Goal: Task Accomplishment & Management: Use online tool/utility

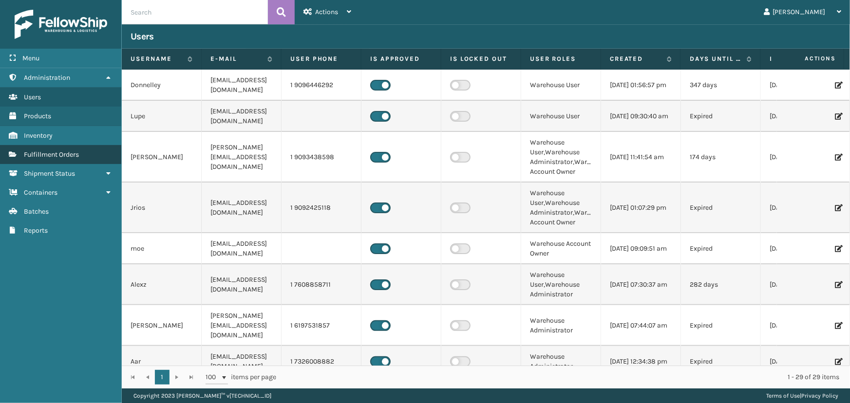
click at [62, 157] on span "Fulfillment Orders" at bounding box center [51, 155] width 55 height 8
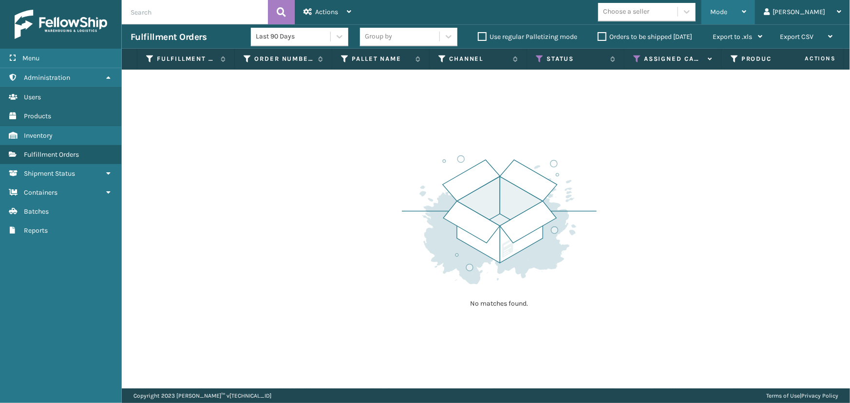
click at [727, 11] on span "Mode" at bounding box center [718, 12] width 17 height 8
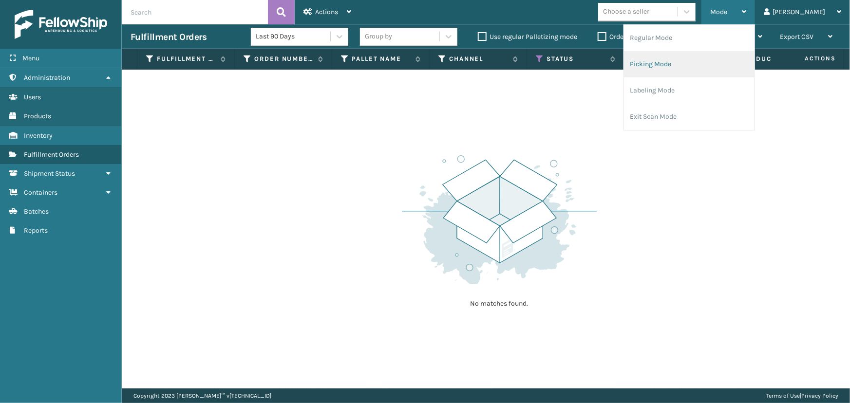
click at [731, 66] on li "Picking Mode" at bounding box center [689, 64] width 131 height 26
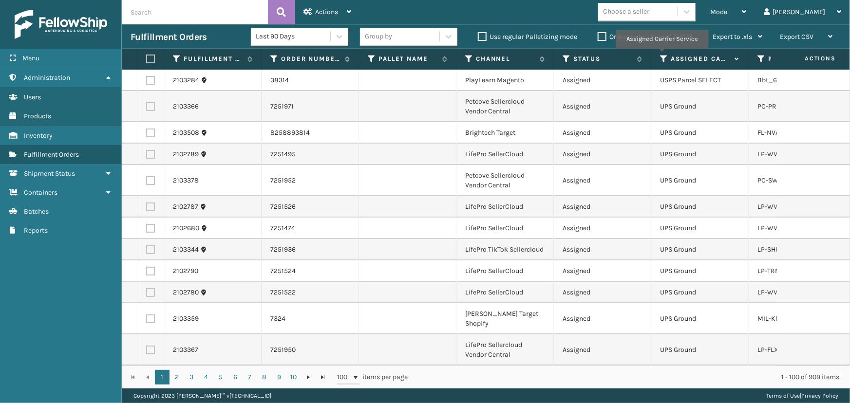
click at [661, 55] on icon at bounding box center [664, 59] width 8 height 9
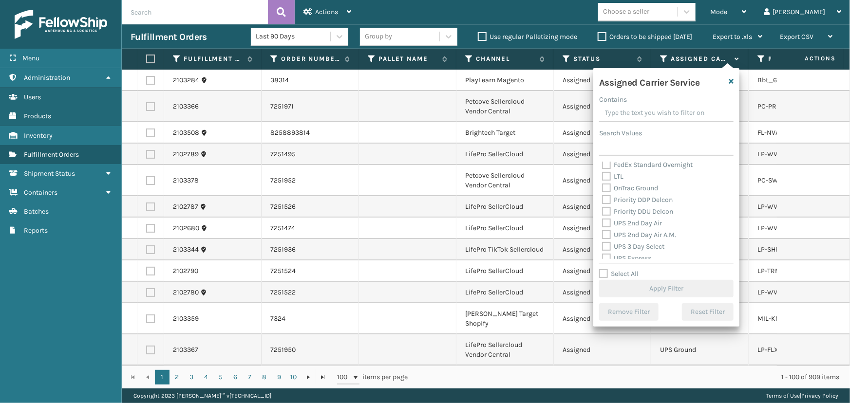
scroll to position [177, 0]
click at [625, 179] on label "UPS 2nd Day Air" at bounding box center [632, 177] width 60 height 8
click at [603, 178] on input "UPS 2nd Day Air" at bounding box center [602, 175] width 0 height 6
checkbox input "true"
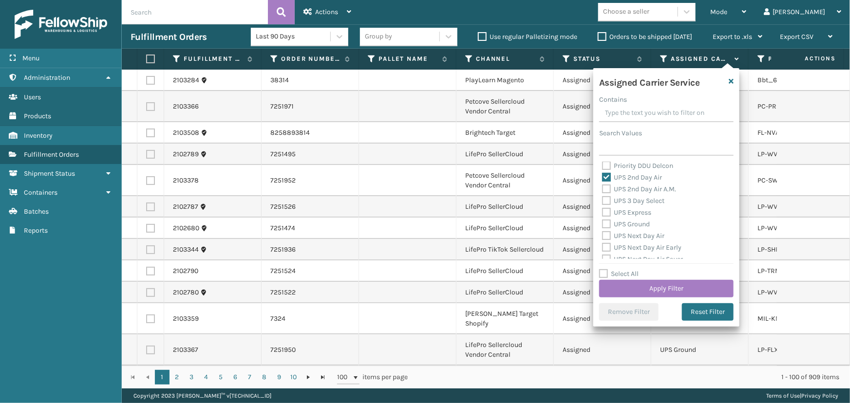
click at [628, 191] on label "UPS 2nd Day Air A.M." at bounding box center [639, 189] width 74 height 8
click at [603, 190] on input "UPS 2nd Day Air A.M." at bounding box center [602, 187] width 0 height 6
checkbox input "true"
click at [630, 201] on label "UPS 3 Day Select" at bounding box center [633, 201] width 62 height 8
click at [603, 201] on input "UPS 3 Day Select" at bounding box center [602, 198] width 0 height 6
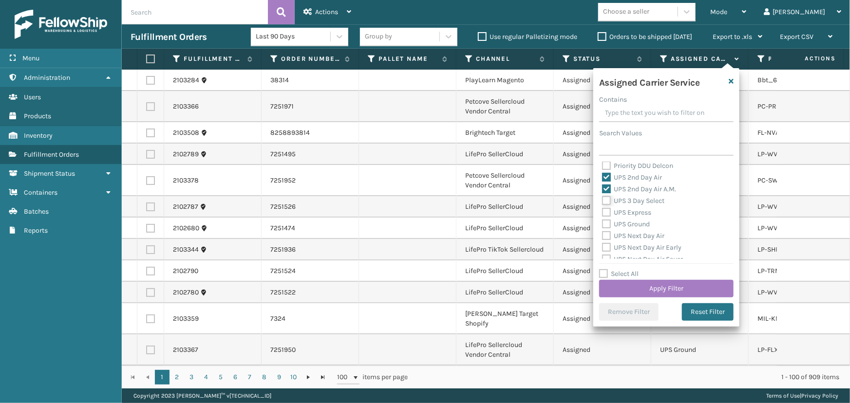
checkbox input "true"
click at [631, 214] on label "UPS Express" at bounding box center [626, 212] width 49 height 8
click at [603, 213] on input "UPS Express" at bounding box center [602, 210] width 0 height 6
checkbox input "true"
click at [633, 226] on label "UPS Ground" at bounding box center [626, 224] width 48 height 8
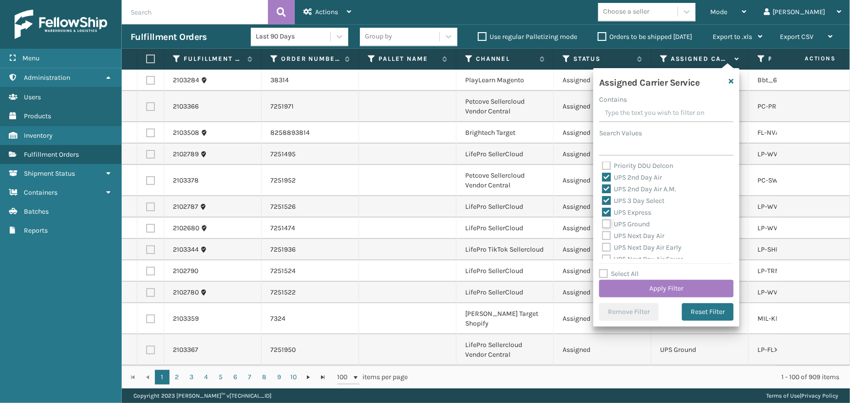
click at [603, 225] on input "UPS Ground" at bounding box center [602, 222] width 0 height 6
checkbox input "true"
click at [634, 238] on label "UPS Next Day Air" at bounding box center [633, 236] width 62 height 8
click at [603, 237] on input "UPS Next Day Air" at bounding box center [602, 233] width 0 height 6
checkbox input "true"
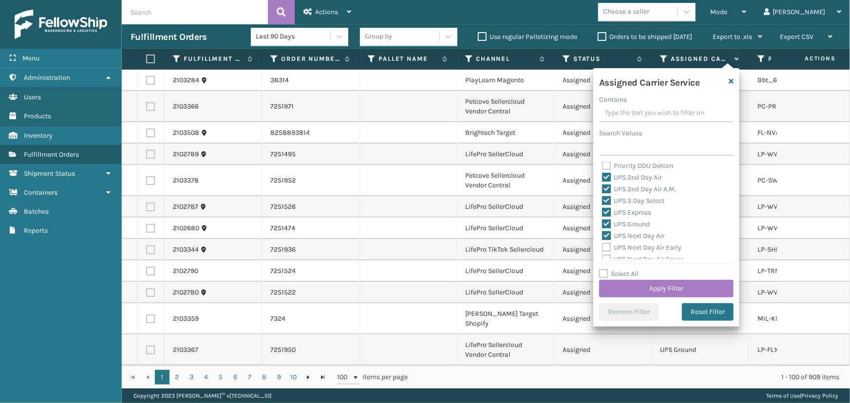
click at [633, 245] on label "UPS Next Day Air Early" at bounding box center [641, 248] width 79 height 8
click at [603, 245] on input "UPS Next Day Air Early" at bounding box center [602, 245] width 0 height 6
checkbox input "true"
drag, startPoint x: 623, startPoint y: 215, endPoint x: 623, endPoint y: 226, distance: 11.2
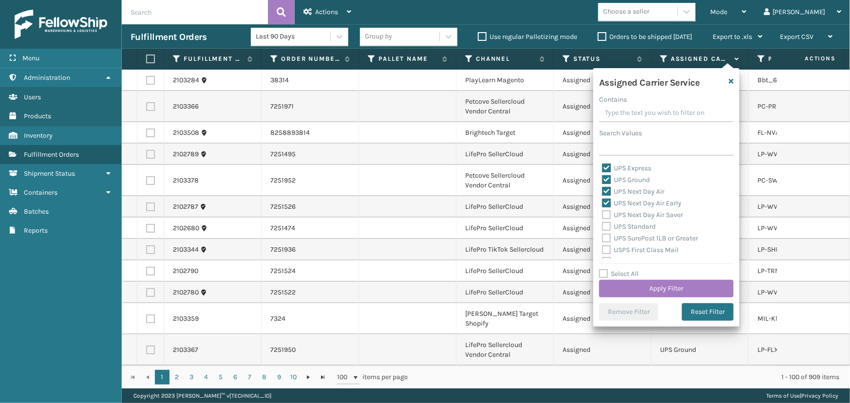
click at [622, 216] on label "UPS Next Day Air Saver" at bounding box center [642, 215] width 81 height 8
click at [603, 216] on input "UPS Next Day Air Saver" at bounding box center [602, 212] width 0 height 6
checkbox input "true"
click at [625, 230] on div "UPS Standard" at bounding box center [666, 227] width 129 height 12
click at [627, 238] on label "UPS SurePost 1LB or Greater" at bounding box center [650, 238] width 96 height 8
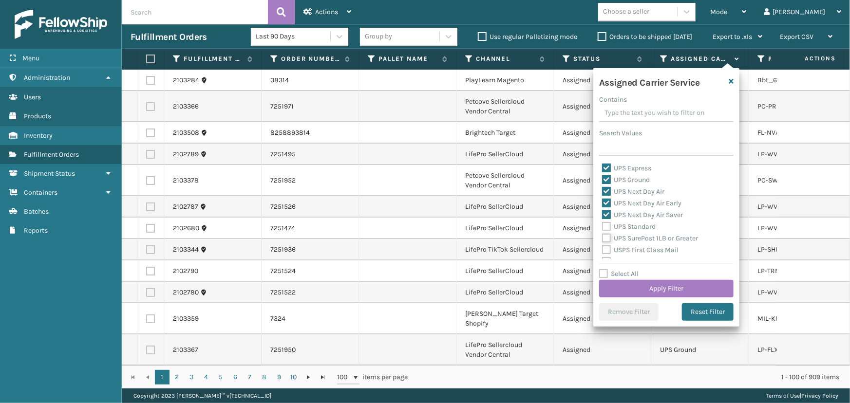
click at [603, 238] on input "UPS SurePost 1LB or Greater" at bounding box center [602, 236] width 0 height 6
checkbox input "true"
click at [625, 225] on label "UPS Standard" at bounding box center [629, 227] width 54 height 8
click at [603, 225] on input "UPS Standard" at bounding box center [602, 224] width 0 height 6
checkbox input "true"
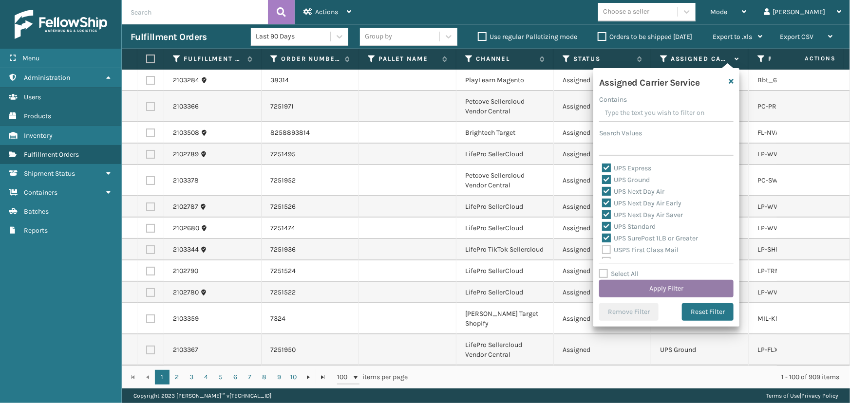
click at [661, 294] on button "Apply Filter" at bounding box center [666, 289] width 134 height 18
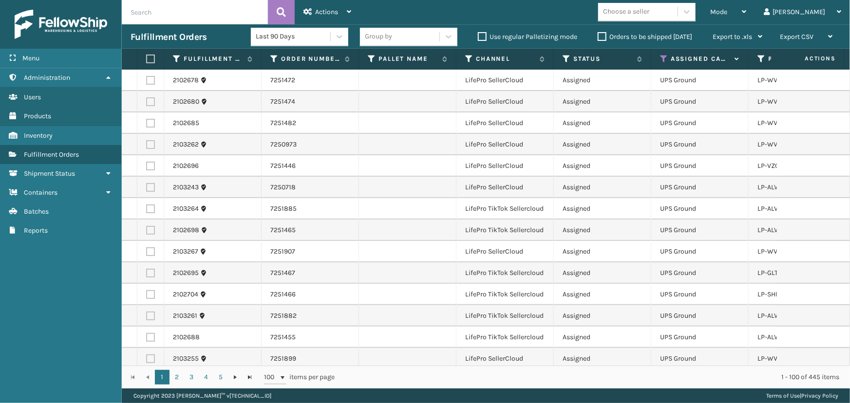
click at [678, 16] on div "Choose a seller" at bounding box center [637, 12] width 79 height 16
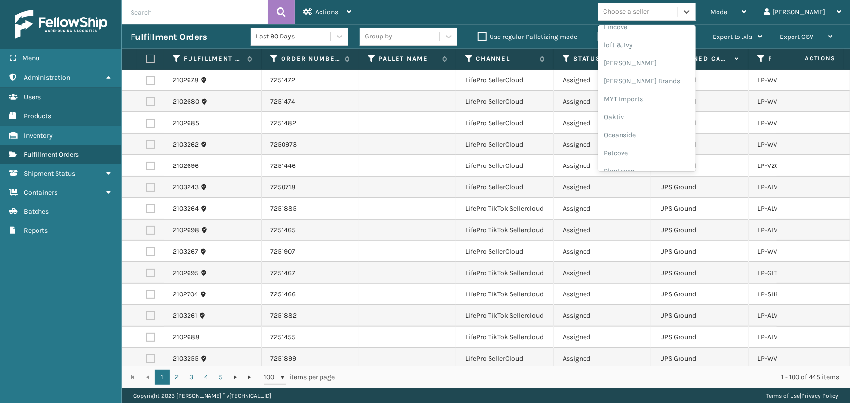
scroll to position [399, 0]
drag, startPoint x: 667, startPoint y: 90, endPoint x: 669, endPoint y: 105, distance: 15.7
click at [669, 105] on div "AM Trading Arosa Trading Atamin Bebe Bask Belvedere Group Bika Home Furniture B…" at bounding box center [646, 98] width 97 height 146
click at [672, 88] on div "LifePro Fitness" at bounding box center [646, 85] width 97 height 18
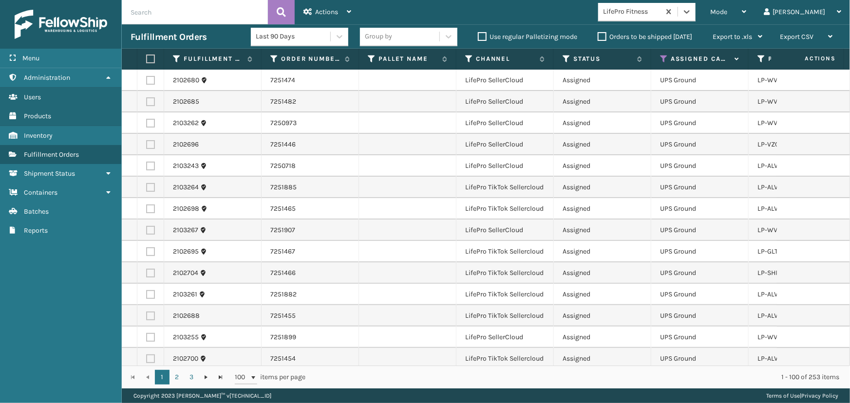
click at [152, 58] on label at bounding box center [149, 59] width 6 height 9
click at [147, 58] on input "checkbox" at bounding box center [146, 59] width 0 height 6
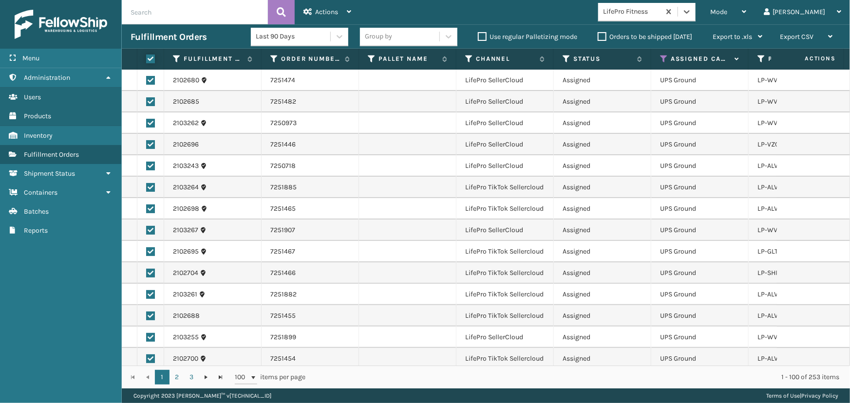
checkbox input "true"
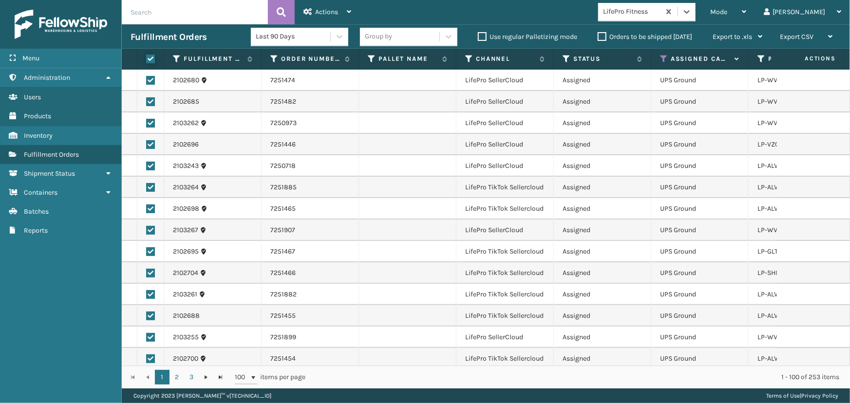
checkbox input "true"
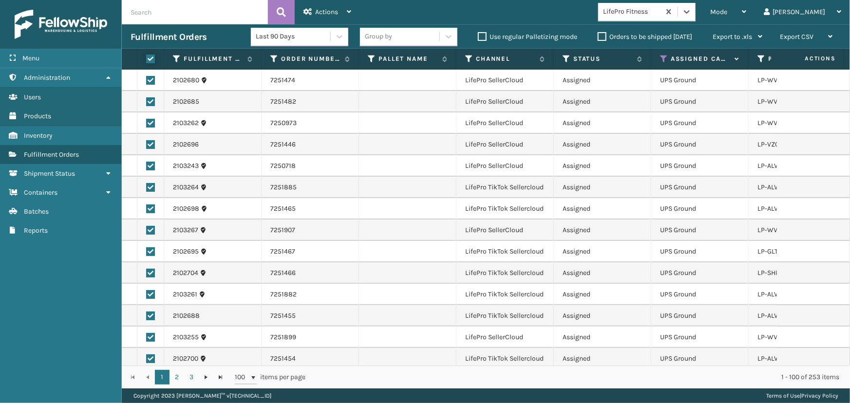
checkbox input "true"
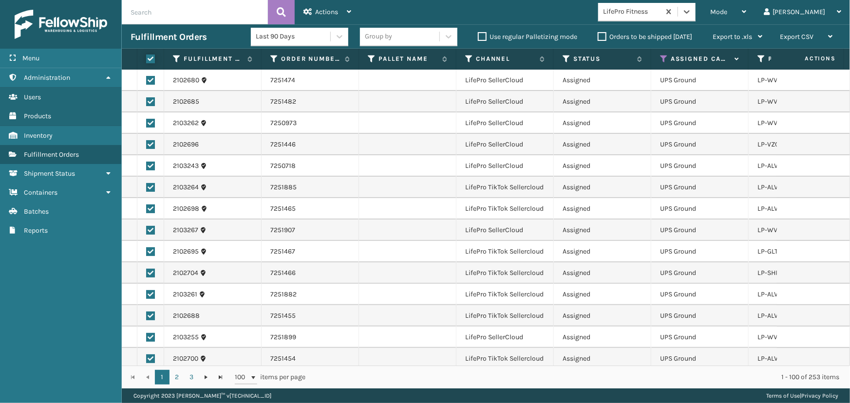
checkbox input "true"
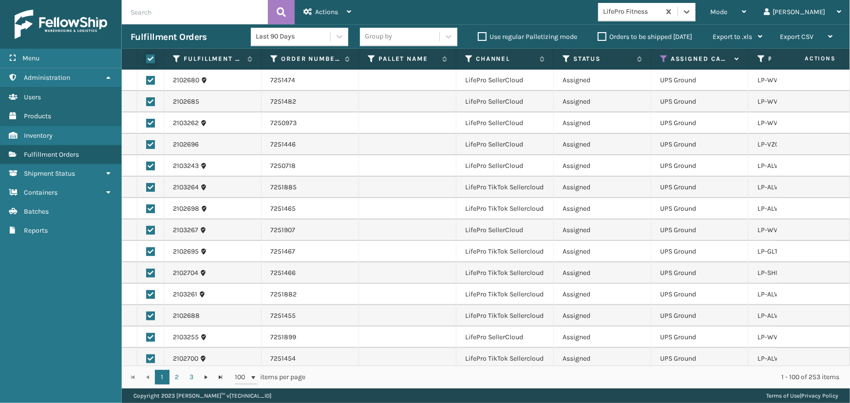
checkbox input "true"
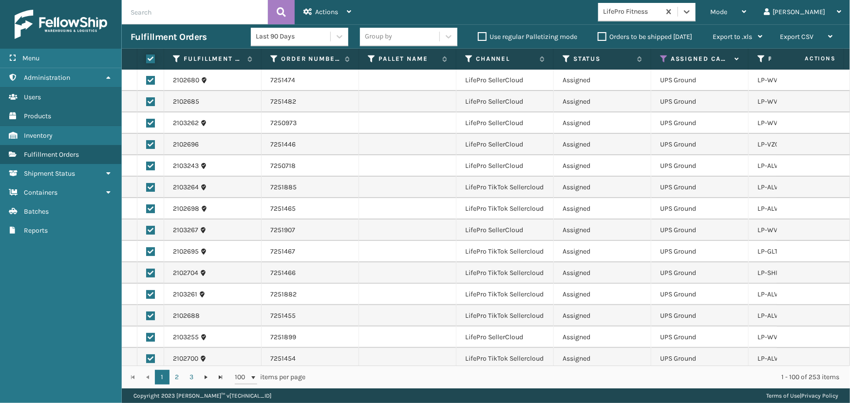
checkbox input "true"
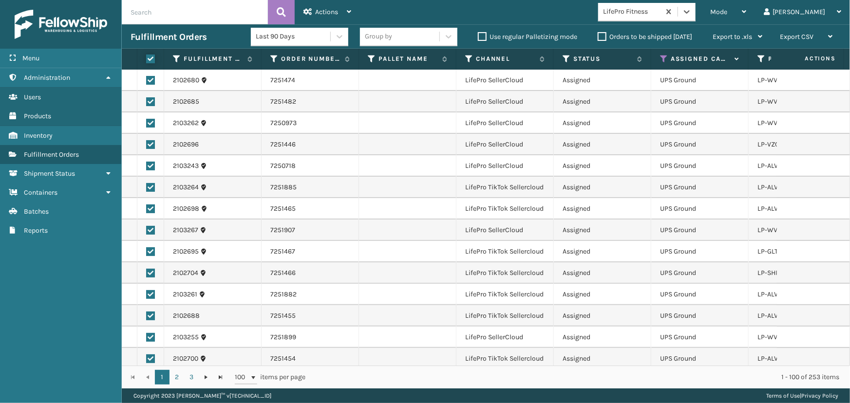
checkbox input "true"
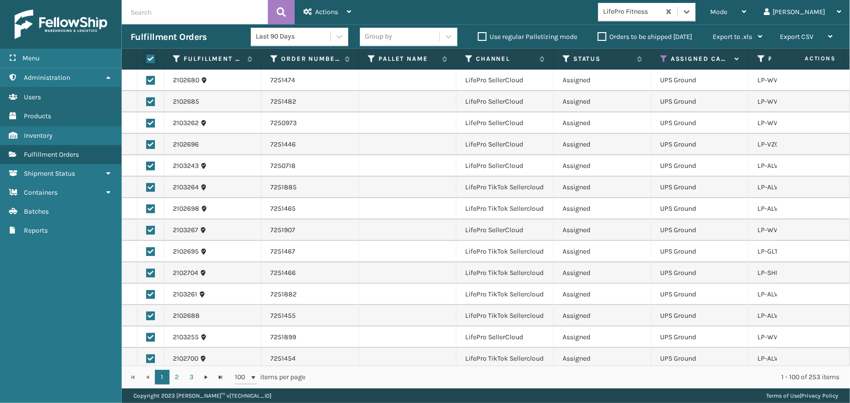
checkbox input "true"
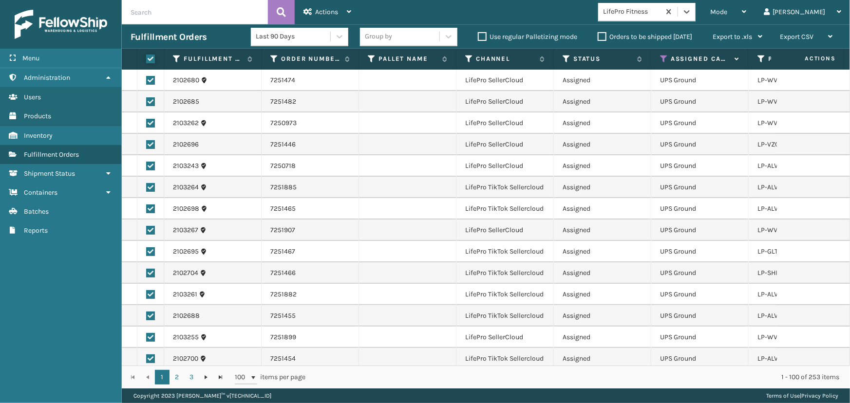
checkbox input "true"
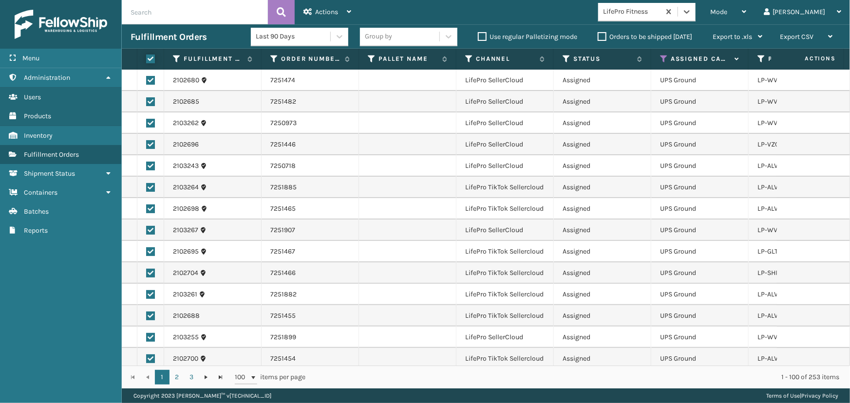
checkbox input "true"
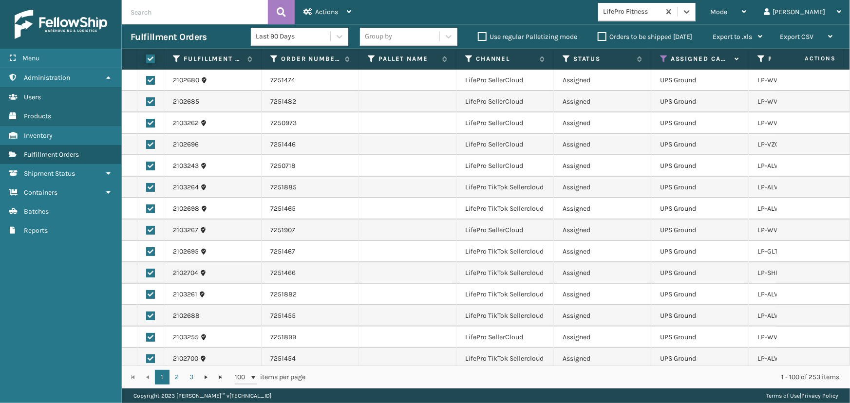
checkbox input "true"
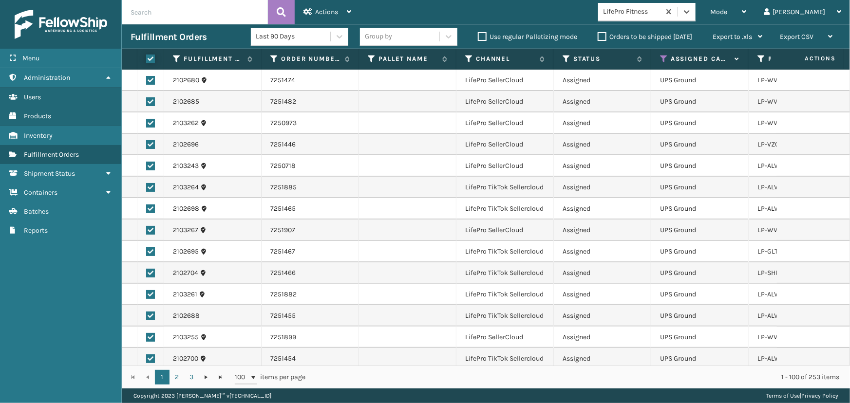
checkbox input "true"
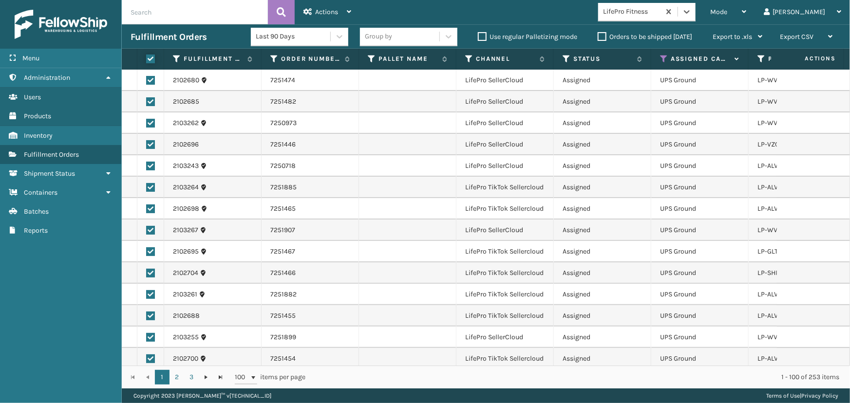
checkbox input "true"
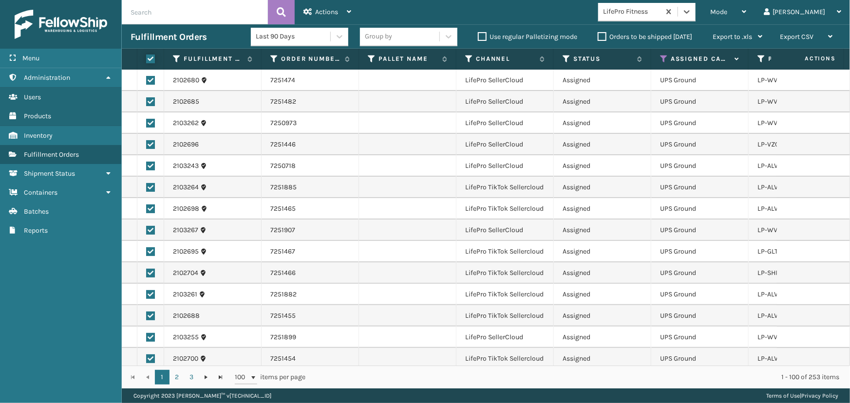
checkbox input "true"
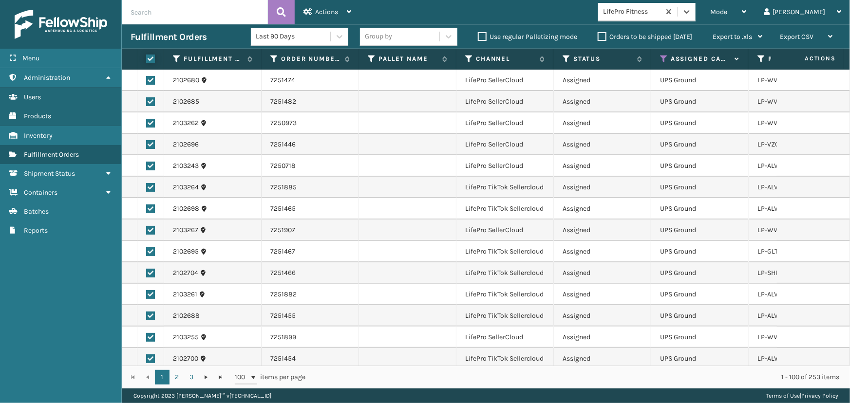
checkbox input "true"
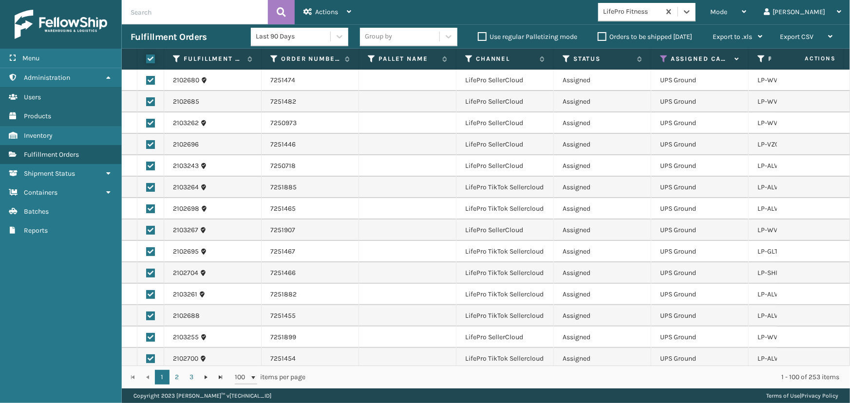
checkbox input "true"
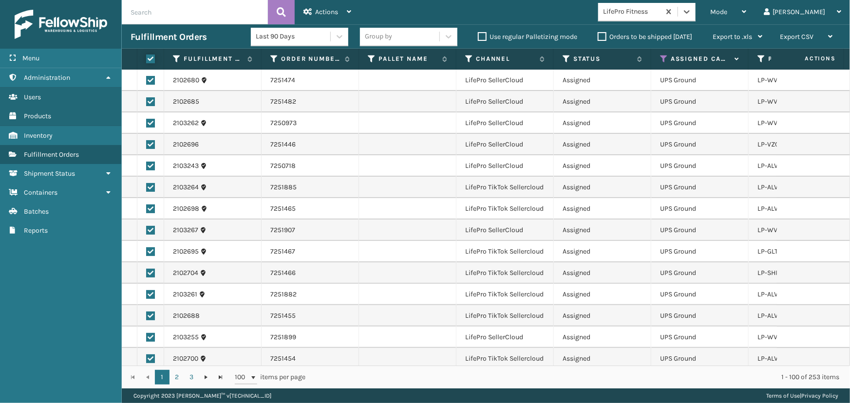
checkbox input "true"
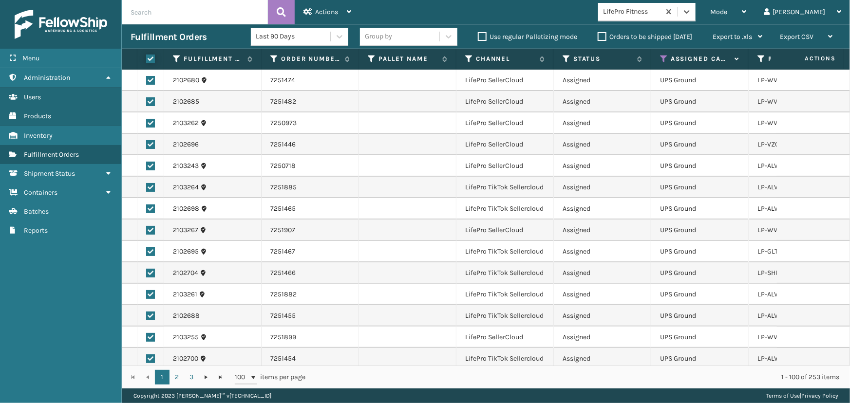
checkbox input "true"
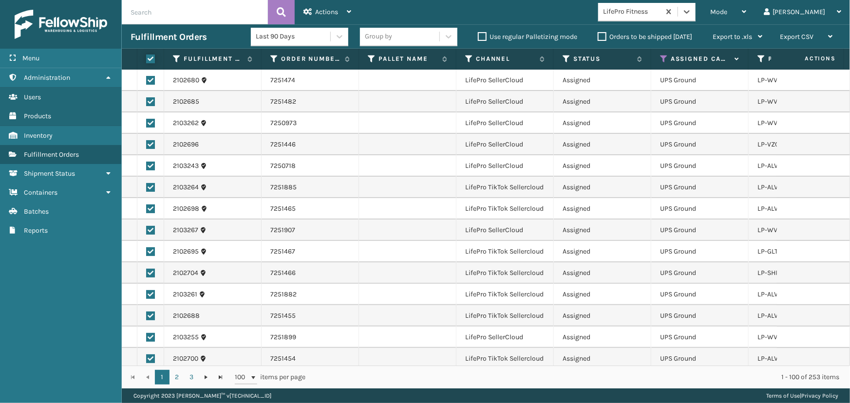
checkbox input "true"
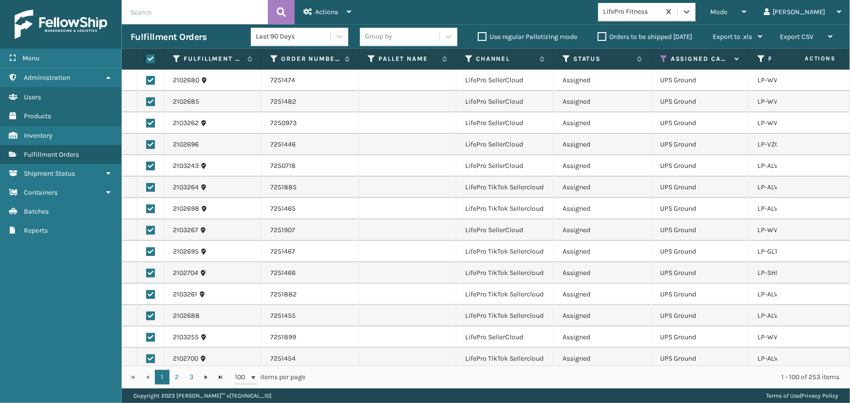
checkbox input "true"
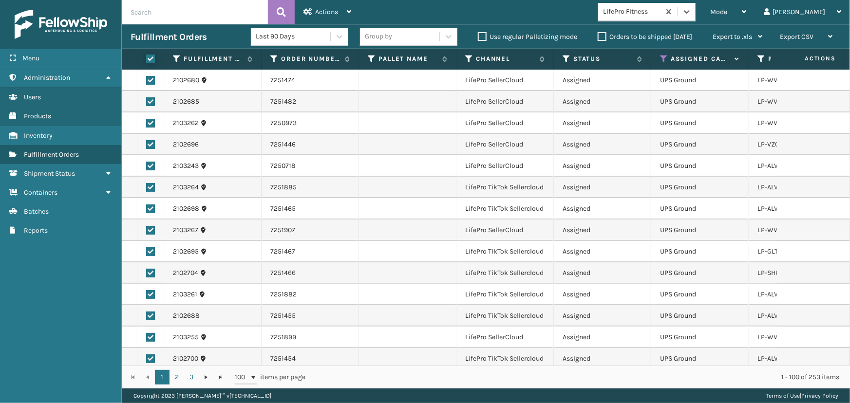
checkbox input "true"
click at [332, 10] on span "Actions" at bounding box center [326, 12] width 23 height 8
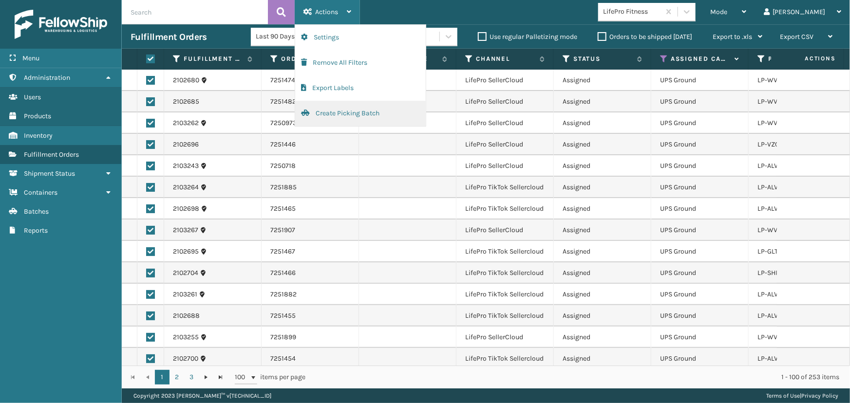
click at [345, 111] on button "Create Picking Batch" at bounding box center [360, 113] width 131 height 25
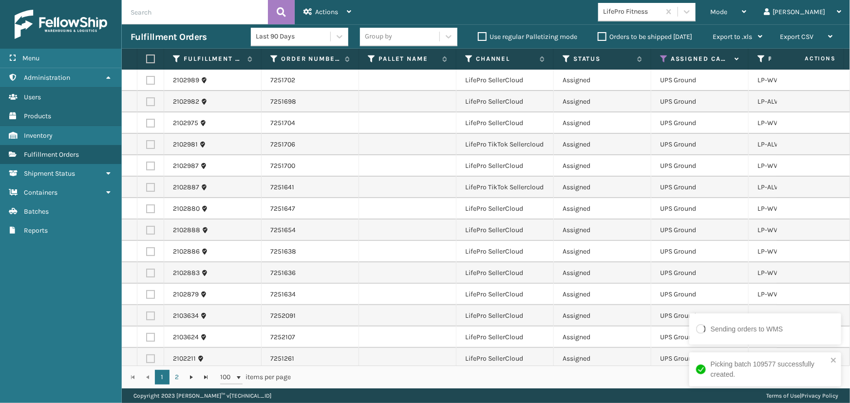
click at [151, 55] on label at bounding box center [149, 59] width 6 height 9
click at [147, 56] on input "checkbox" at bounding box center [146, 59] width 0 height 6
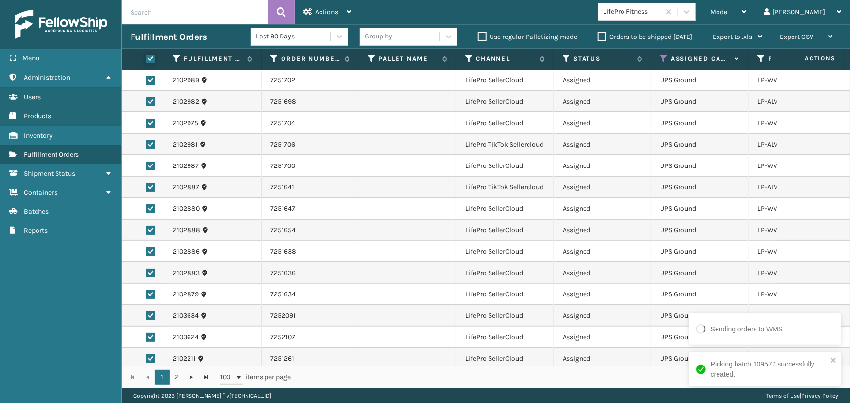
checkbox input "true"
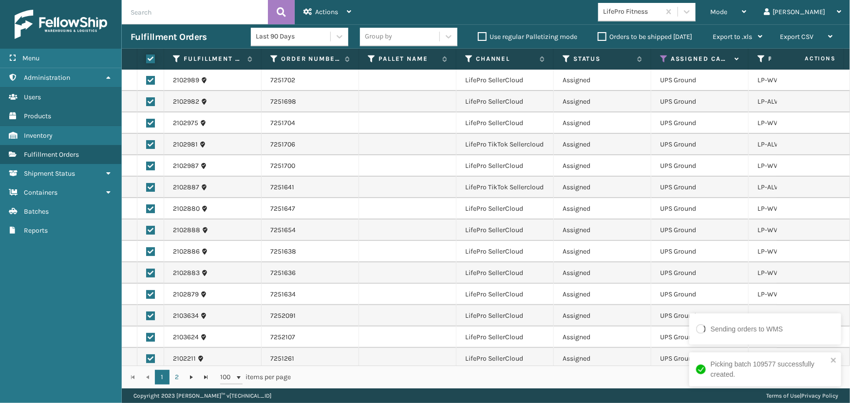
checkbox input "true"
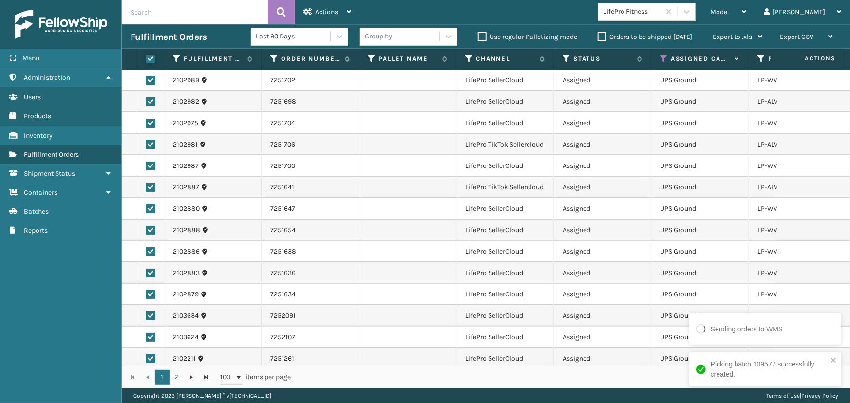
checkbox input "true"
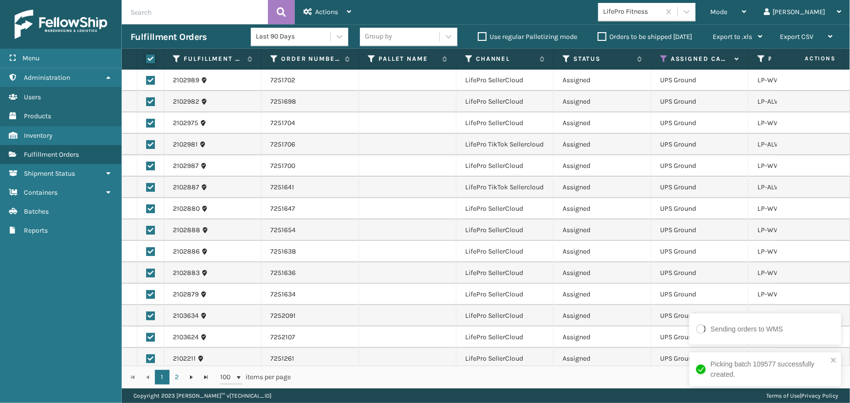
checkbox input "true"
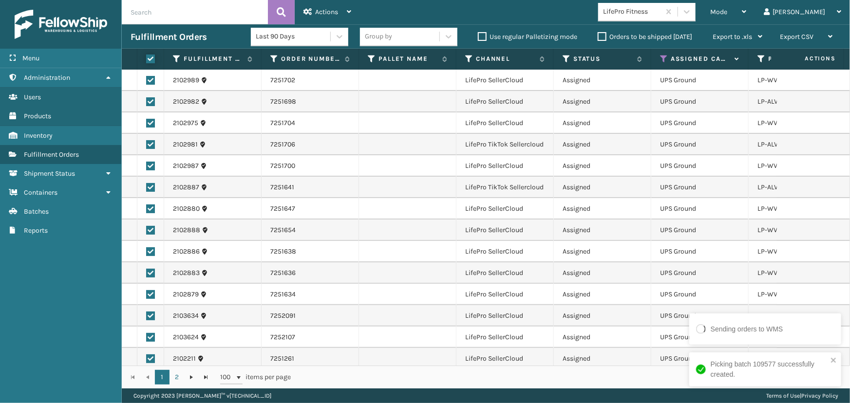
checkbox input "true"
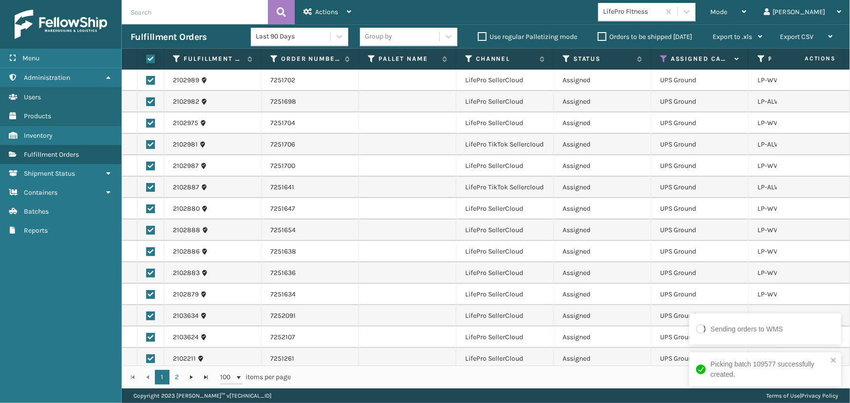
checkbox input "true"
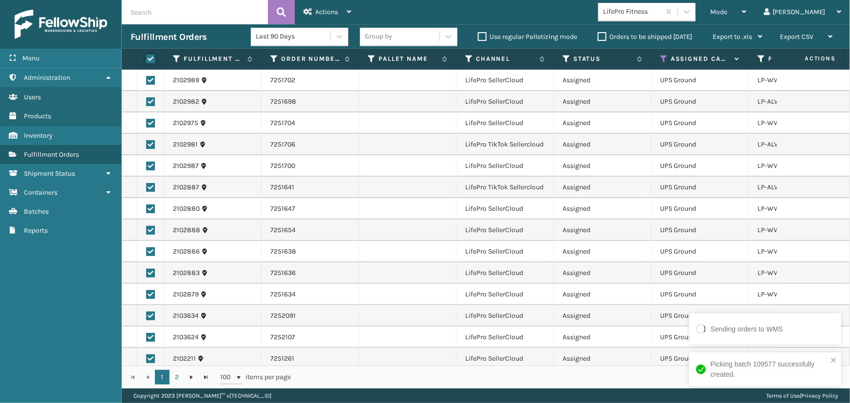
checkbox input "true"
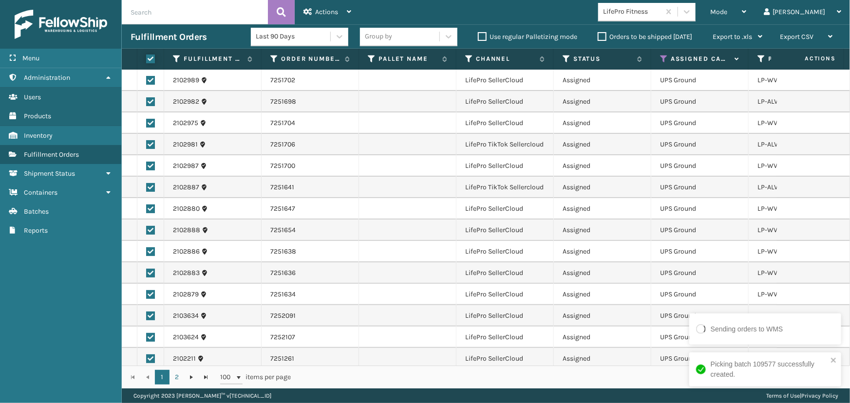
checkbox input "true"
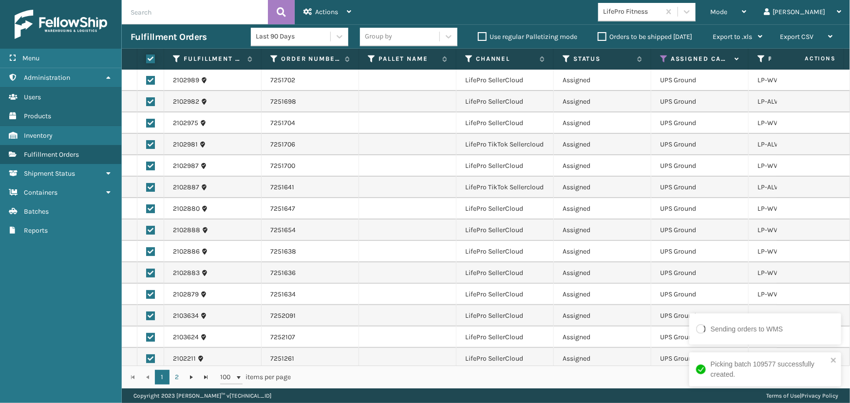
checkbox input "true"
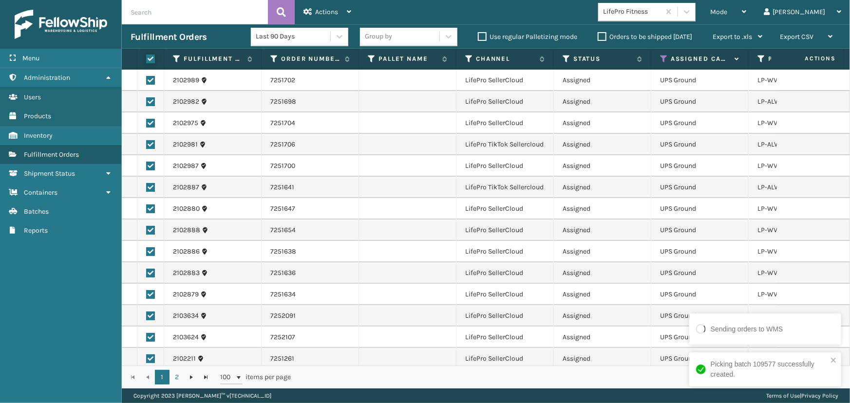
checkbox input "true"
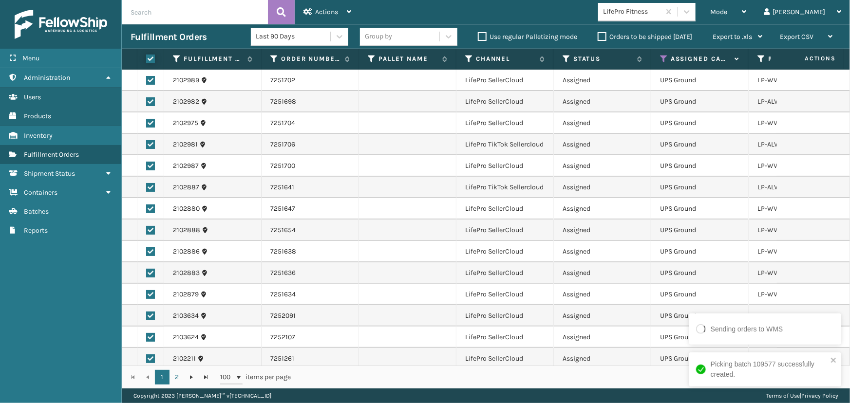
checkbox input "true"
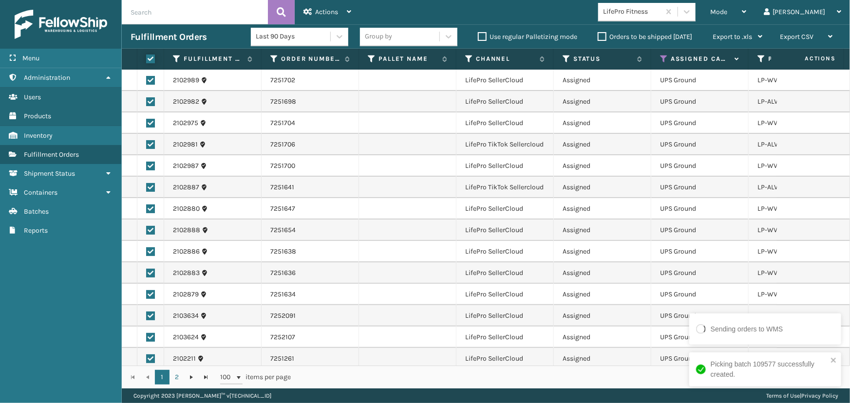
checkbox input "true"
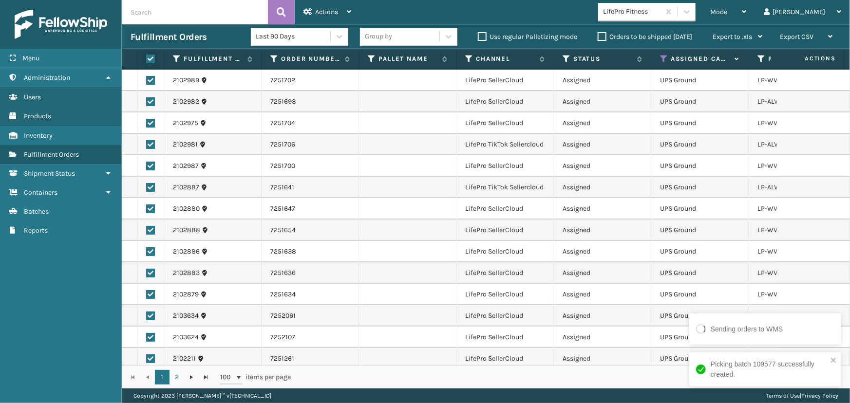
checkbox input "true"
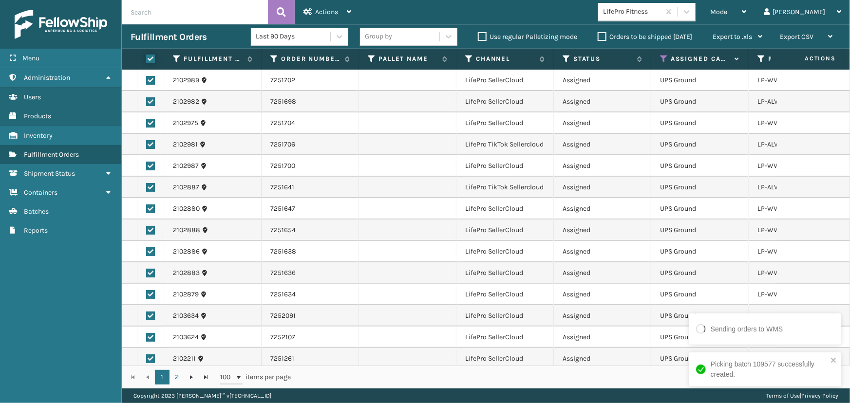
checkbox input "true"
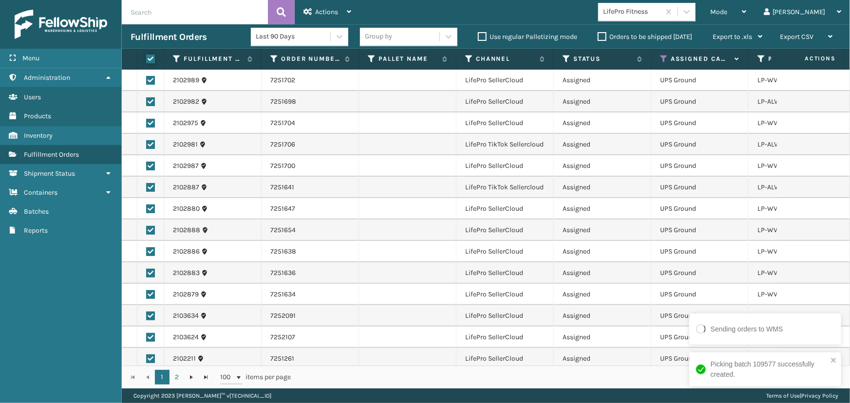
checkbox input "true"
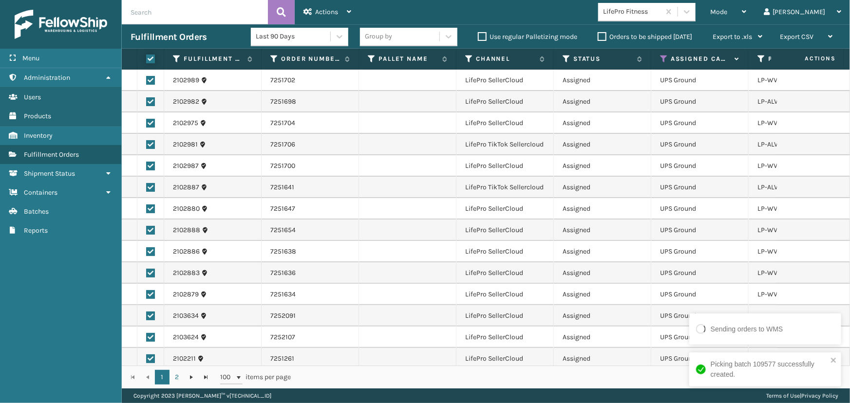
checkbox input "true"
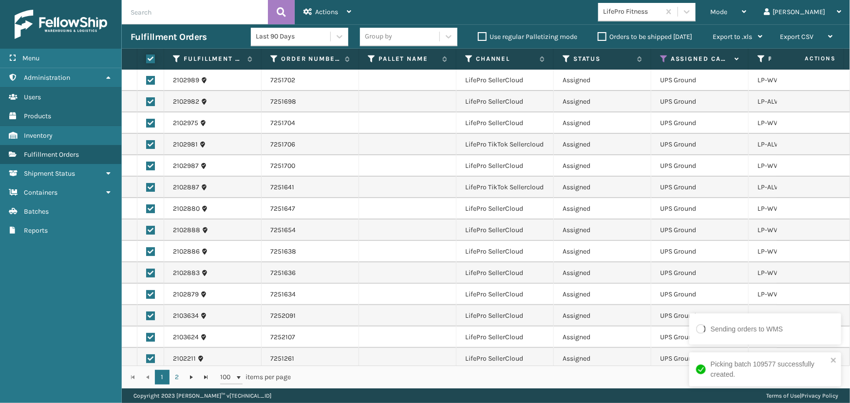
checkbox input "true"
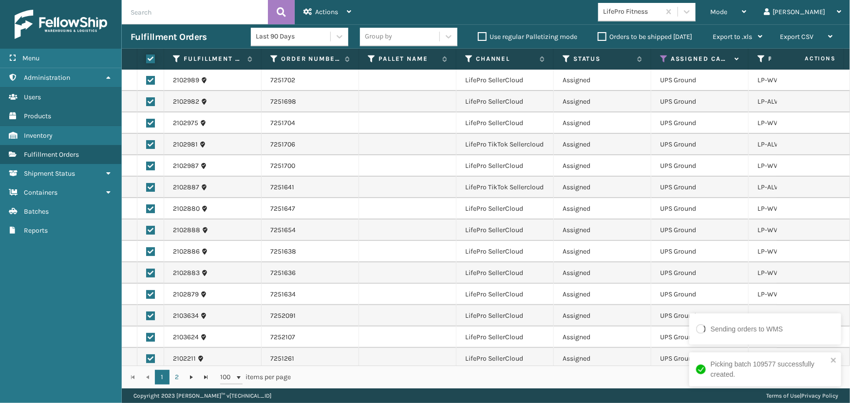
checkbox input "true"
click at [331, 15] on span "Actions" at bounding box center [326, 12] width 23 height 8
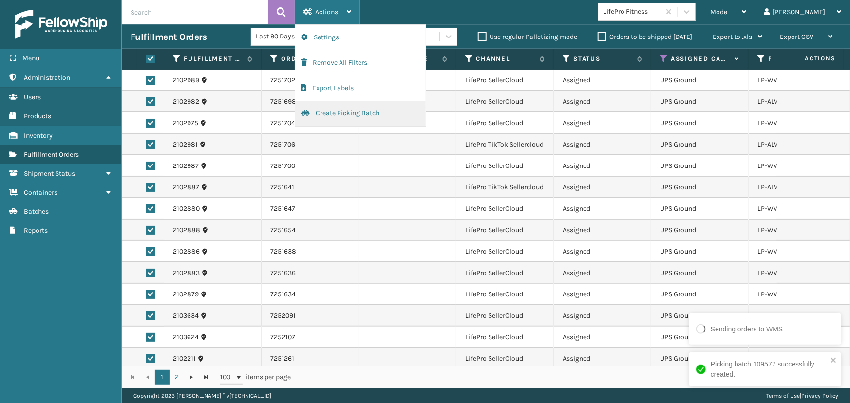
click at [365, 113] on button "Create Picking Batch" at bounding box center [360, 113] width 131 height 25
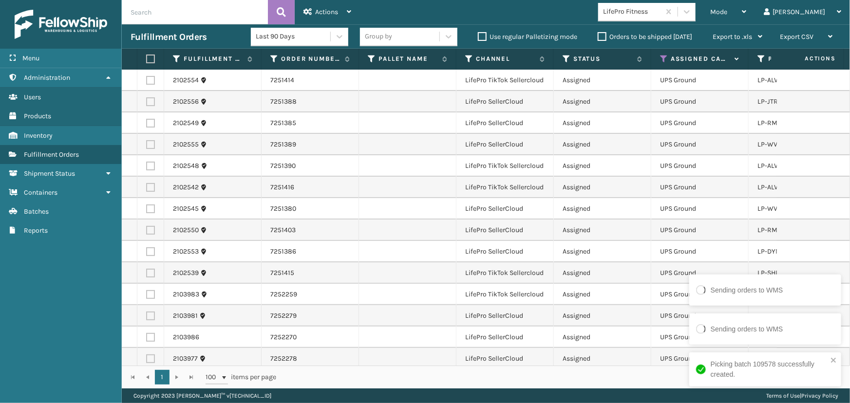
click at [151, 59] on label at bounding box center [149, 59] width 6 height 9
click at [147, 59] on input "checkbox" at bounding box center [146, 59] width 0 height 6
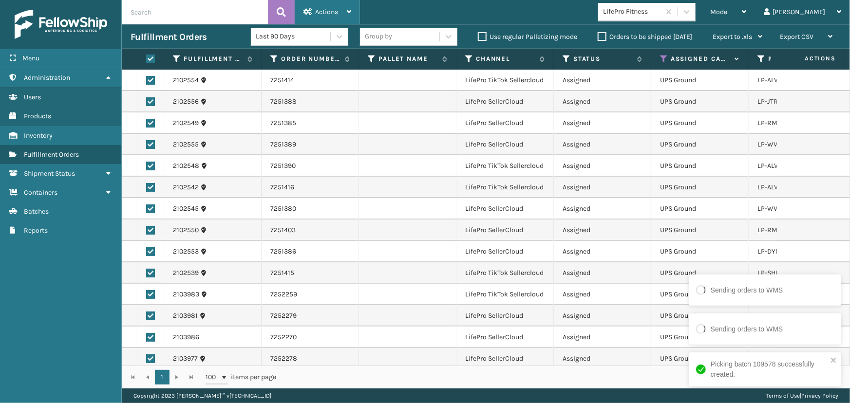
click at [341, 7] on div "Actions" at bounding box center [327, 12] width 48 height 24
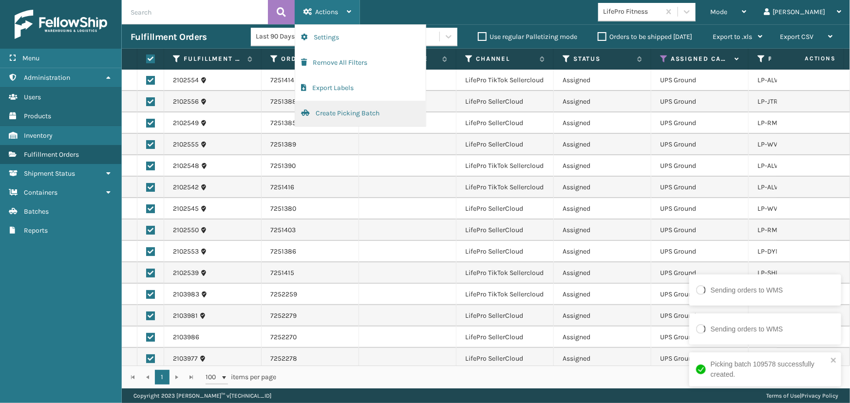
click at [375, 116] on button "Create Picking Batch" at bounding box center [360, 113] width 131 height 25
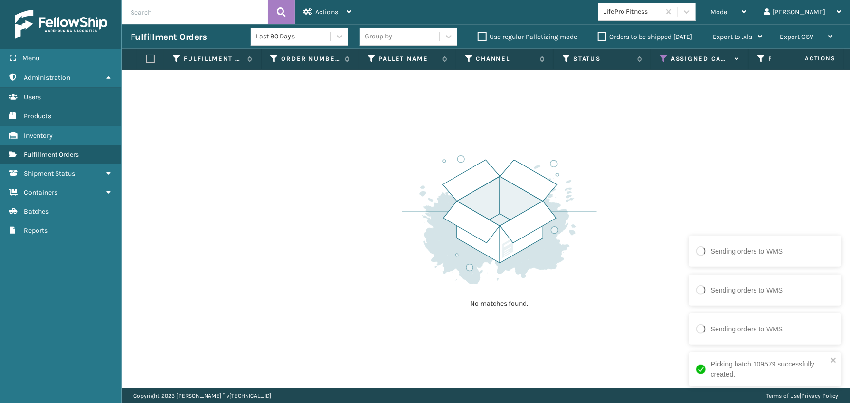
click at [661, 13] on div "LifePro Fitness" at bounding box center [632, 12] width 58 height 10
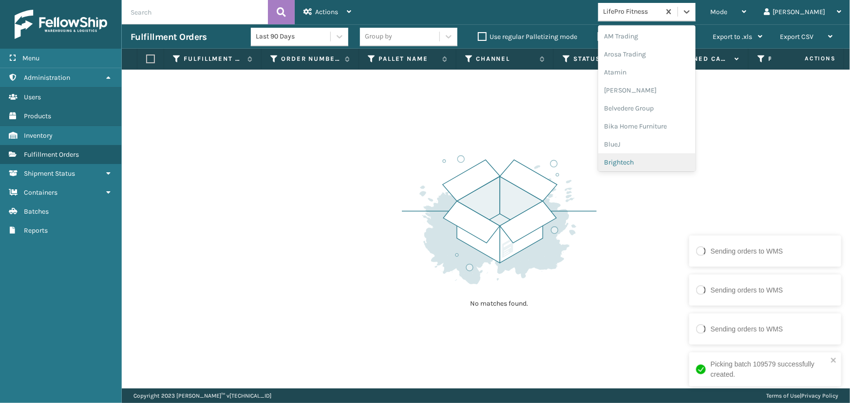
click at [668, 165] on div "Brightech" at bounding box center [646, 162] width 97 height 18
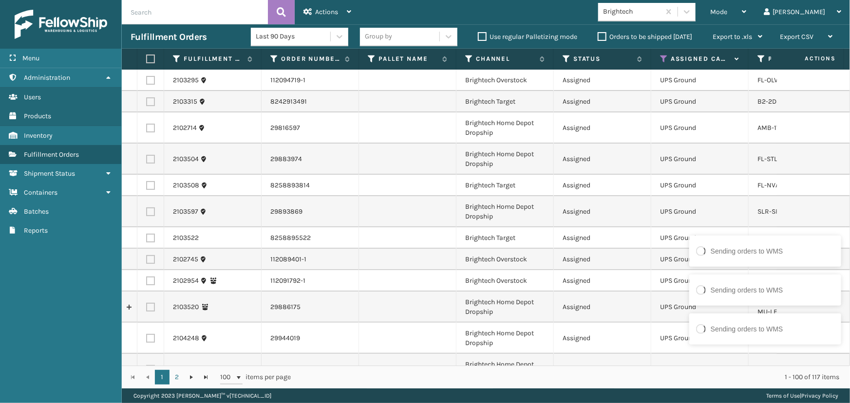
click at [150, 57] on label at bounding box center [149, 59] width 6 height 9
click at [147, 57] on input "checkbox" at bounding box center [146, 59] width 0 height 6
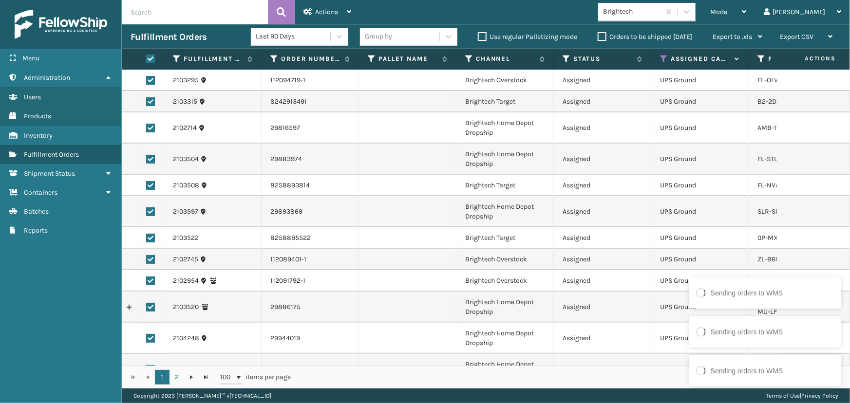
click at [382, 147] on td at bounding box center [407, 159] width 97 height 31
click at [496, 213] on td "Brightech Home Depot Dropship" at bounding box center [504, 211] width 97 height 31
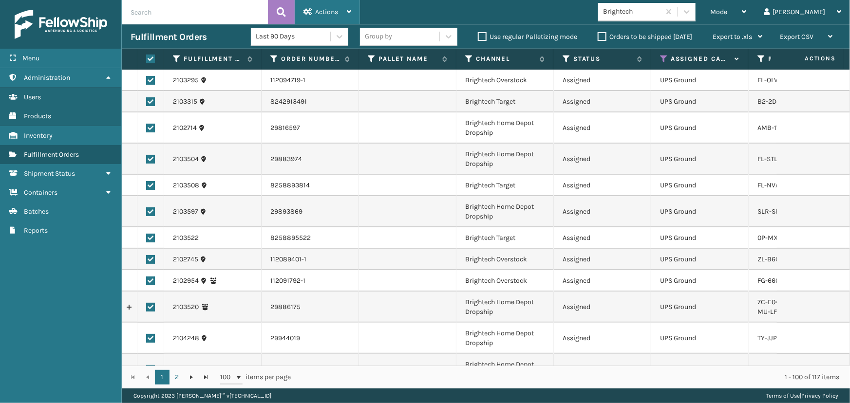
click at [320, 10] on span "Actions" at bounding box center [326, 12] width 23 height 8
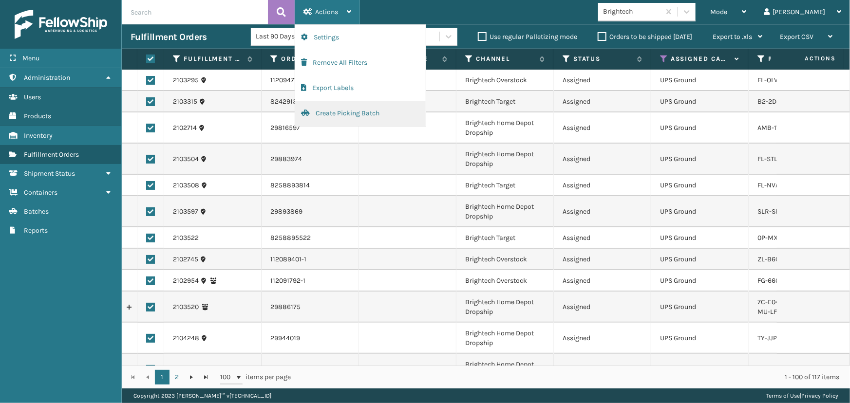
click at [343, 112] on button "Create Picking Batch" at bounding box center [360, 113] width 131 height 25
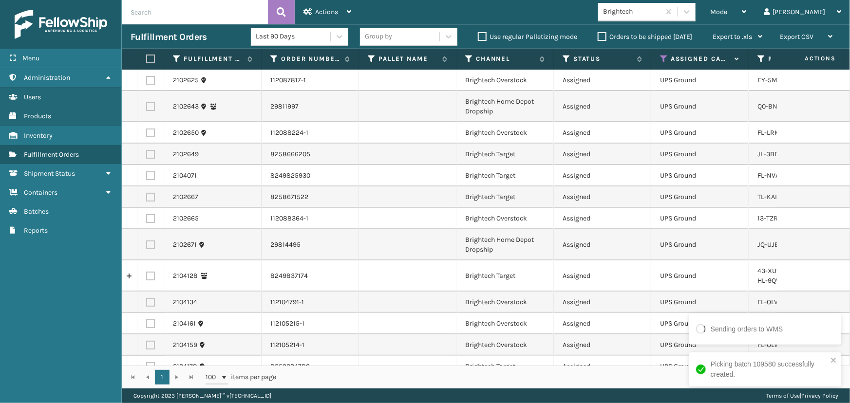
click at [150, 58] on label at bounding box center [149, 59] width 6 height 9
click at [147, 58] on input "checkbox" at bounding box center [146, 59] width 0 height 6
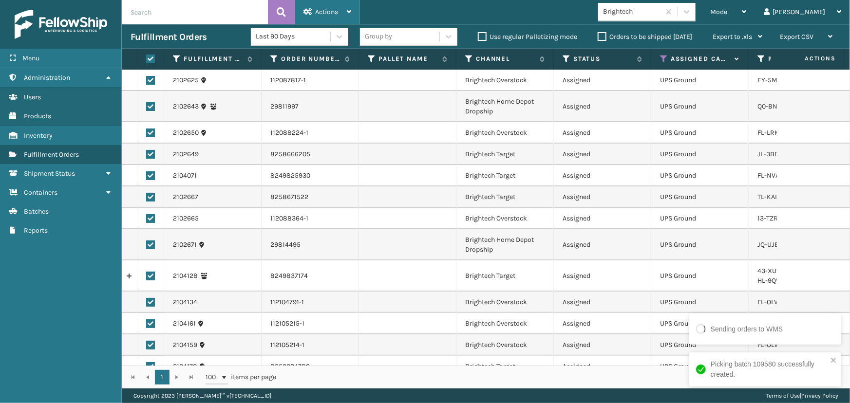
click at [332, 9] on span "Actions" at bounding box center [326, 12] width 23 height 8
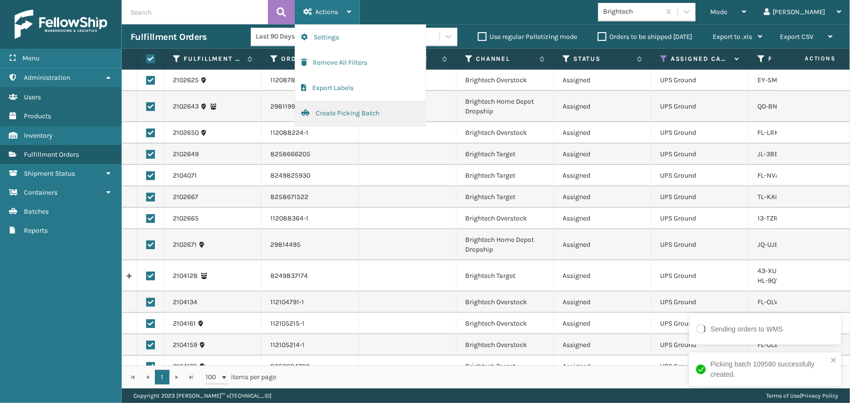
click at [333, 112] on button "Create Picking Batch" at bounding box center [360, 113] width 131 height 25
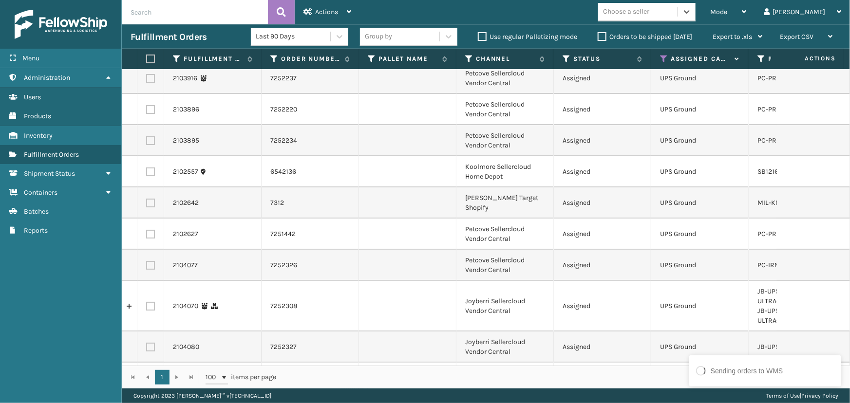
scroll to position [1872, 0]
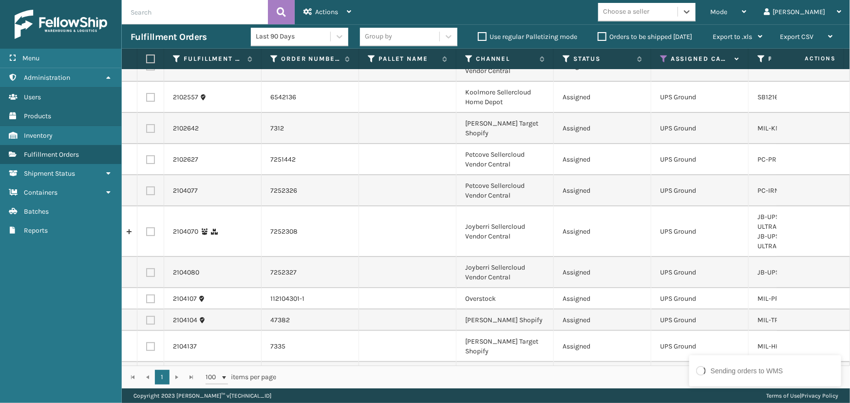
click at [678, 6] on div "Choose a seller" at bounding box center [637, 12] width 79 height 16
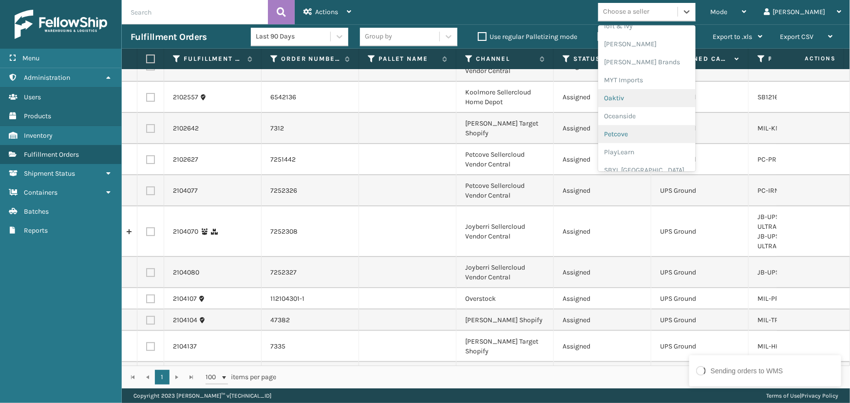
scroll to position [441, 0]
click at [645, 113] on div "Petcove" at bounding box center [646, 118] width 97 height 18
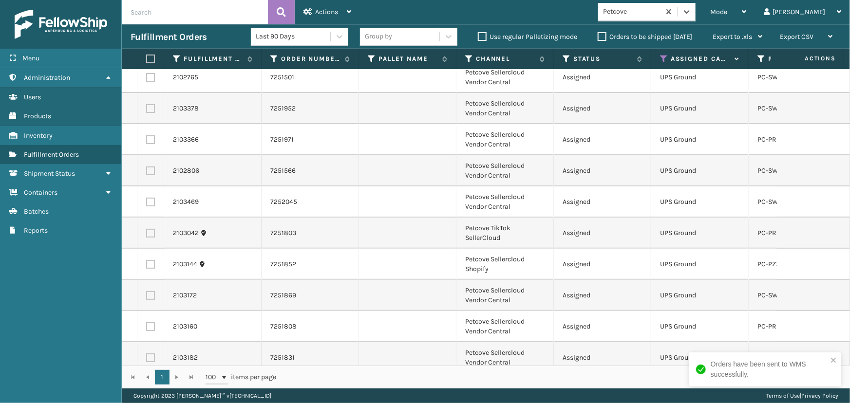
scroll to position [0, 0]
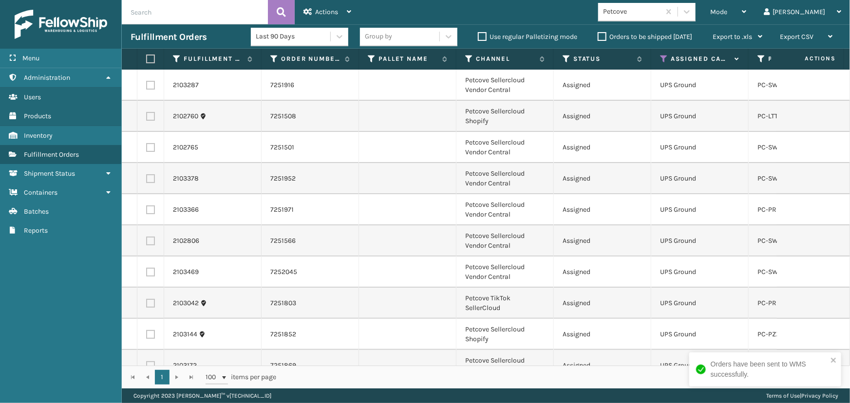
click at [151, 58] on label at bounding box center [149, 59] width 6 height 9
click at [147, 58] on input "checkbox" at bounding box center [146, 59] width 0 height 6
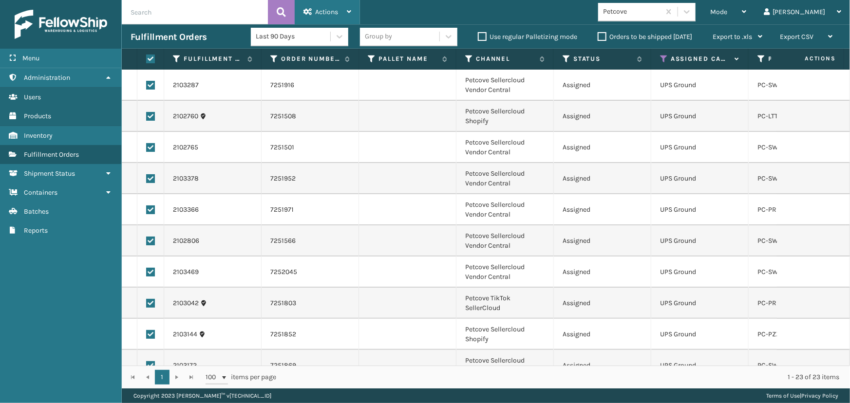
click at [317, 14] on span "Actions" at bounding box center [326, 12] width 23 height 8
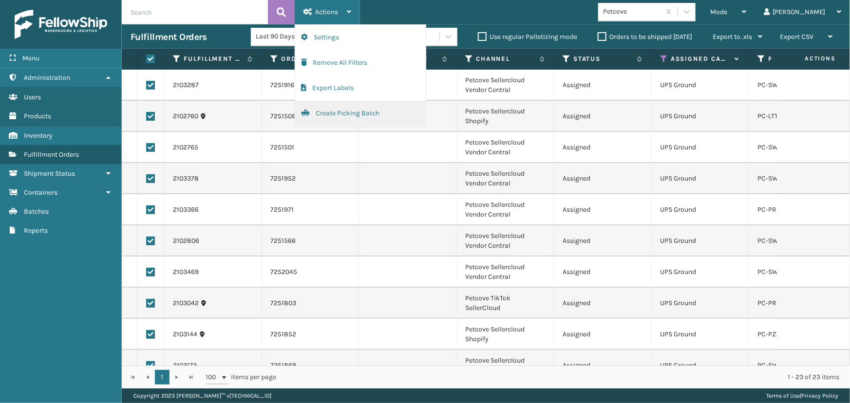
click at [331, 112] on button "Create Picking Batch" at bounding box center [360, 113] width 131 height 25
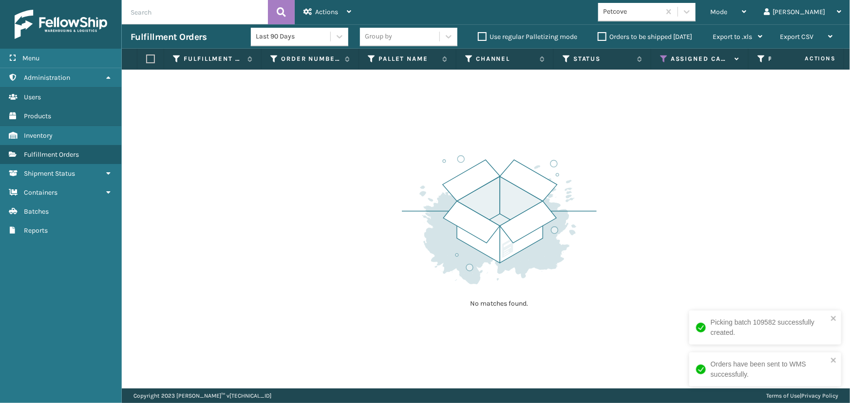
click at [661, 15] on div "Petcove" at bounding box center [632, 12] width 58 height 10
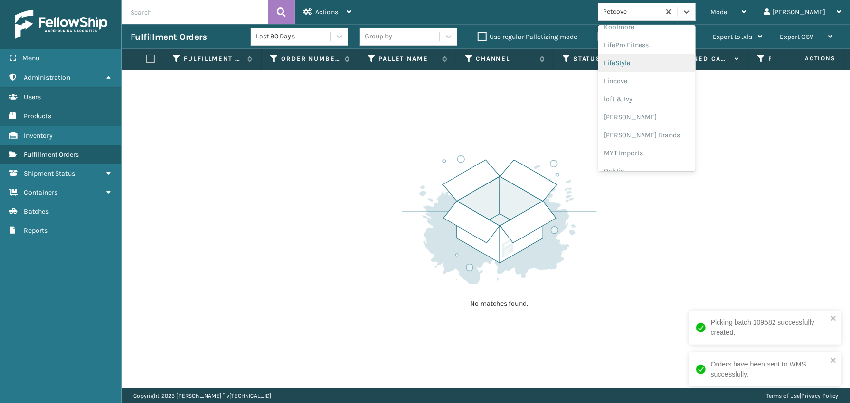
scroll to position [352, 0]
click at [659, 141] on div "Milliard Brands" at bounding box center [646, 135] width 97 height 18
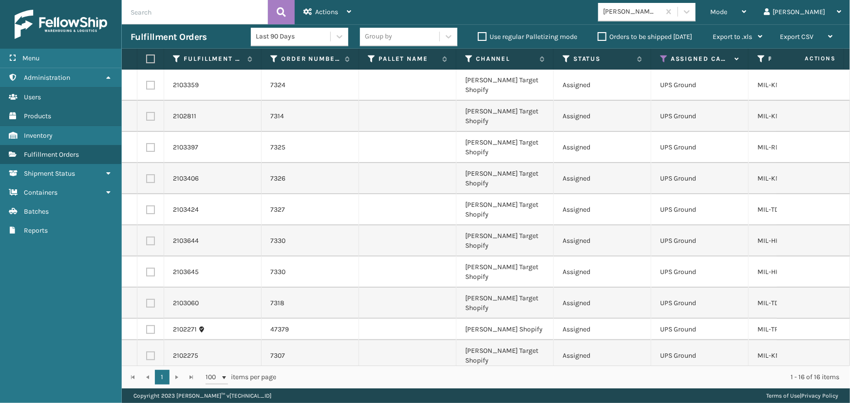
drag, startPoint x: 150, startPoint y: 58, endPoint x: 166, endPoint y: 53, distance: 17.3
click at [150, 58] on label at bounding box center [149, 59] width 6 height 9
click at [147, 58] on input "checkbox" at bounding box center [146, 59] width 0 height 6
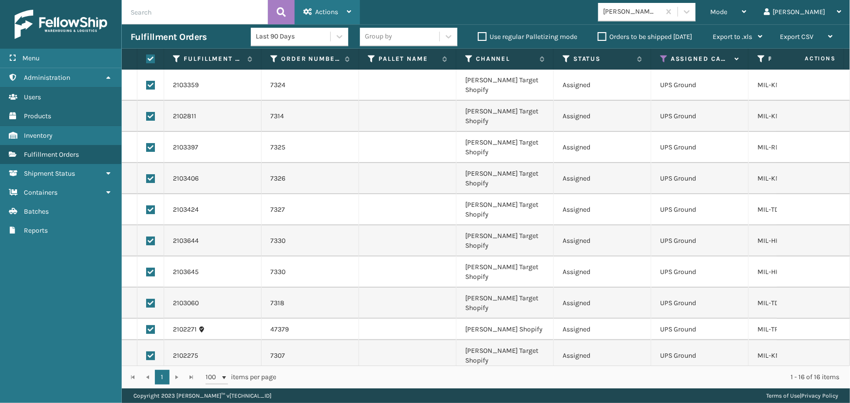
click at [327, 10] on span "Actions" at bounding box center [326, 12] width 23 height 8
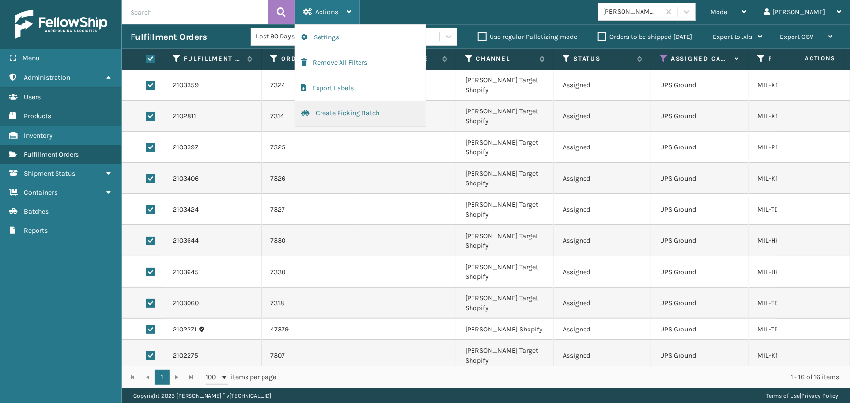
click at [349, 115] on button "Create Picking Batch" at bounding box center [360, 113] width 131 height 25
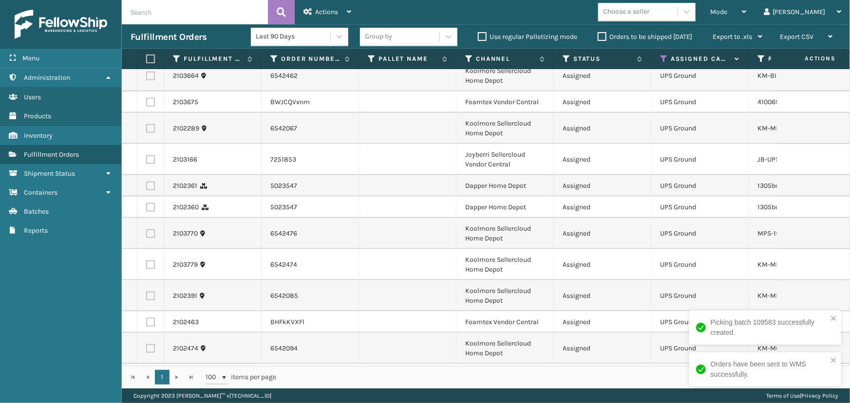
scroll to position [664, 0]
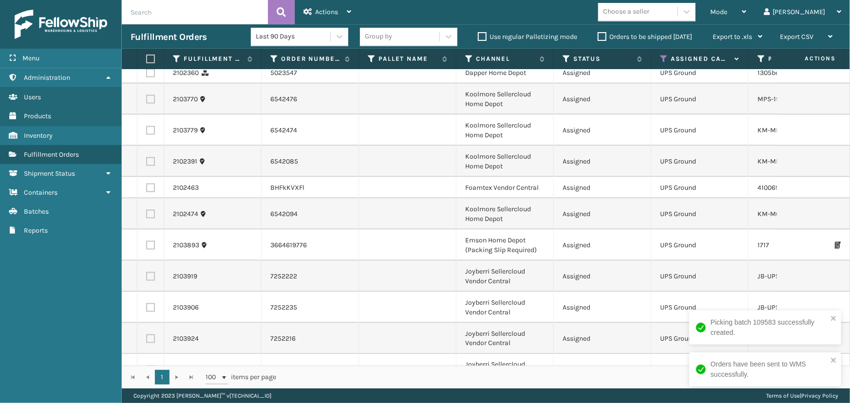
drag, startPoint x: 703, startPoint y: 10, endPoint x: 703, endPoint y: 16, distance: 5.8
click at [678, 10] on div "Choose a seller" at bounding box center [637, 12] width 79 height 16
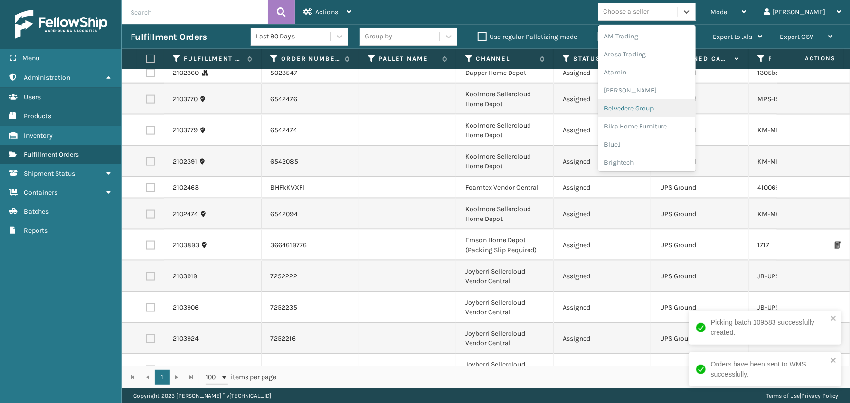
scroll to position [265, 0]
click at [646, 62] on div "Joyberri" at bounding box center [646, 59] width 97 height 18
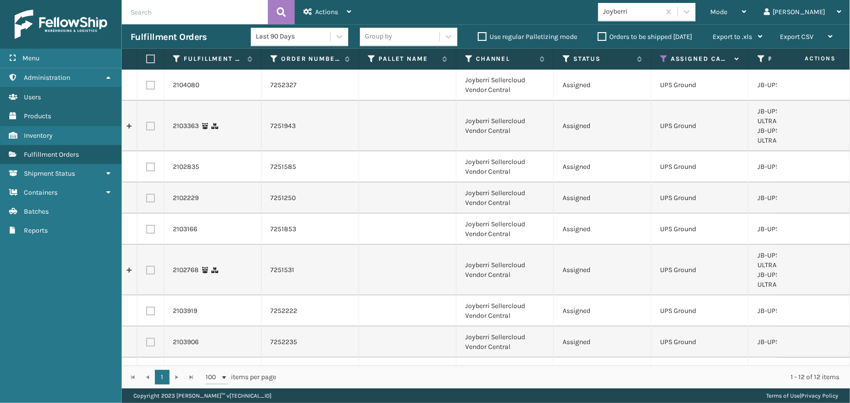
click at [151, 56] on label at bounding box center [149, 59] width 6 height 9
click at [147, 56] on input "checkbox" at bounding box center [146, 59] width 0 height 6
click at [327, 10] on span "Actions" at bounding box center [326, 12] width 23 height 8
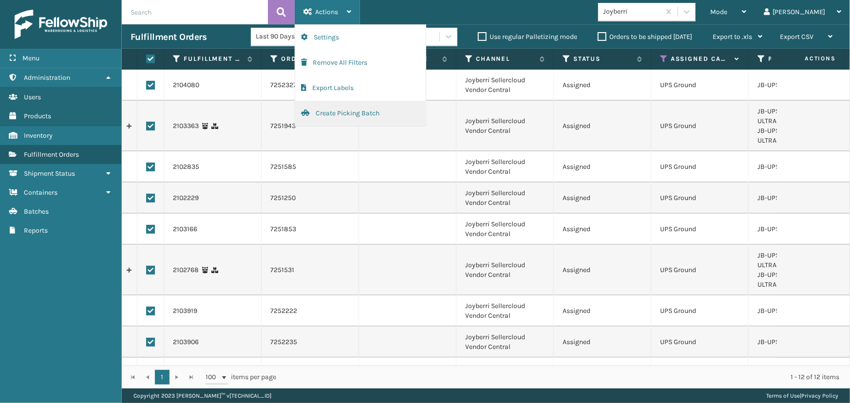
click at [348, 115] on button "Create Picking Batch" at bounding box center [360, 113] width 131 height 25
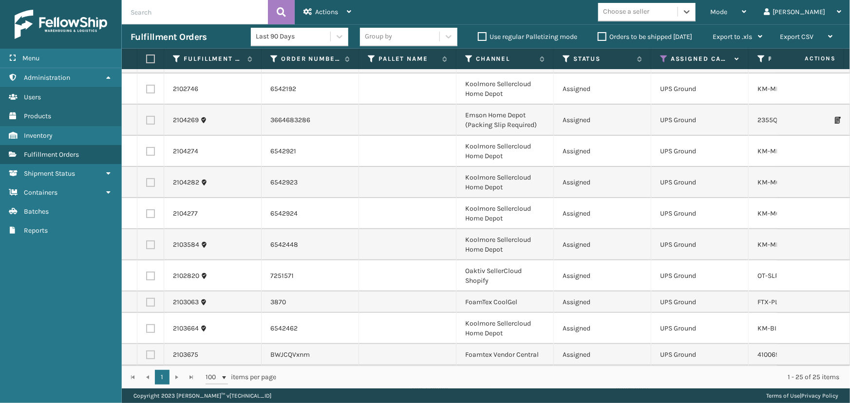
scroll to position [0, 0]
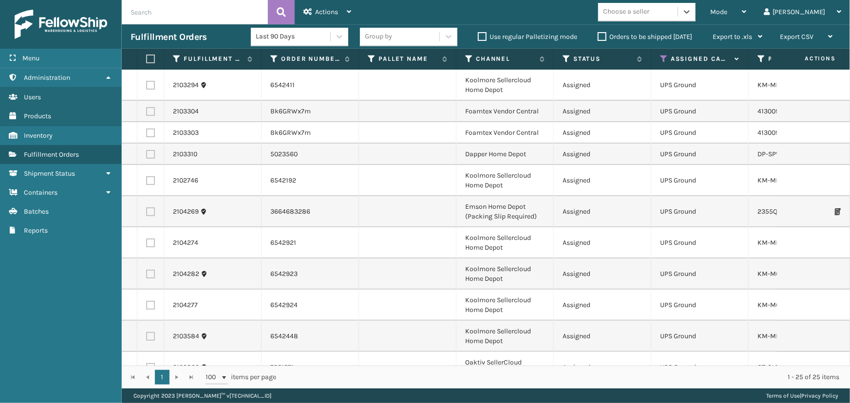
click at [667, 4] on div "Choose a seller" at bounding box center [637, 12] width 79 height 16
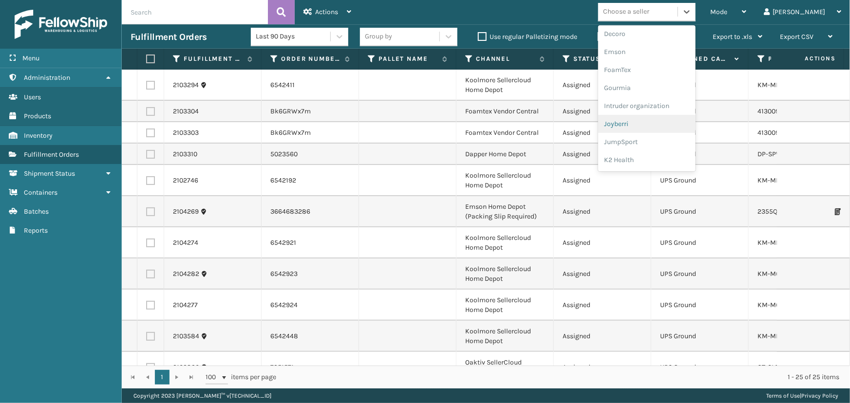
scroll to position [221, 0]
click at [671, 152] on div "Koolmore" at bounding box center [646, 158] width 97 height 18
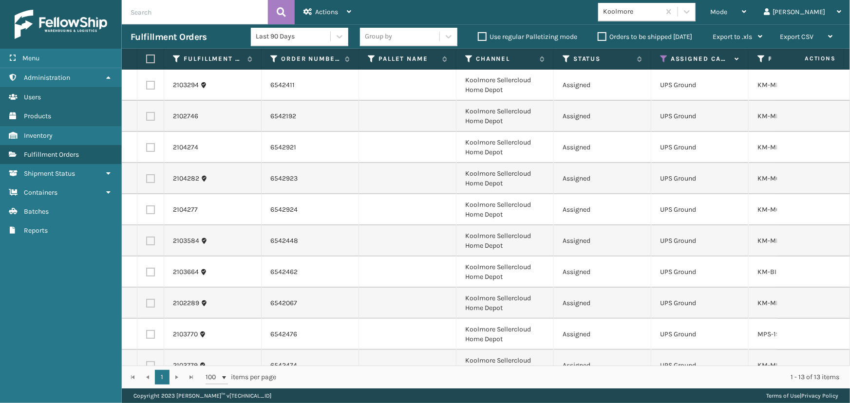
click at [151, 59] on label at bounding box center [149, 59] width 6 height 9
click at [147, 59] on input "checkbox" at bounding box center [146, 59] width 0 height 6
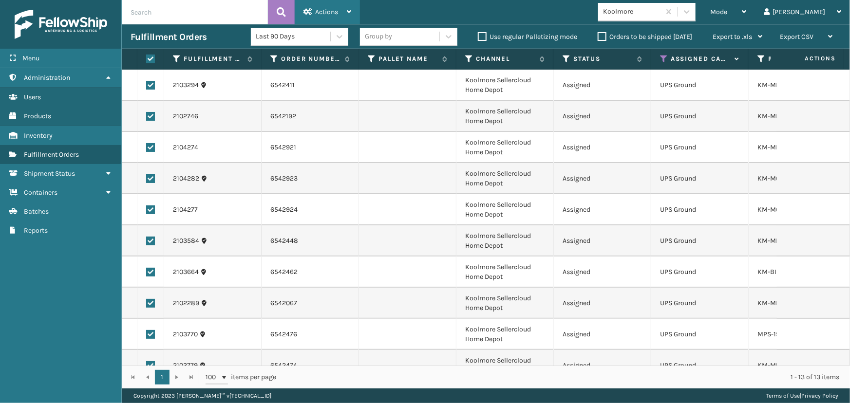
click at [328, 14] on span "Actions" at bounding box center [326, 12] width 23 height 8
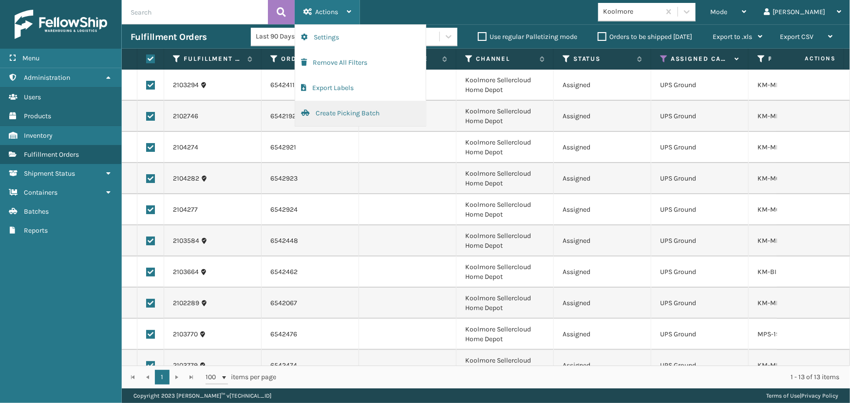
click at [376, 112] on button "Create Picking Batch" at bounding box center [360, 113] width 131 height 25
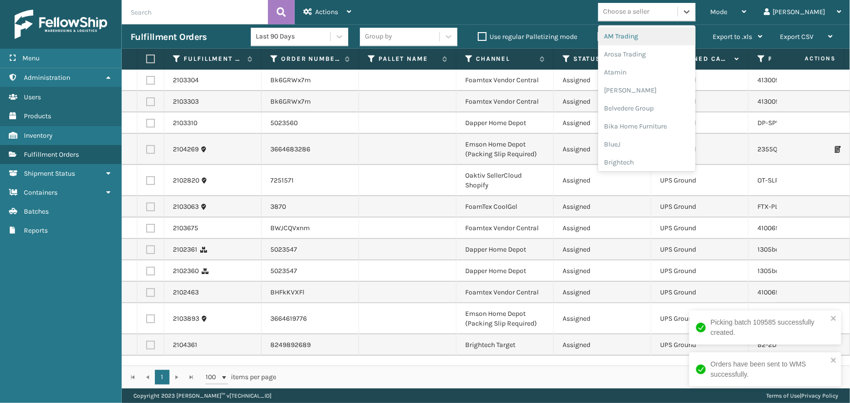
click at [649, 12] on div "Choose a seller" at bounding box center [626, 12] width 46 height 10
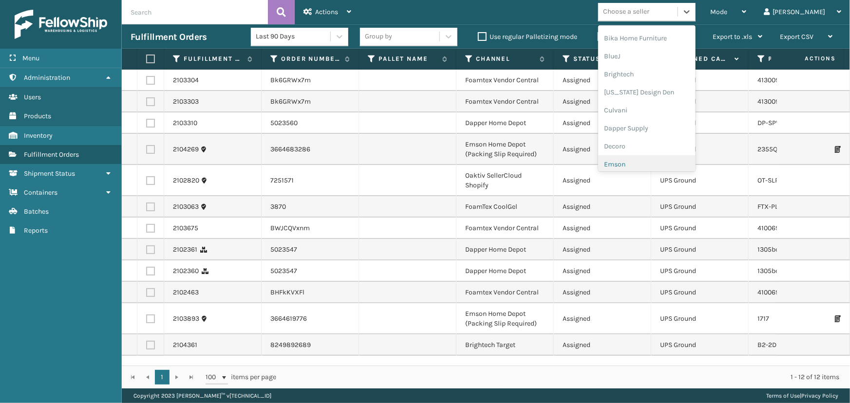
click at [662, 162] on div "Emson" at bounding box center [646, 164] width 97 height 18
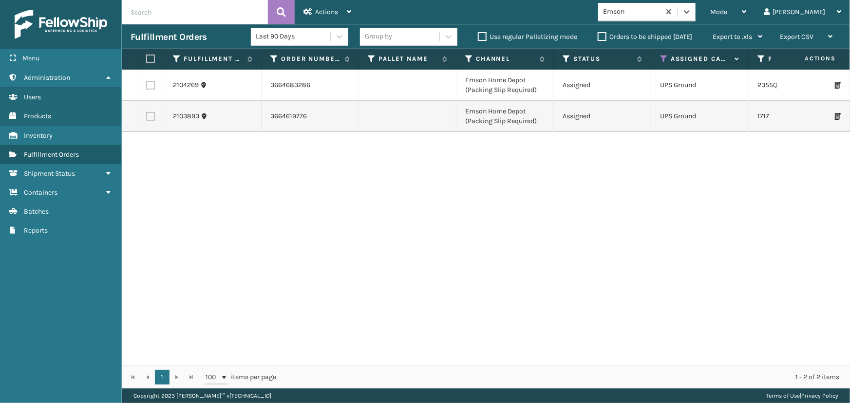
click at [152, 58] on label at bounding box center [149, 59] width 6 height 9
click at [147, 58] on input "checkbox" at bounding box center [146, 59] width 0 height 6
click at [314, 12] on div "Actions" at bounding box center [327, 12] width 48 height 24
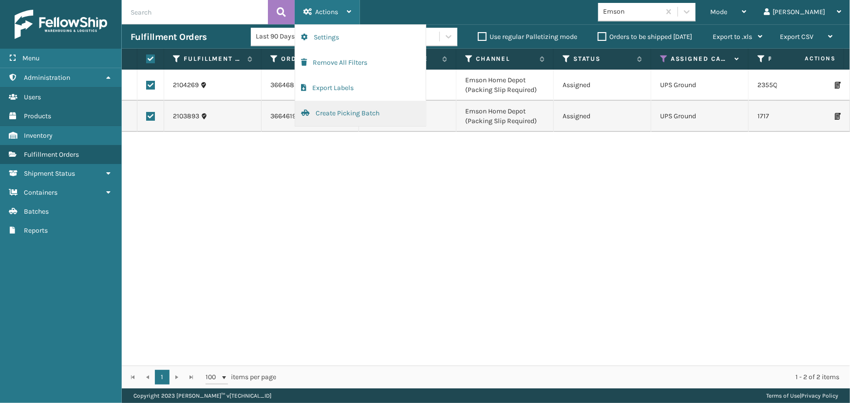
click at [340, 111] on button "Create Picking Batch" at bounding box center [360, 113] width 131 height 25
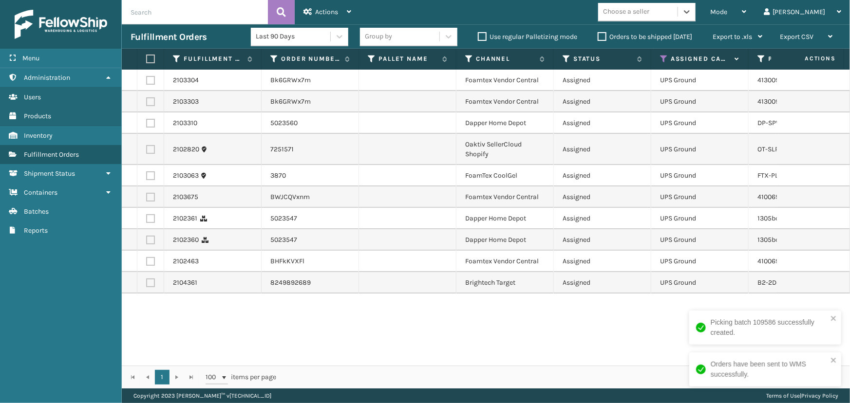
click at [649, 12] on div "Choose a seller" at bounding box center [626, 12] width 46 height 10
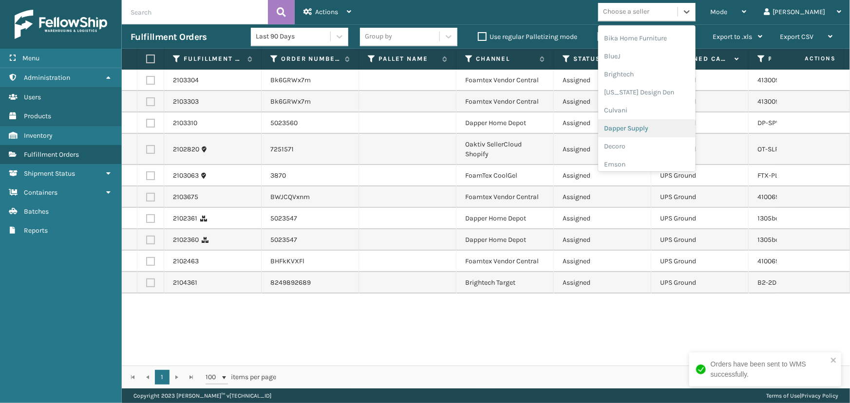
click at [655, 130] on div "Dapper Supply" at bounding box center [646, 128] width 97 height 18
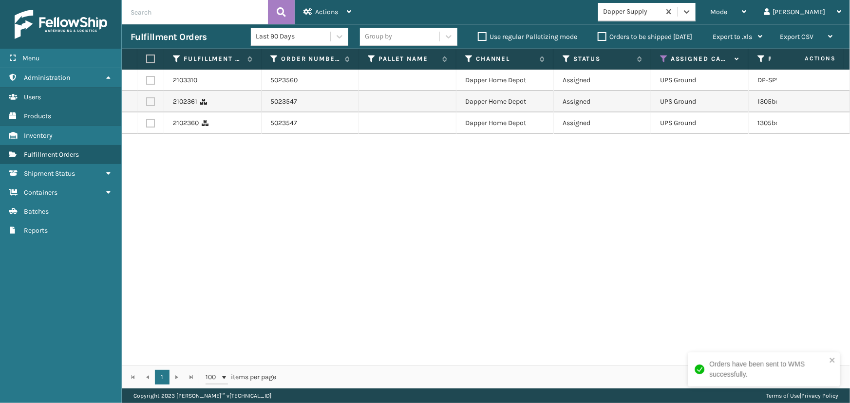
click at [152, 55] on label at bounding box center [149, 59] width 6 height 9
click at [147, 56] on input "checkbox" at bounding box center [146, 59] width 0 height 6
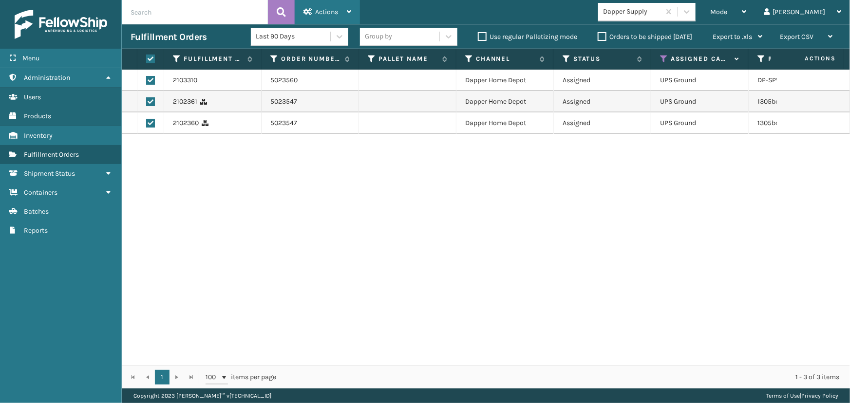
click at [341, 7] on div "Actions" at bounding box center [327, 12] width 48 height 24
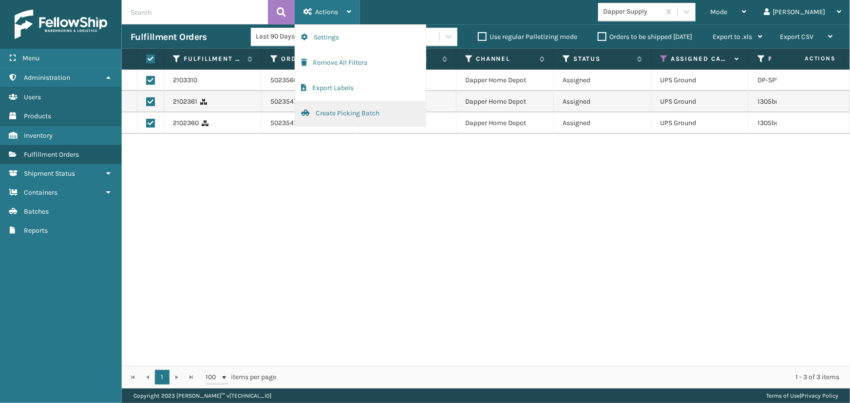
click at [345, 111] on button "Create Picking Batch" at bounding box center [360, 113] width 131 height 25
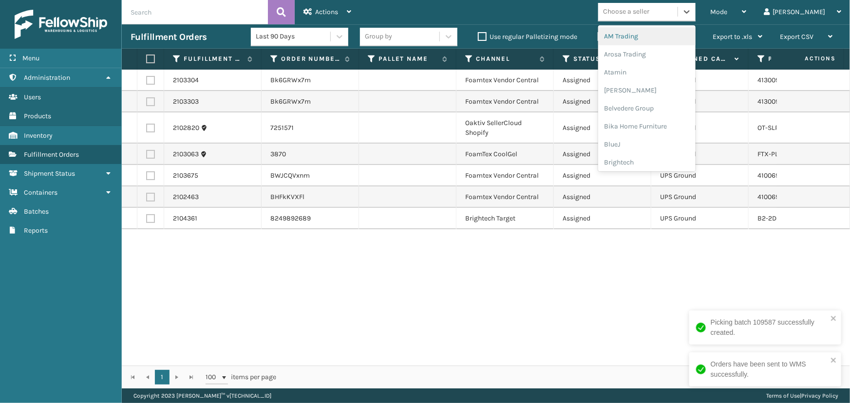
click at [642, 19] on div "Choose a seller" at bounding box center [646, 12] width 97 height 19
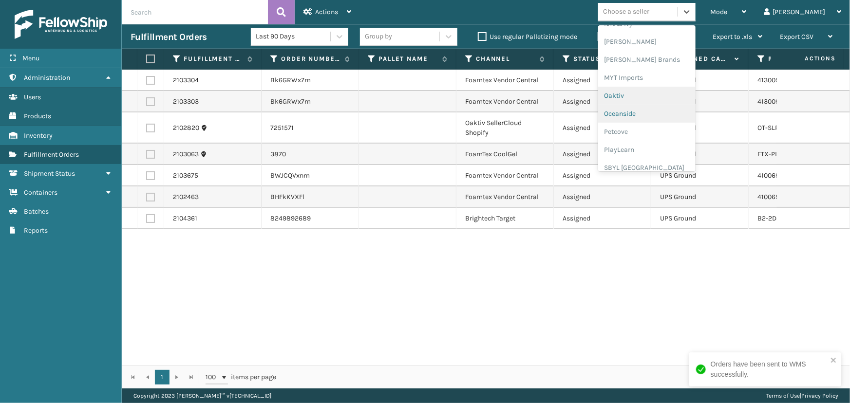
scroll to position [440, 0]
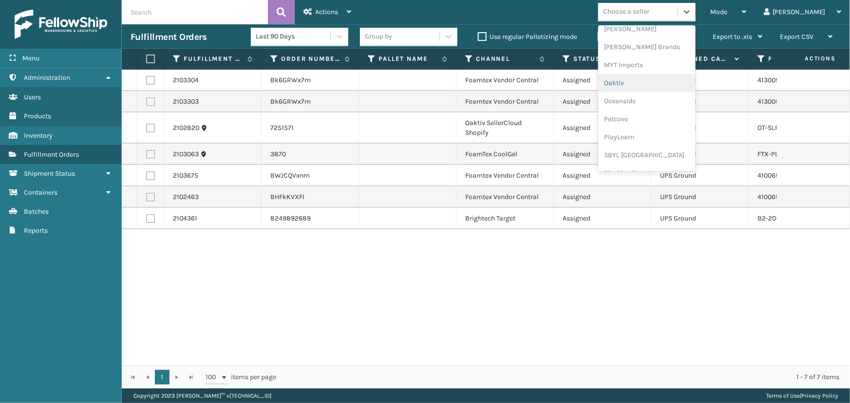
click at [672, 81] on div "Oaktiv" at bounding box center [646, 83] width 97 height 18
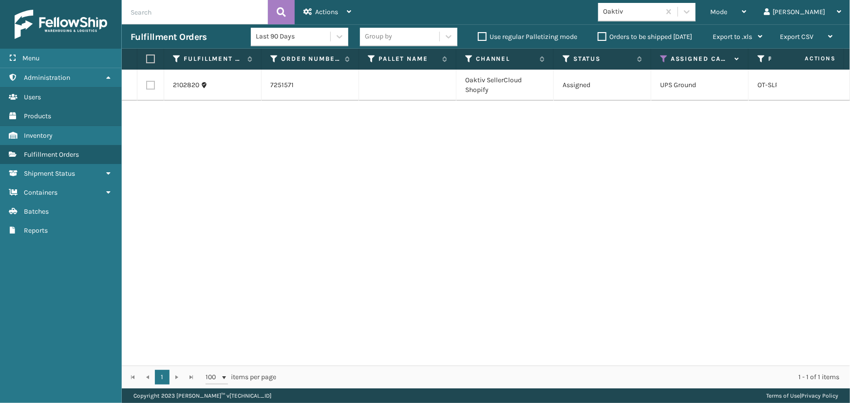
drag, startPoint x: 149, startPoint y: 59, endPoint x: 270, endPoint y: 38, distance: 123.0
click at [149, 59] on label at bounding box center [149, 59] width 6 height 9
click at [147, 59] on input "checkbox" at bounding box center [146, 59] width 0 height 6
click at [321, 17] on div "Actions" at bounding box center [327, 12] width 48 height 24
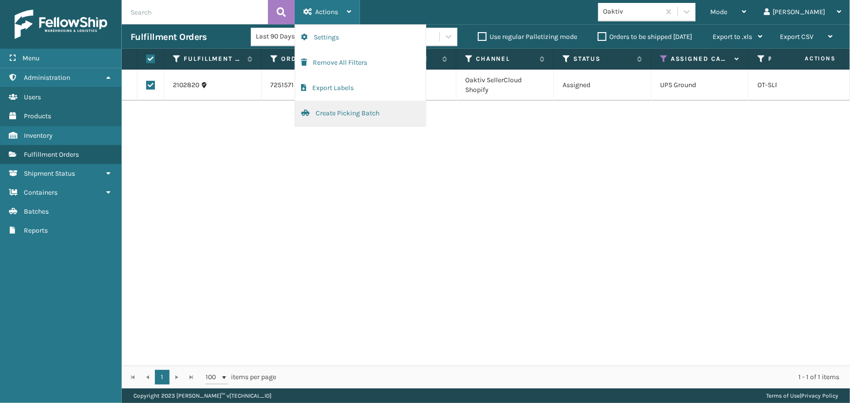
click at [343, 117] on button "Create Picking Batch" at bounding box center [360, 113] width 131 height 25
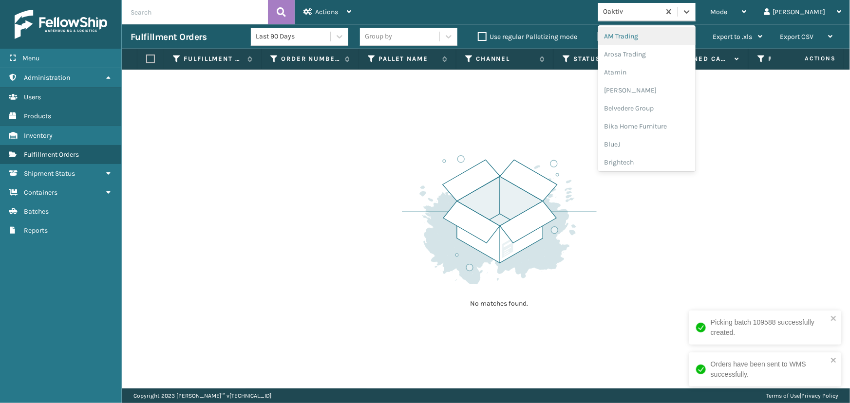
click at [649, 12] on div "Oaktiv" at bounding box center [632, 12] width 58 height 10
click at [654, 141] on div "FoamTex" at bounding box center [646, 138] width 97 height 18
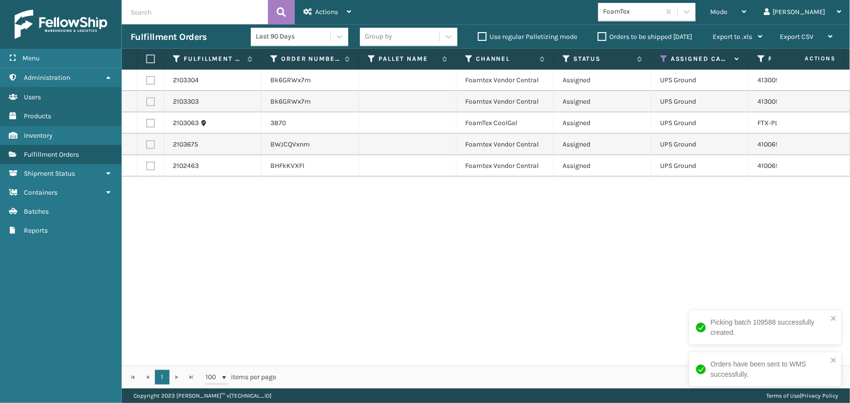
click at [148, 59] on label at bounding box center [149, 59] width 6 height 9
click at [147, 59] on input "checkbox" at bounding box center [146, 59] width 0 height 6
click at [321, 4] on div "Actions" at bounding box center [327, 12] width 48 height 24
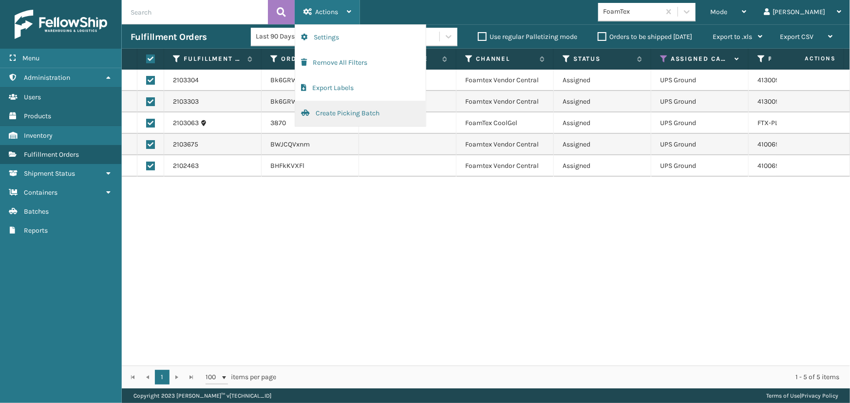
click at [335, 121] on button "Create Picking Batch" at bounding box center [360, 113] width 131 height 25
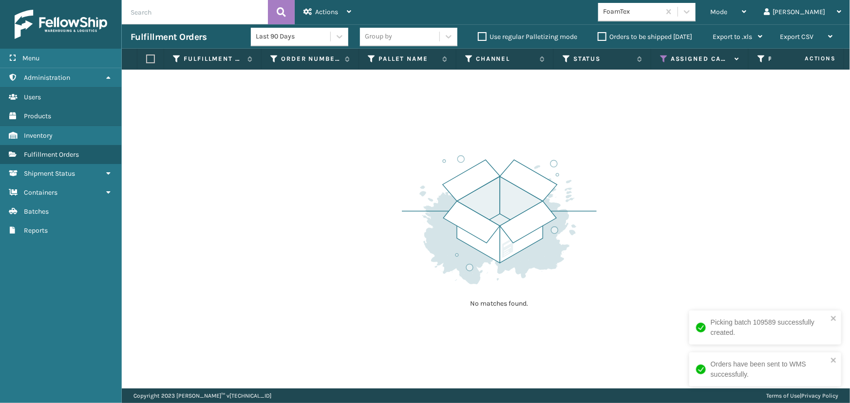
click at [665, 61] on icon at bounding box center [664, 59] width 8 height 9
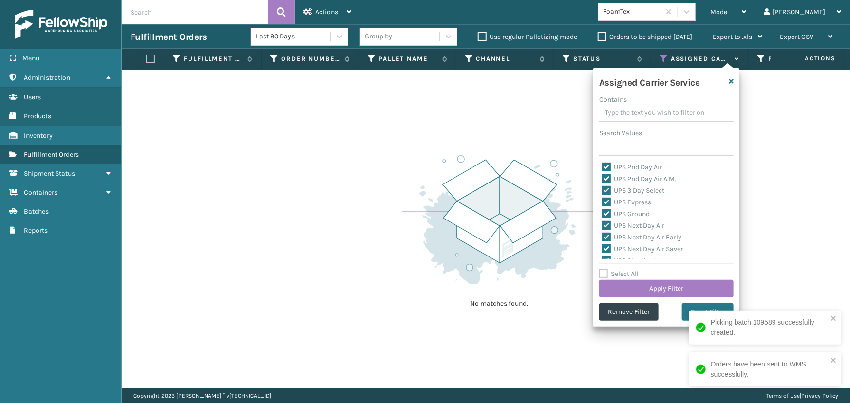
click at [614, 272] on label "Select All" at bounding box center [618, 274] width 39 height 8
click at [614, 269] on input "Select All" at bounding box center [672, 268] width 146 height 1
click at [614, 272] on label "Select All" at bounding box center [618, 274] width 39 height 8
click at [614, 269] on input "Select All" at bounding box center [672, 268] width 146 height 1
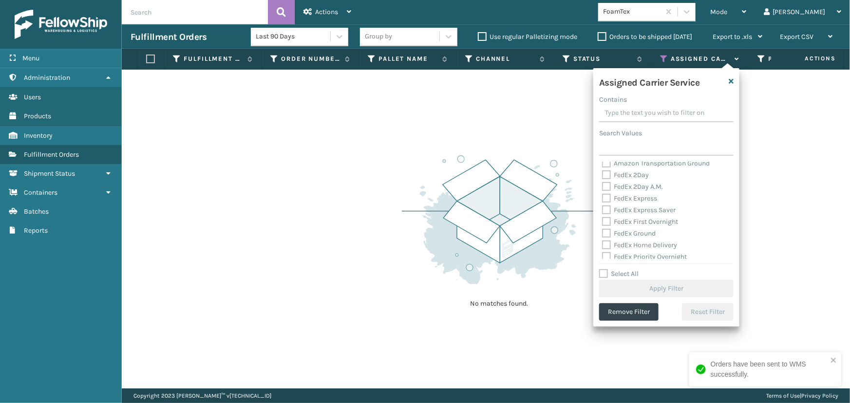
click at [627, 173] on label "FedEx 2Day" at bounding box center [625, 175] width 47 height 8
click at [603, 173] on input "FedEx 2Day" at bounding box center [602, 173] width 0 height 6
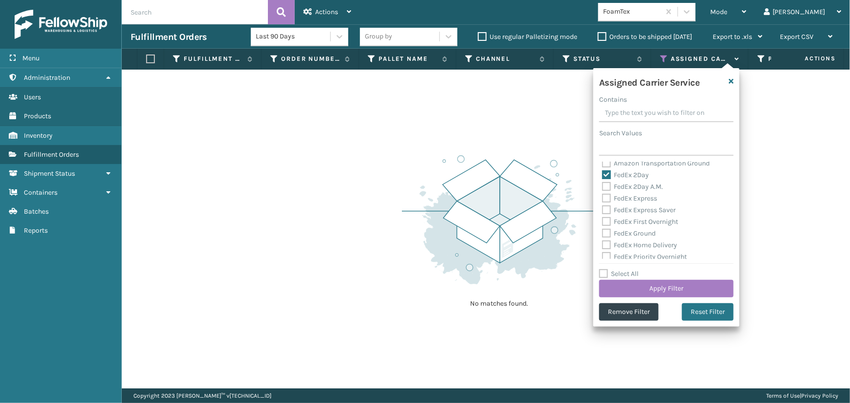
click at [628, 186] on label "FedEx 2Day A.M." at bounding box center [632, 187] width 61 height 8
click at [603, 186] on input "FedEx 2Day A.M." at bounding box center [602, 184] width 0 height 6
click at [631, 195] on label "FedEx Express" at bounding box center [629, 198] width 55 height 8
click at [603, 195] on input "FedEx Express" at bounding box center [602, 196] width 0 height 6
click at [634, 208] on label "FedEx Express Saver" at bounding box center [639, 210] width 74 height 8
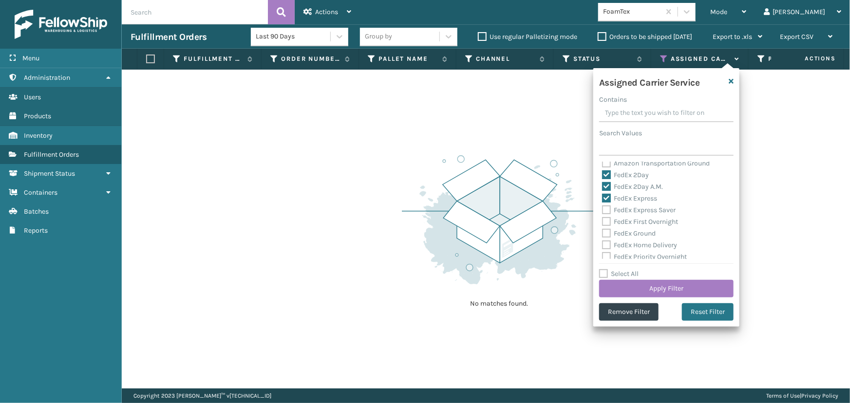
click at [603, 208] on input "FedEx Express Saver" at bounding box center [602, 208] width 0 height 6
click at [635, 221] on label "FedEx First Overnight" at bounding box center [640, 222] width 76 height 8
click at [603, 221] on input "FedEx First Overnight" at bounding box center [602, 219] width 0 height 6
click at [636, 231] on label "FedEx Ground" at bounding box center [629, 233] width 54 height 8
click at [603, 231] on input "FedEx Ground" at bounding box center [602, 231] width 0 height 6
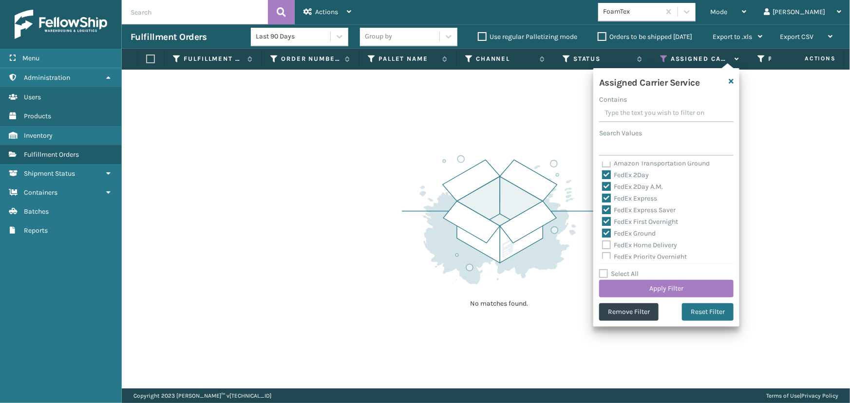
click at [636, 244] on label "FedEx Home Delivery" at bounding box center [639, 245] width 75 height 8
click at [603, 244] on input "FedEx Home Delivery" at bounding box center [602, 243] width 0 height 6
click at [637, 254] on label "FedEx Priority Overnight" at bounding box center [644, 257] width 85 height 8
click at [603, 254] on input "FedEx Priority Overnight" at bounding box center [602, 254] width 0 height 6
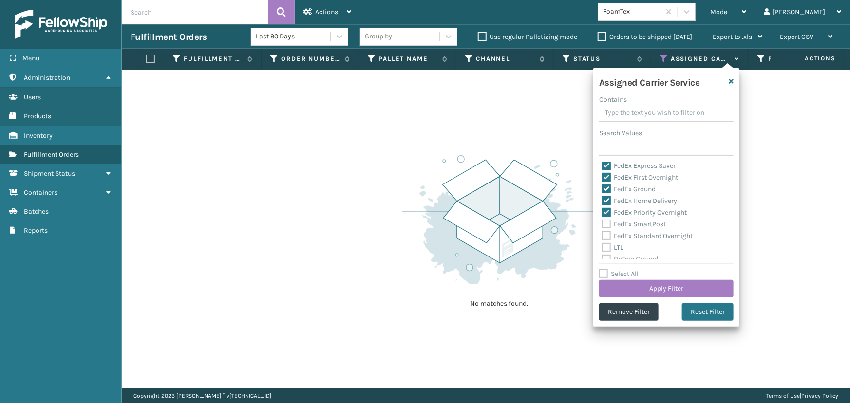
click at [632, 224] on label "FedEx SmartPost" at bounding box center [634, 224] width 64 height 8
click at [603, 224] on input "FedEx SmartPost" at bounding box center [602, 222] width 0 height 6
click at [637, 237] on label "FedEx Standard Overnight" at bounding box center [647, 236] width 91 height 8
click at [603, 237] on input "FedEx Standard Overnight" at bounding box center [602, 233] width 0 height 6
click at [652, 292] on button "Apply Filter" at bounding box center [666, 289] width 134 height 18
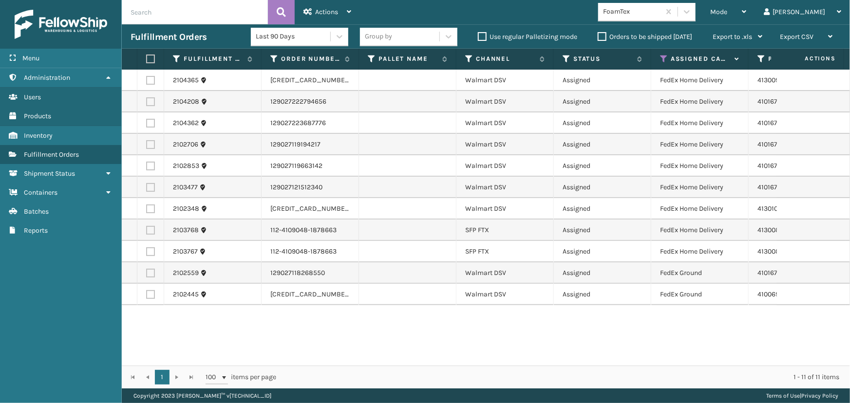
click at [655, 5] on div "FoamTex" at bounding box center [629, 12] width 62 height 16
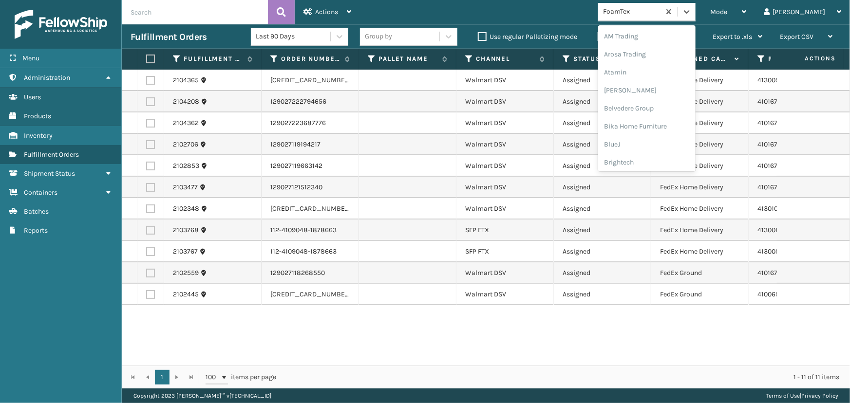
scroll to position [114, 0]
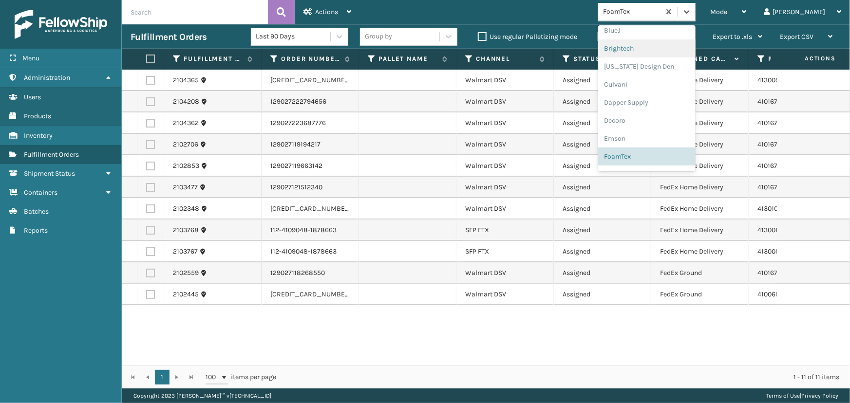
click at [653, 51] on div "Brightech" at bounding box center [646, 48] width 97 height 18
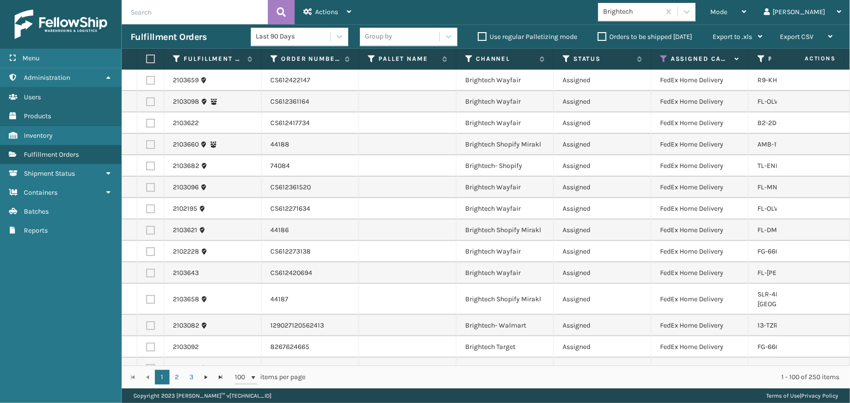
click at [147, 58] on label at bounding box center [149, 59] width 6 height 9
click at [147, 58] on input "checkbox" at bounding box center [146, 59] width 0 height 6
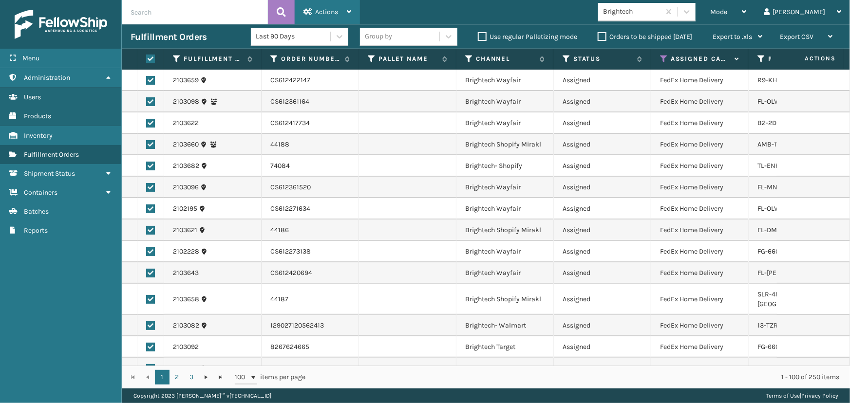
click at [328, 6] on div "Actions" at bounding box center [327, 12] width 48 height 24
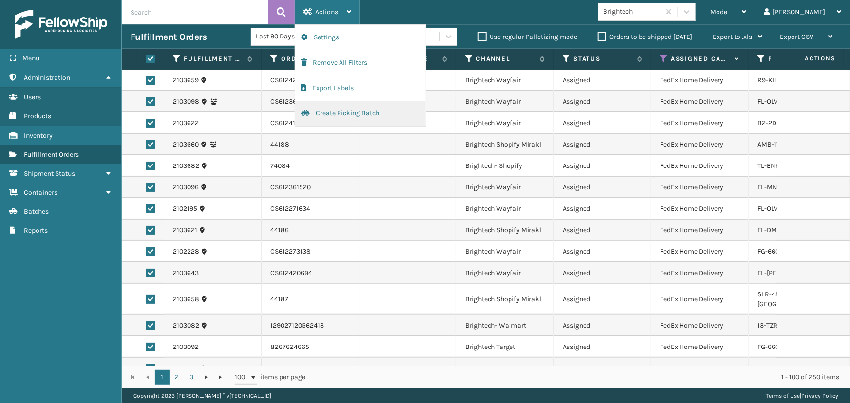
click at [345, 117] on button "Create Picking Batch" at bounding box center [360, 113] width 131 height 25
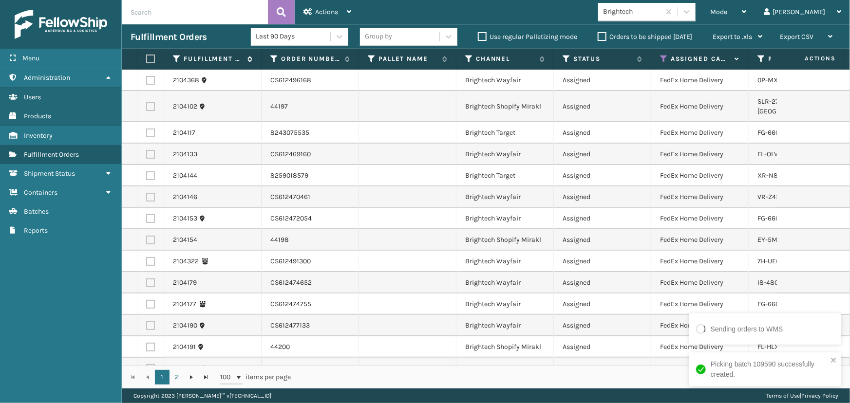
drag, startPoint x: 151, startPoint y: 57, endPoint x: 179, endPoint y: 57, distance: 28.7
click at [151, 57] on label at bounding box center [149, 59] width 6 height 9
click at [147, 57] on input "checkbox" at bounding box center [146, 59] width 0 height 6
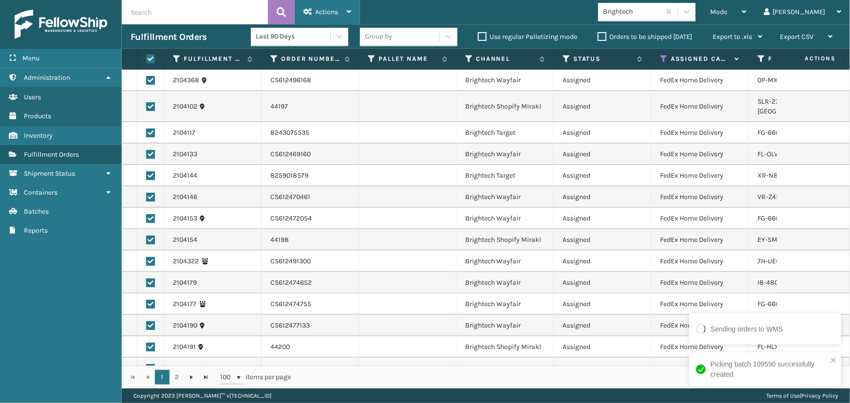
click at [335, 11] on span "Actions" at bounding box center [326, 12] width 23 height 8
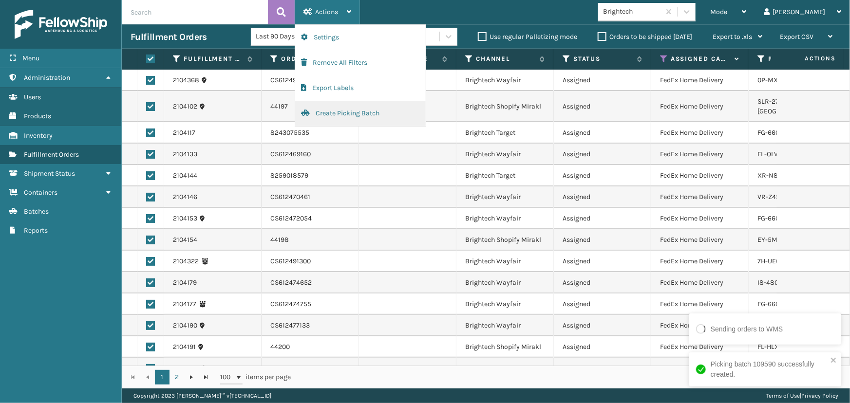
click at [353, 115] on button "Create Picking Batch" at bounding box center [360, 113] width 131 height 25
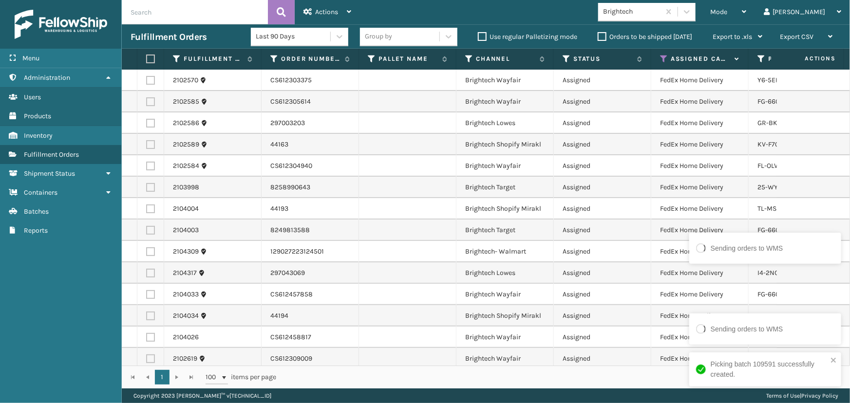
click at [146, 57] on th at bounding box center [150, 59] width 27 height 21
click at [149, 59] on label at bounding box center [149, 59] width 6 height 9
click at [147, 59] on input "checkbox" at bounding box center [146, 59] width 0 height 6
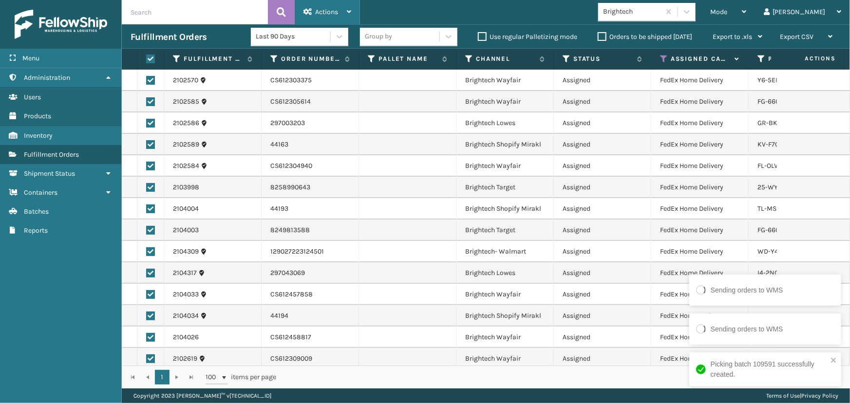
click at [325, 7] on div "Actions" at bounding box center [327, 12] width 48 height 24
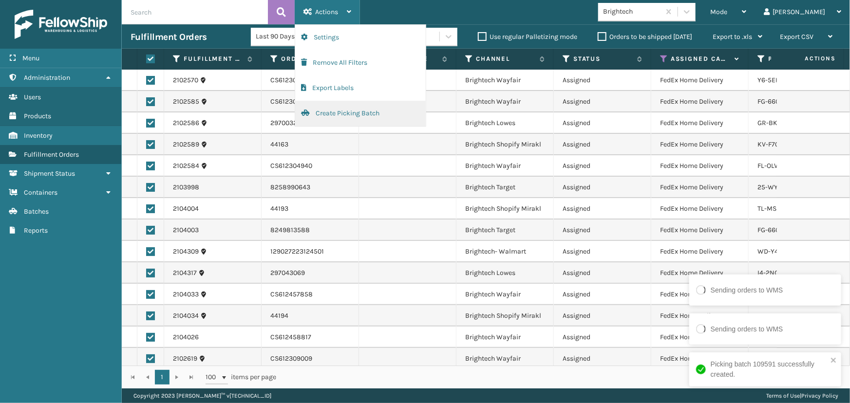
click at [374, 121] on button "Create Picking Batch" at bounding box center [360, 113] width 131 height 25
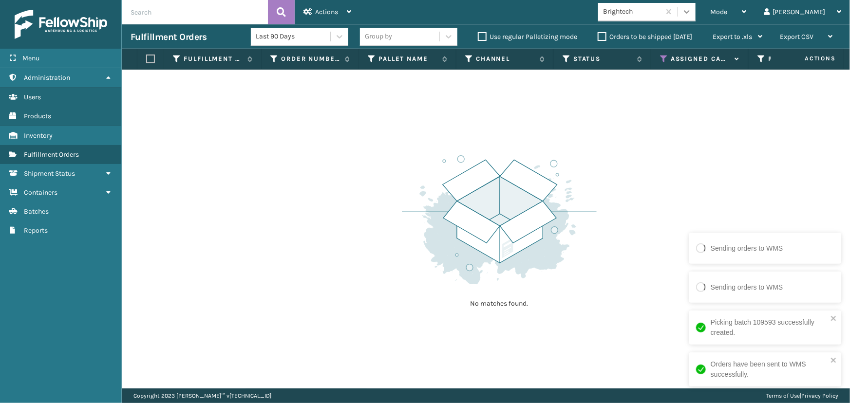
click at [696, 12] on div at bounding box center [687, 12] width 18 height 18
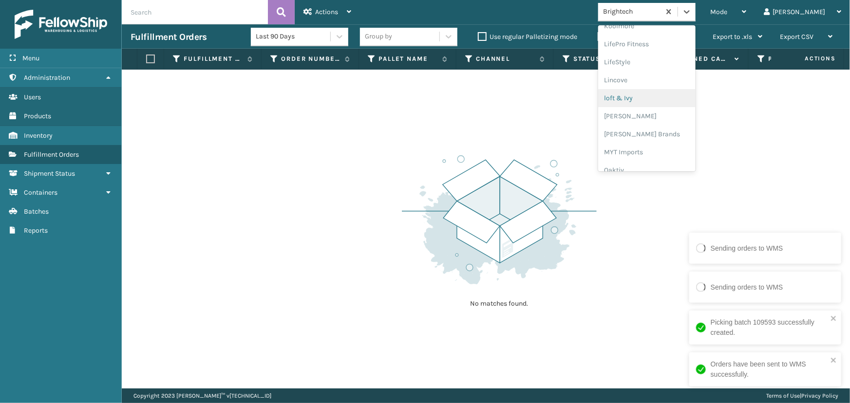
scroll to position [488, 0]
click at [651, 141] on div "SleepGeekz" at bounding box center [646, 143] width 97 height 18
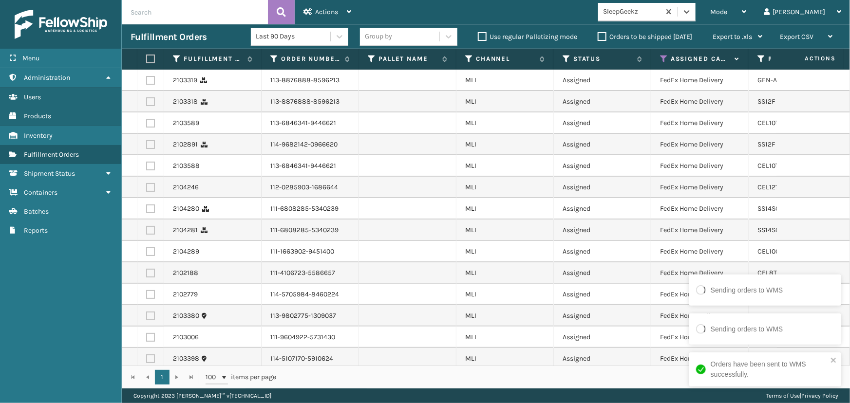
click at [152, 60] on label at bounding box center [149, 59] width 6 height 9
click at [147, 60] on input "checkbox" at bounding box center [146, 59] width 0 height 6
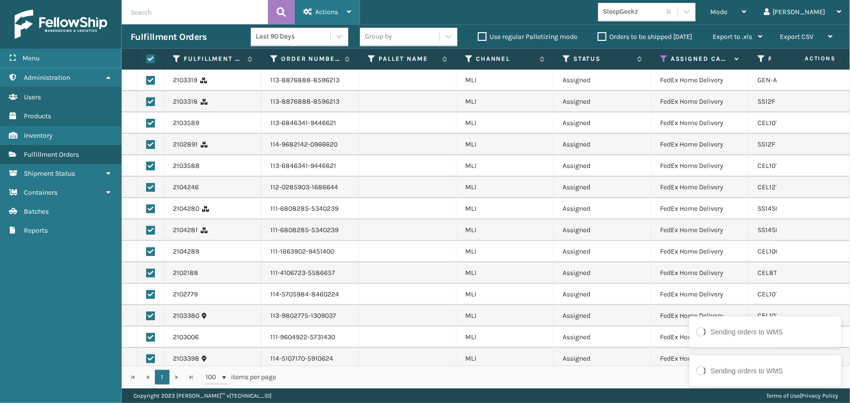
click at [340, 3] on div "Actions" at bounding box center [327, 12] width 48 height 24
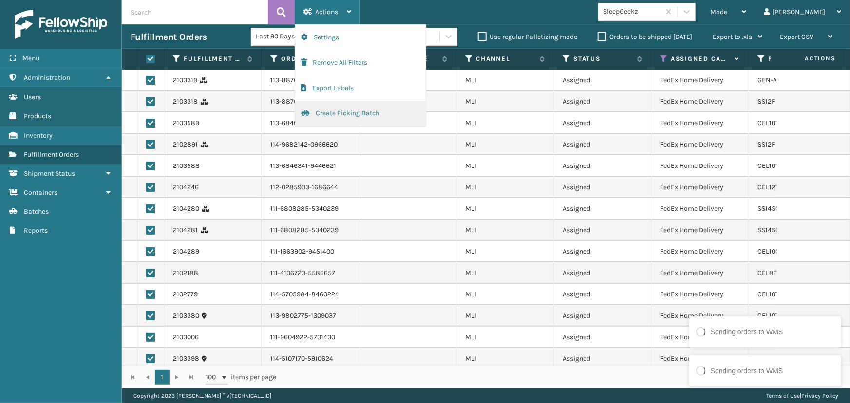
click at [351, 112] on button "Create Picking Batch" at bounding box center [360, 113] width 131 height 25
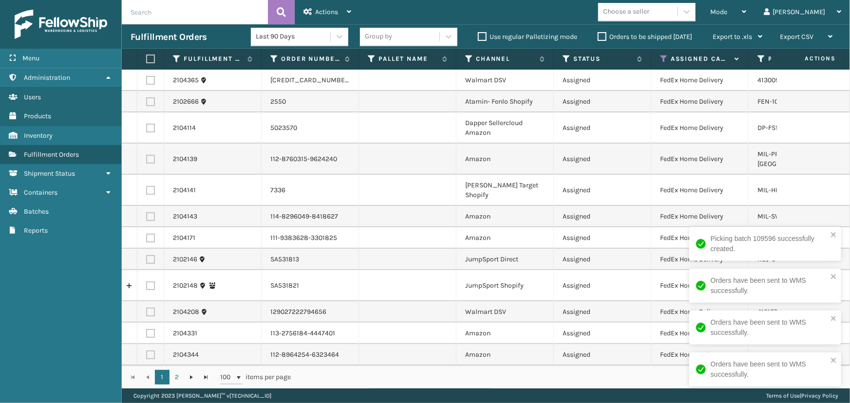
click at [659, 19] on div "Choose a seller" at bounding box center [646, 12] width 97 height 19
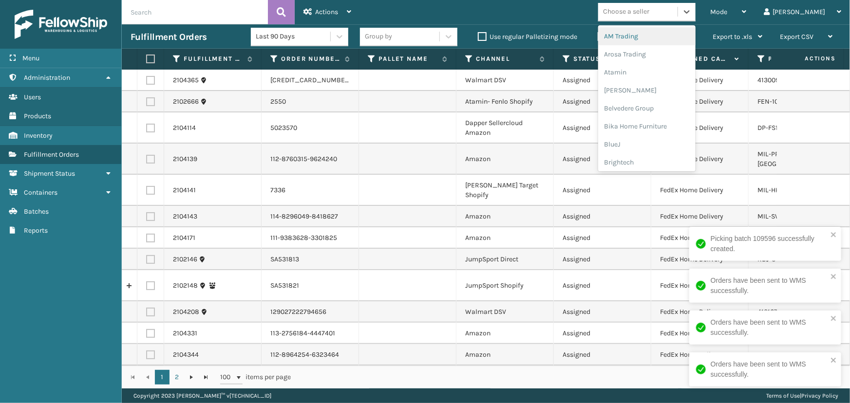
click at [649, 10] on div "Choose a seller" at bounding box center [626, 12] width 46 height 10
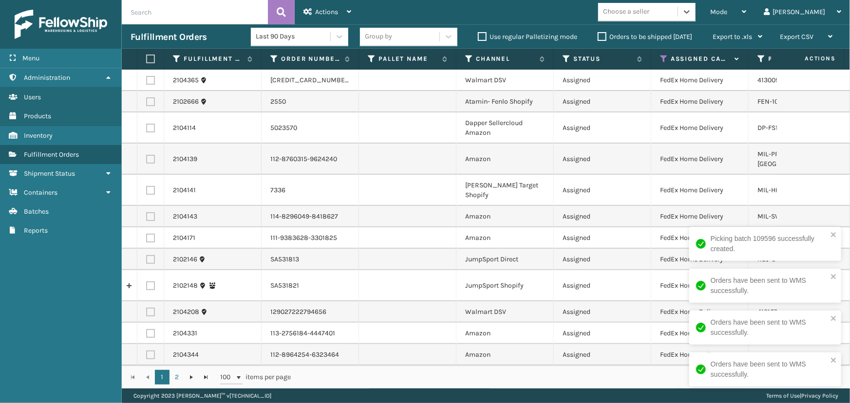
click at [661, 19] on div "Choose a seller" at bounding box center [637, 12] width 79 height 16
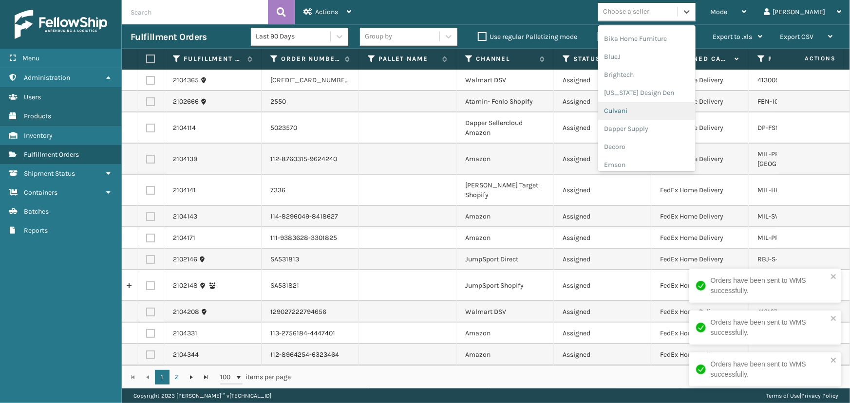
scroll to position [88, 0]
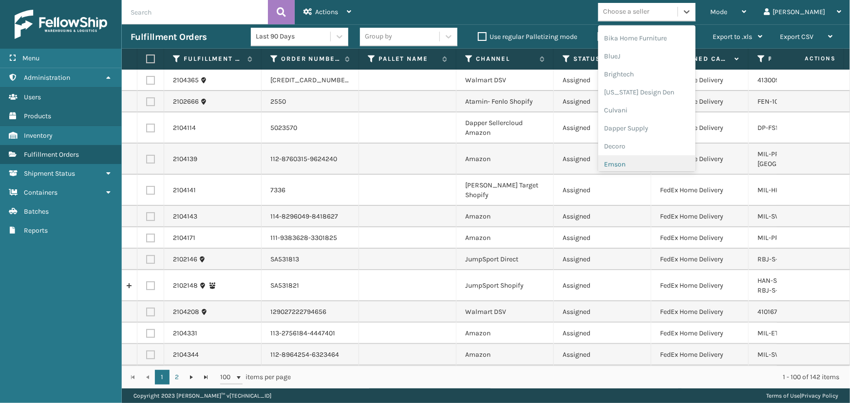
click at [660, 162] on div "Emson" at bounding box center [646, 164] width 97 height 18
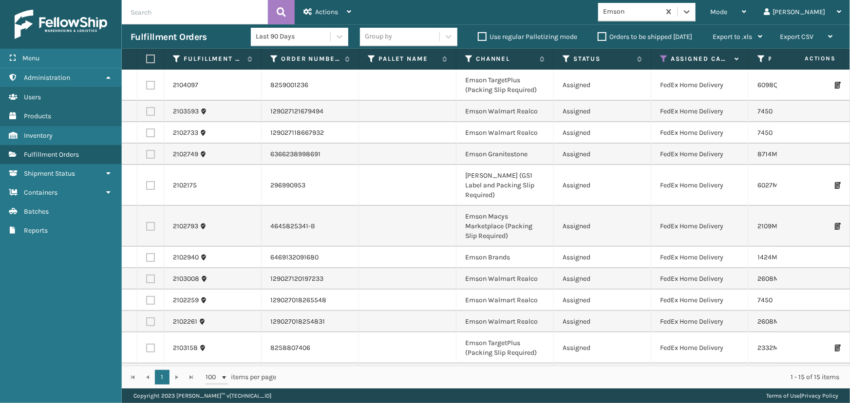
click at [148, 57] on label at bounding box center [149, 59] width 6 height 9
click at [147, 57] on input "checkbox" at bounding box center [146, 59] width 0 height 6
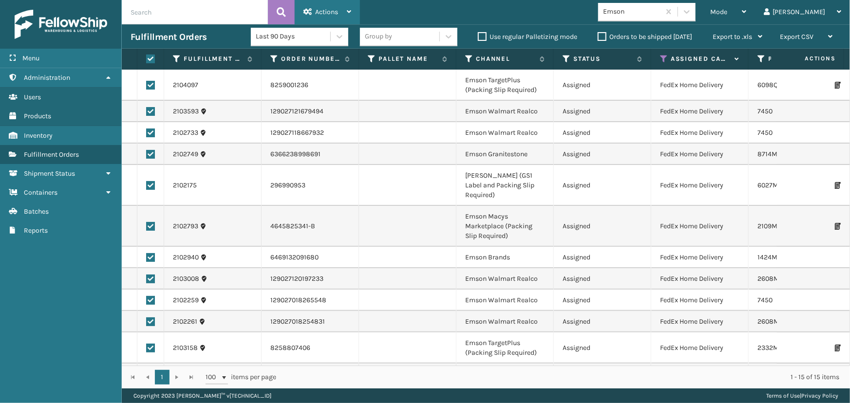
click at [330, 6] on div "Actions" at bounding box center [327, 12] width 48 height 24
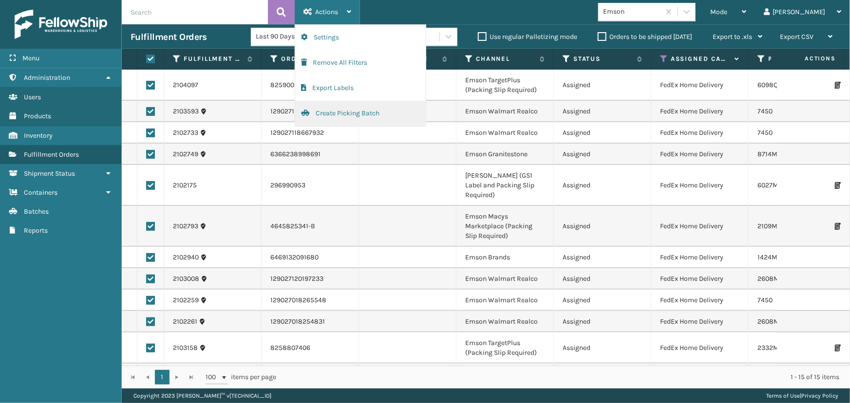
click at [342, 111] on button "Create Picking Batch" at bounding box center [360, 113] width 131 height 25
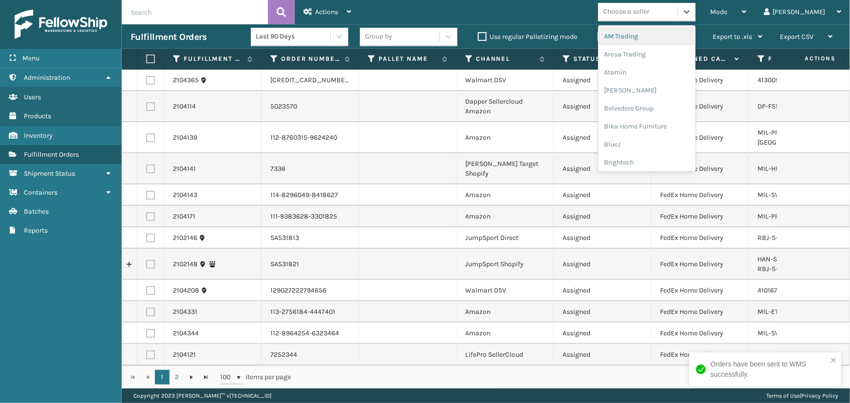
click at [649, 17] on div "Choose a seller" at bounding box center [626, 12] width 46 height 10
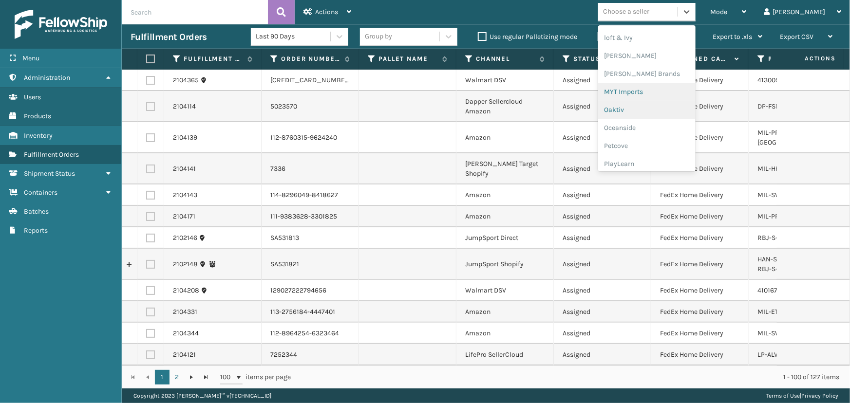
scroll to position [399, 0]
click at [651, 91] on div "Milliard Brands" at bounding box center [646, 87] width 97 height 18
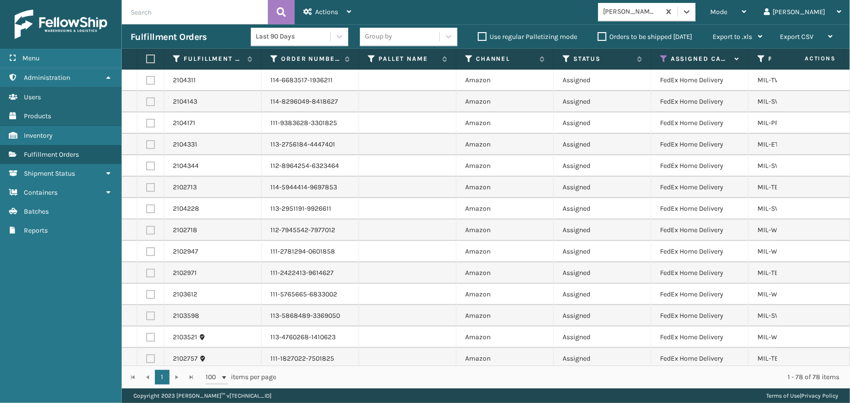
click at [151, 62] on label at bounding box center [149, 59] width 6 height 9
click at [147, 62] on input "checkbox" at bounding box center [146, 59] width 0 height 6
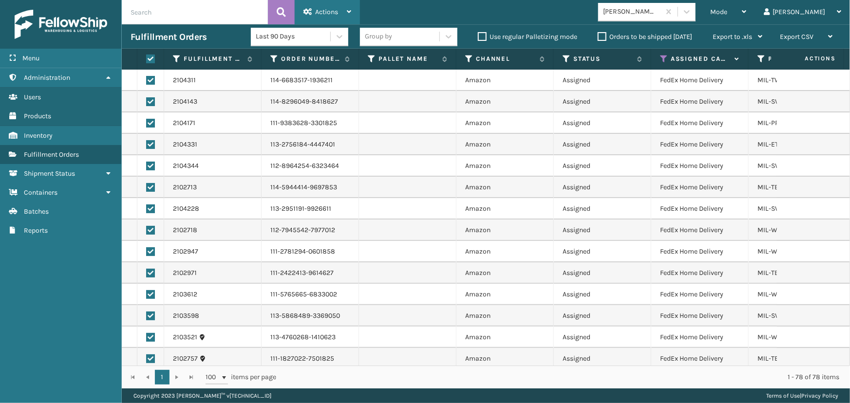
click at [336, 8] on span "Actions" at bounding box center [326, 12] width 23 height 8
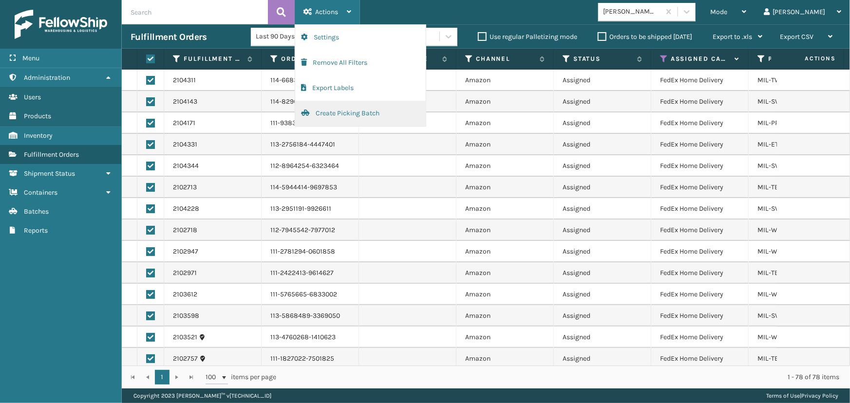
click at [351, 115] on button "Create Picking Batch" at bounding box center [360, 113] width 131 height 25
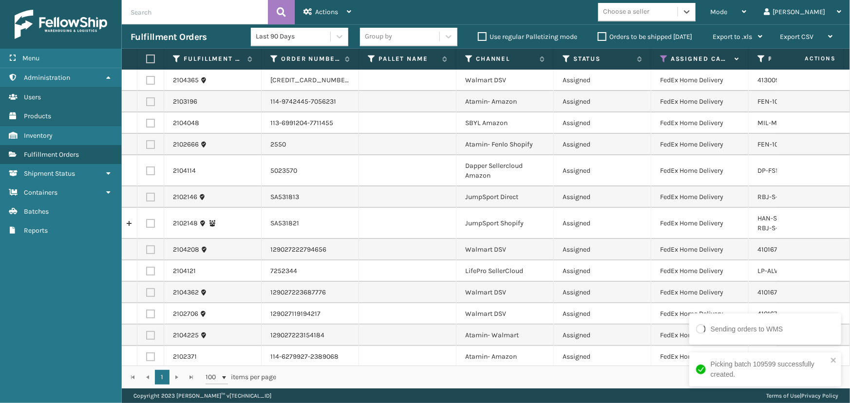
click at [649, 15] on div "Choose a seller" at bounding box center [626, 12] width 46 height 10
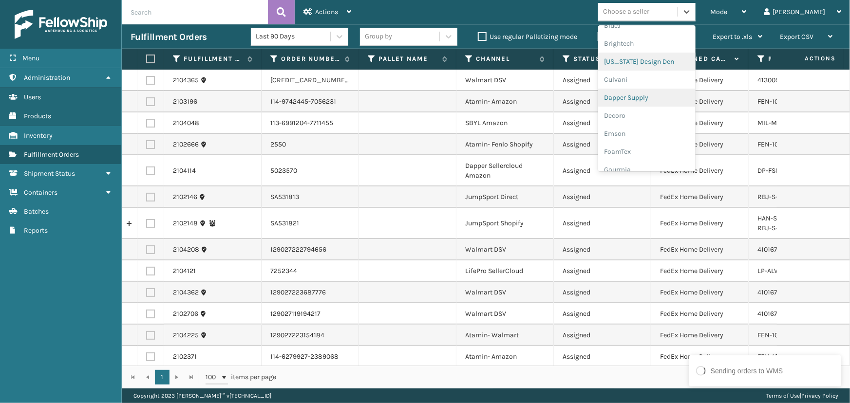
scroll to position [132, 0]
click at [656, 85] on div "Dapper Supply" at bounding box center [646, 84] width 97 height 18
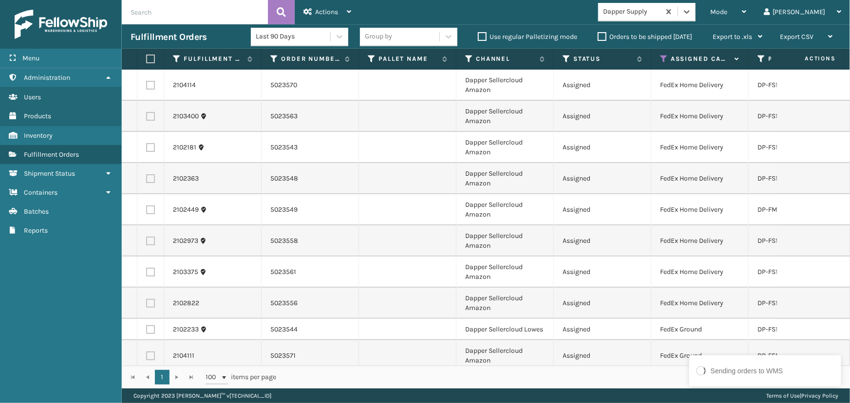
click at [200, 125] on td "2103400" at bounding box center [212, 116] width 97 height 31
click at [146, 61] on label at bounding box center [149, 59] width 6 height 9
click at [146, 61] on input "checkbox" at bounding box center [146, 59] width 0 height 6
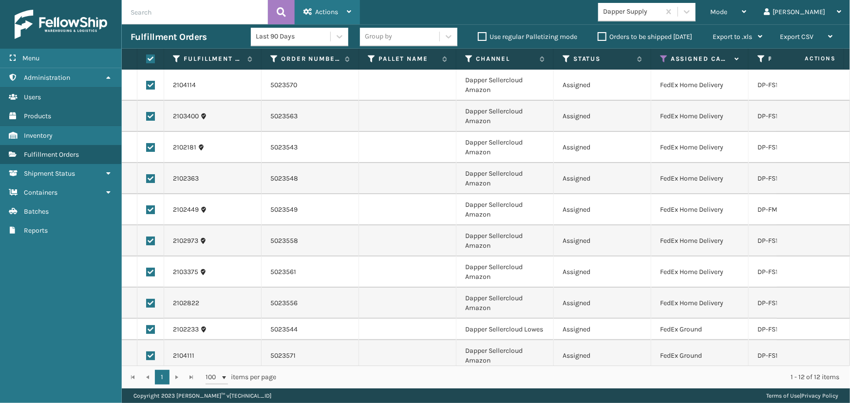
click at [326, 19] on div "Actions" at bounding box center [327, 12] width 48 height 24
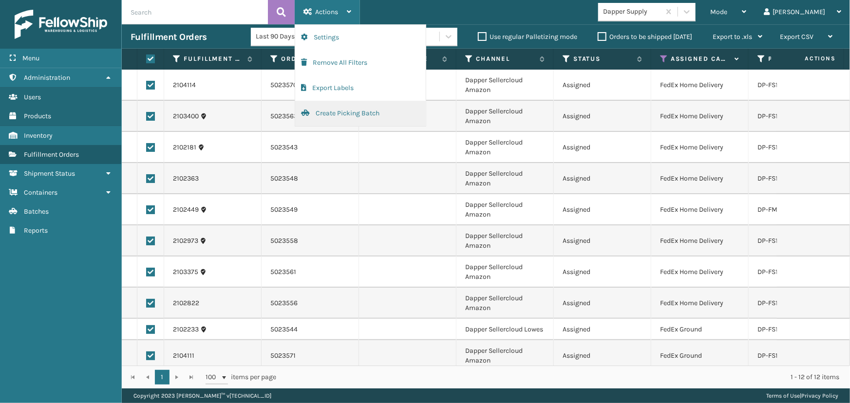
click at [326, 112] on button "Create Picking Batch" at bounding box center [360, 113] width 131 height 25
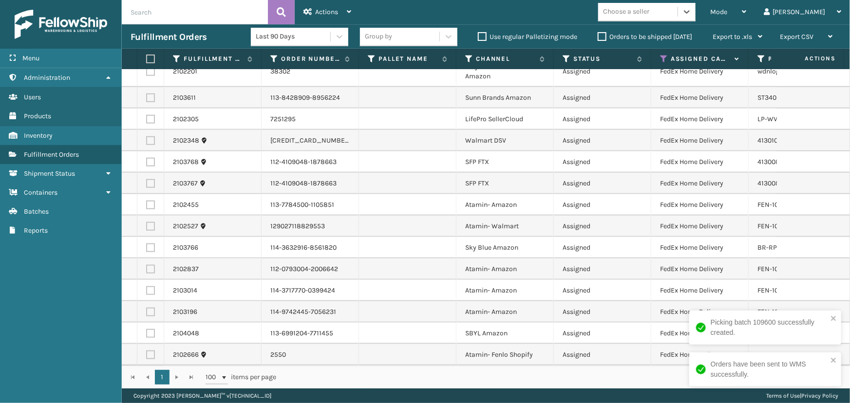
scroll to position [561, 0]
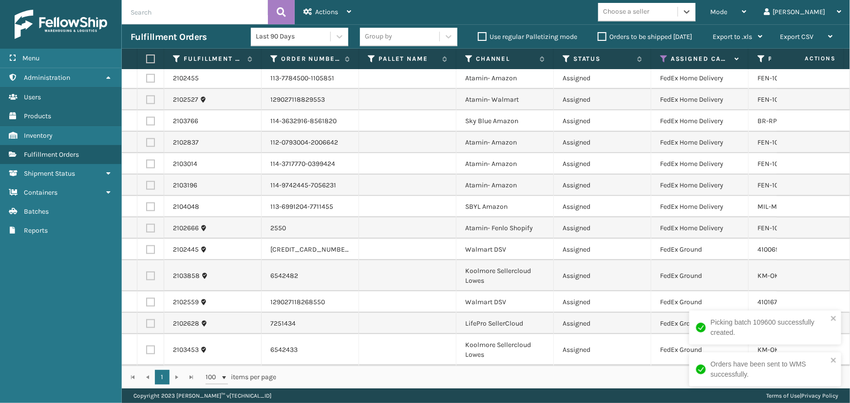
click at [648, 16] on div "Choose a seller" at bounding box center [626, 12] width 46 height 10
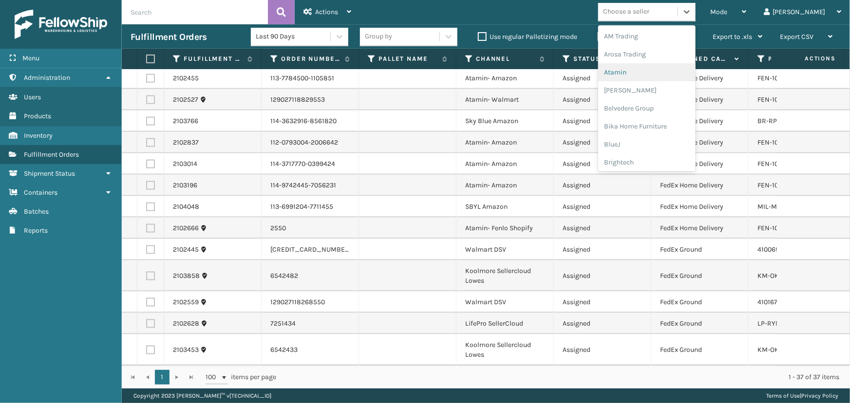
click at [648, 74] on div "Atamin" at bounding box center [646, 72] width 97 height 18
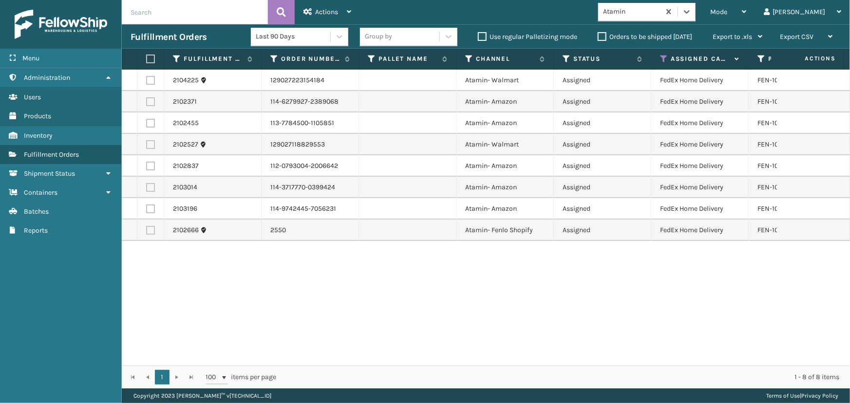
click at [151, 56] on label at bounding box center [149, 59] width 6 height 9
click at [147, 56] on input "checkbox" at bounding box center [146, 59] width 0 height 6
click at [319, 14] on span "Actions" at bounding box center [326, 12] width 23 height 8
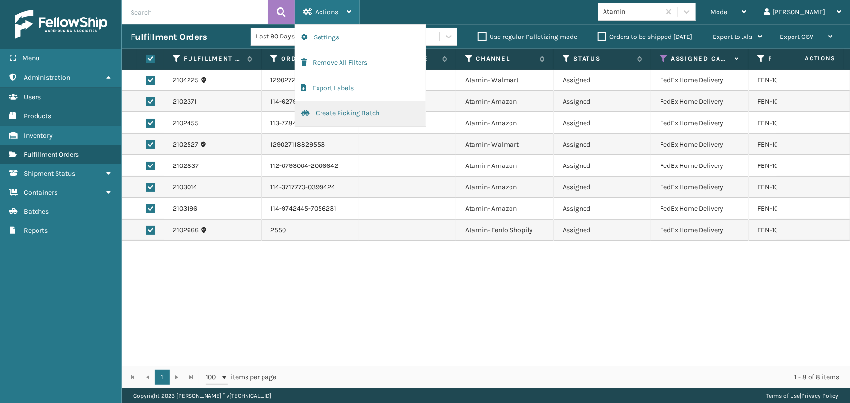
click at [341, 116] on button "Create Picking Batch" at bounding box center [360, 113] width 131 height 25
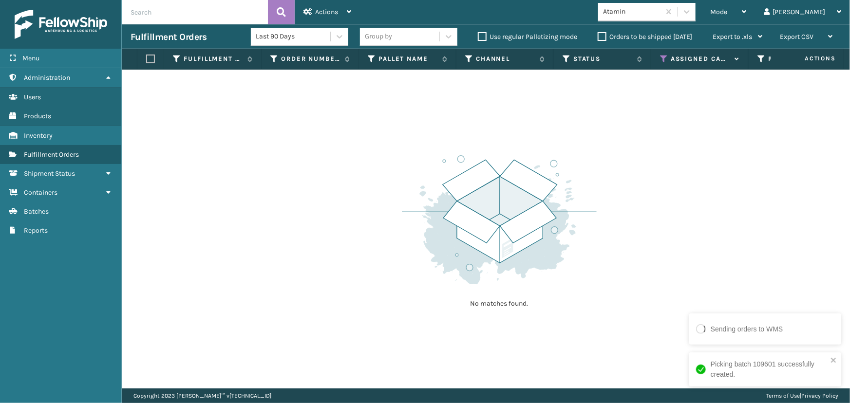
click at [661, 10] on div "Atamin" at bounding box center [632, 12] width 58 height 10
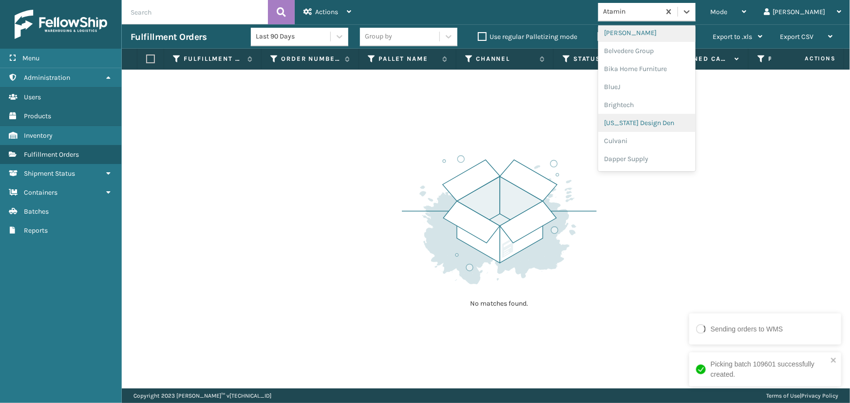
scroll to position [177, 0]
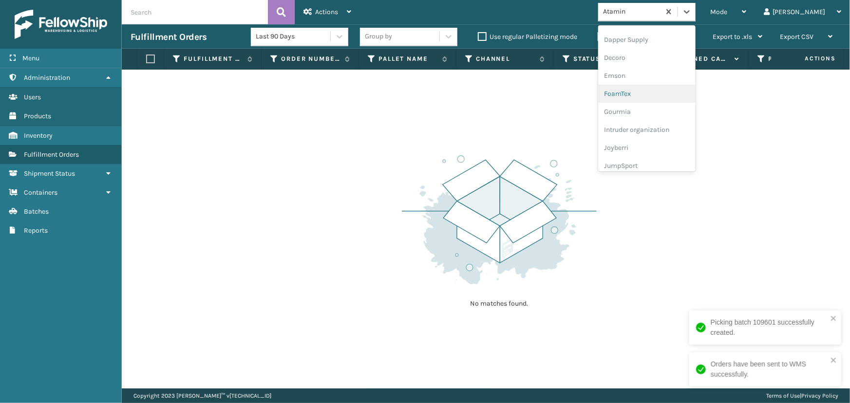
click at [651, 92] on div "FoamTex" at bounding box center [646, 94] width 97 height 18
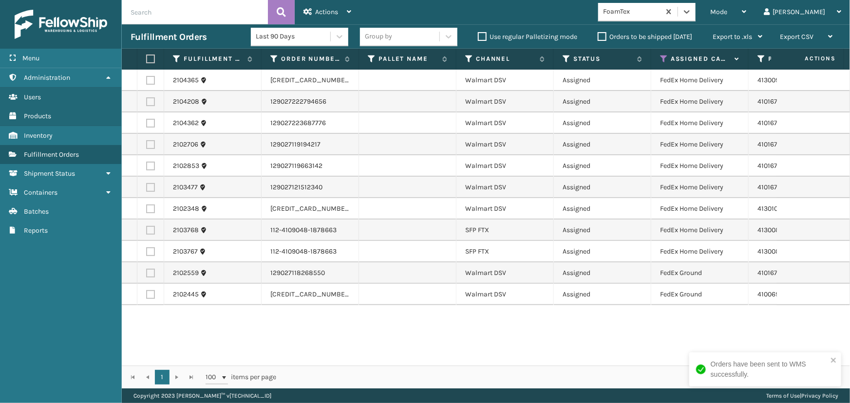
click at [151, 57] on label at bounding box center [149, 59] width 6 height 9
click at [147, 57] on input "checkbox" at bounding box center [146, 59] width 0 height 6
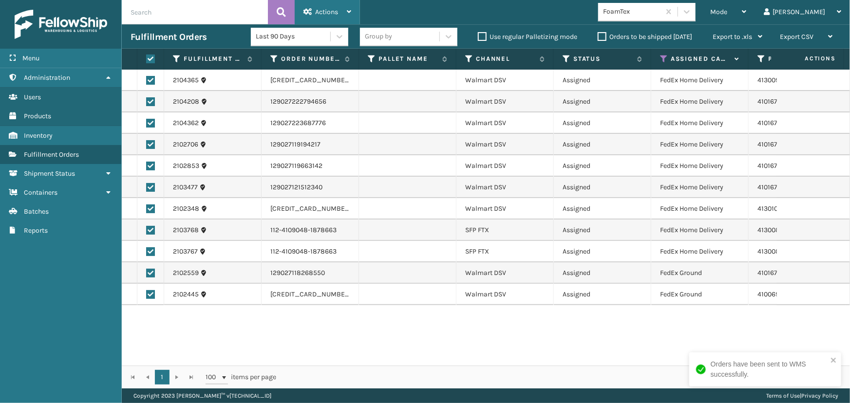
click at [327, 4] on div "Actions" at bounding box center [327, 12] width 48 height 24
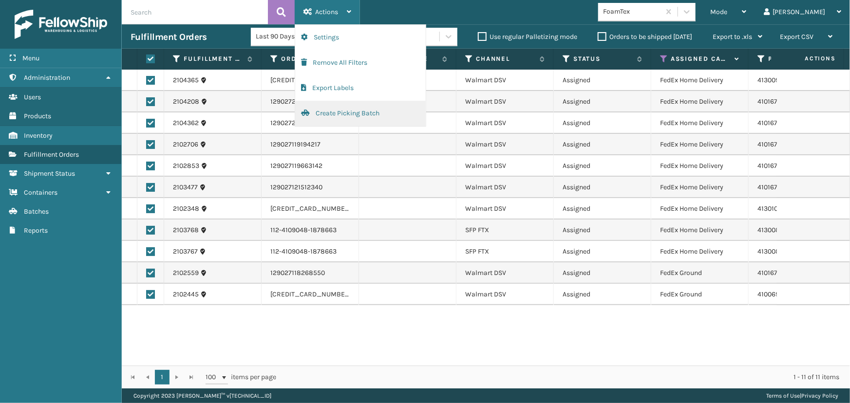
click at [373, 112] on button "Create Picking Batch" at bounding box center [360, 113] width 131 height 25
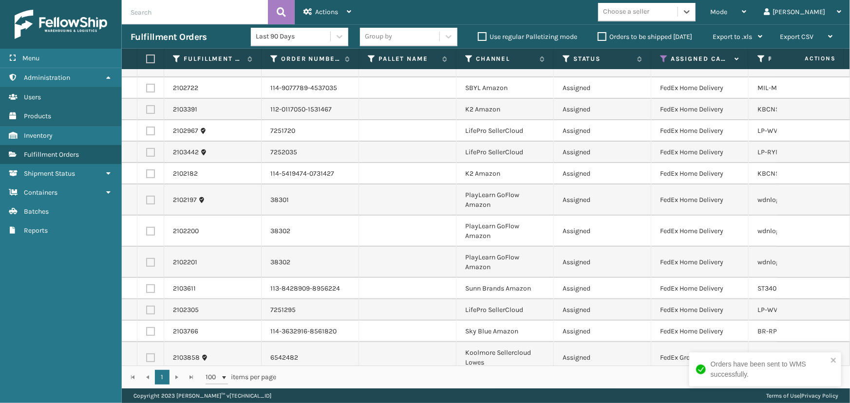
scroll to position [0, 0]
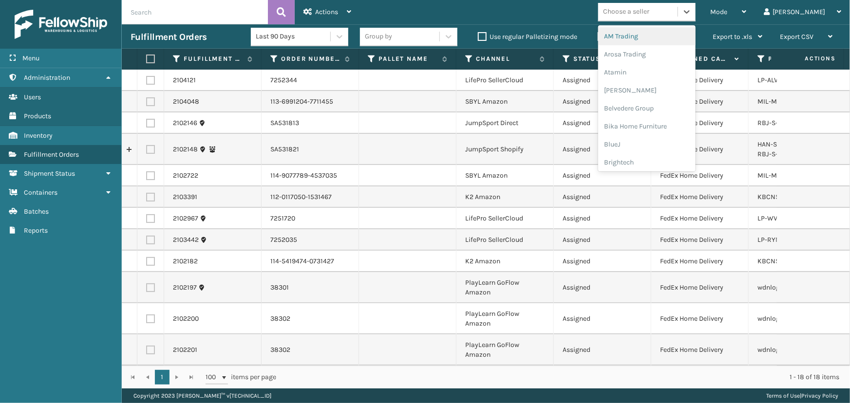
click at [649, 12] on div "Choose a seller" at bounding box center [626, 12] width 46 height 10
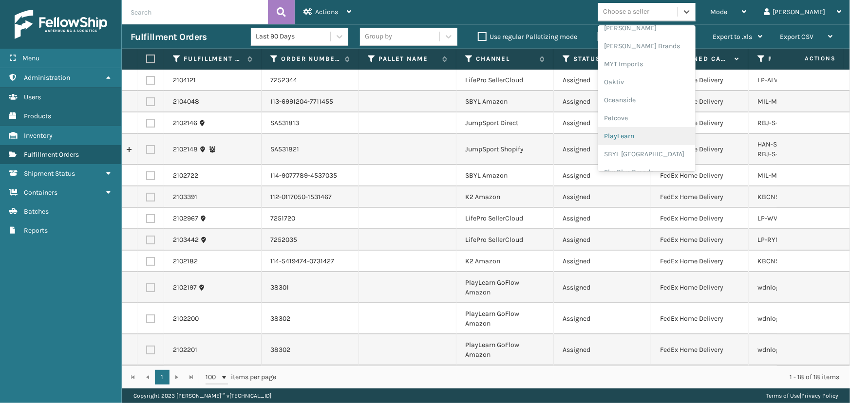
click at [668, 135] on div "PlayLearn" at bounding box center [646, 136] width 97 height 18
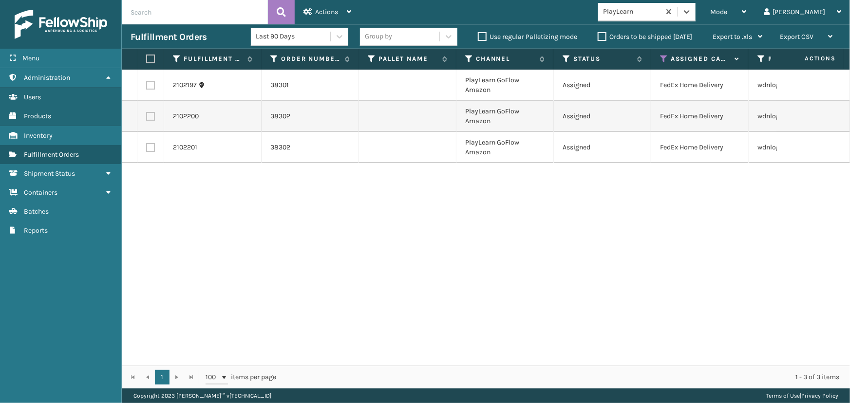
click at [151, 57] on label at bounding box center [149, 59] width 6 height 9
click at [147, 57] on input "checkbox" at bounding box center [146, 59] width 0 height 6
click at [331, 14] on span "Actions" at bounding box center [326, 12] width 23 height 8
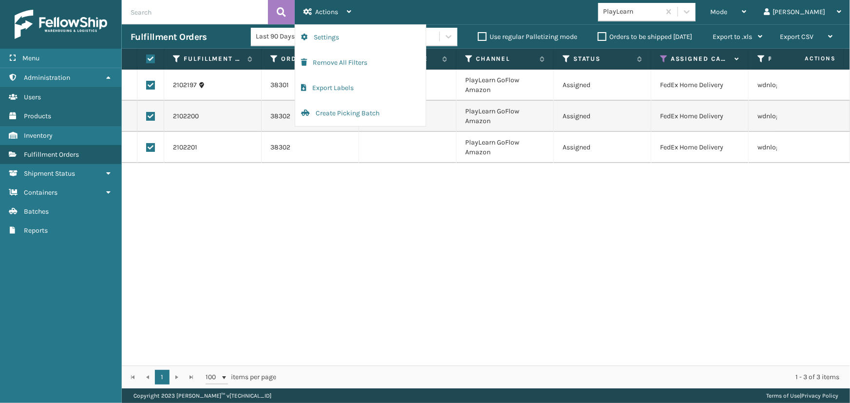
click at [334, 126] on td "38302" at bounding box center [310, 116] width 97 height 31
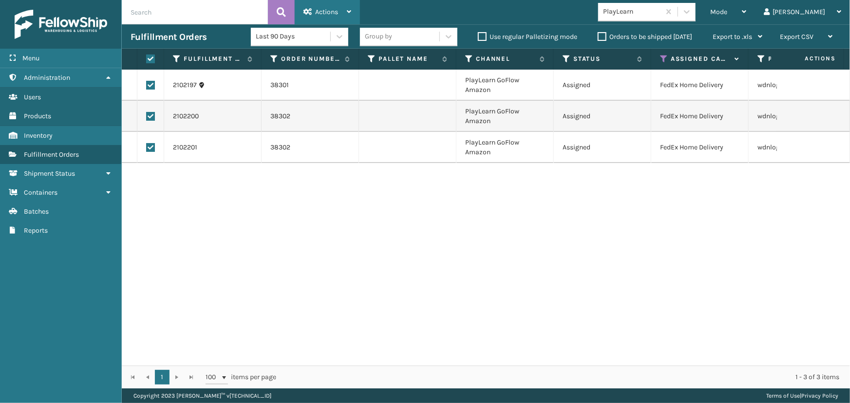
click at [333, 10] on span "Actions" at bounding box center [326, 12] width 23 height 8
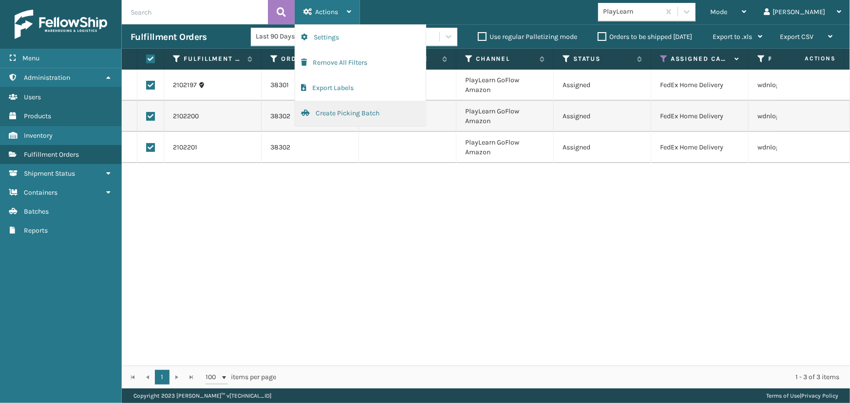
click at [330, 119] on button "Create Picking Batch" at bounding box center [360, 113] width 131 height 25
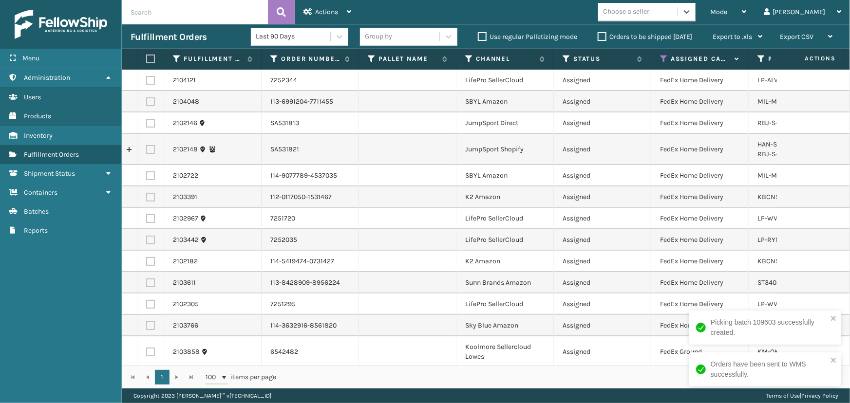
click at [678, 12] on div "Choose a seller" at bounding box center [637, 12] width 79 height 16
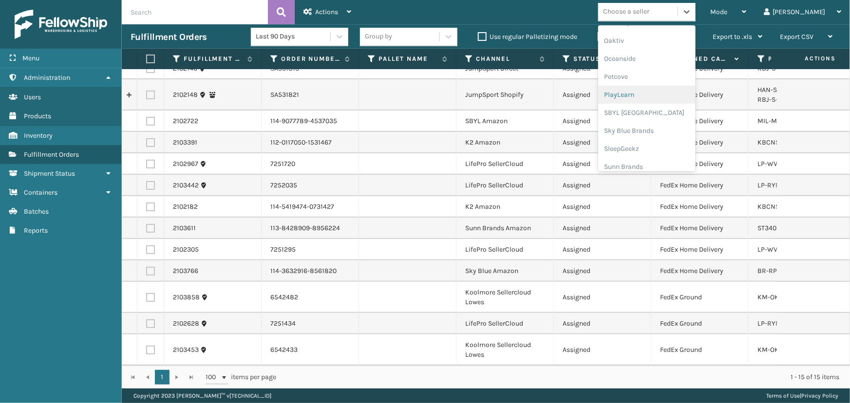
scroll to position [485, 0]
click at [652, 116] on div "SBYL USA" at bounding box center [646, 110] width 97 height 18
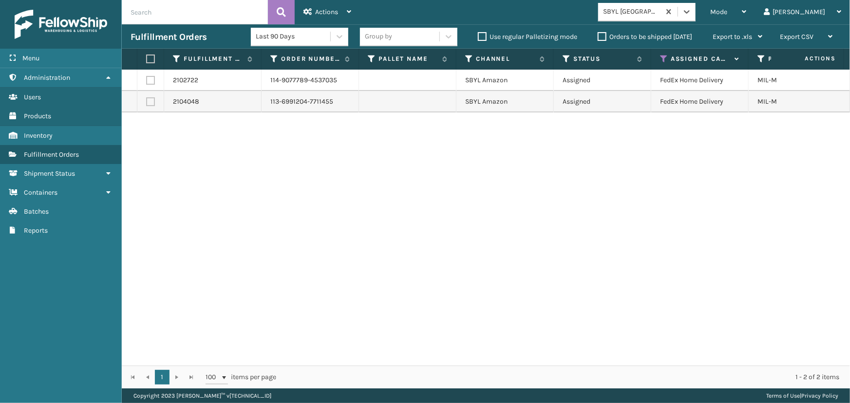
click at [148, 58] on label at bounding box center [149, 59] width 6 height 9
click at [147, 58] on input "checkbox" at bounding box center [146, 59] width 0 height 6
click at [322, 14] on span "Actions" at bounding box center [326, 12] width 23 height 8
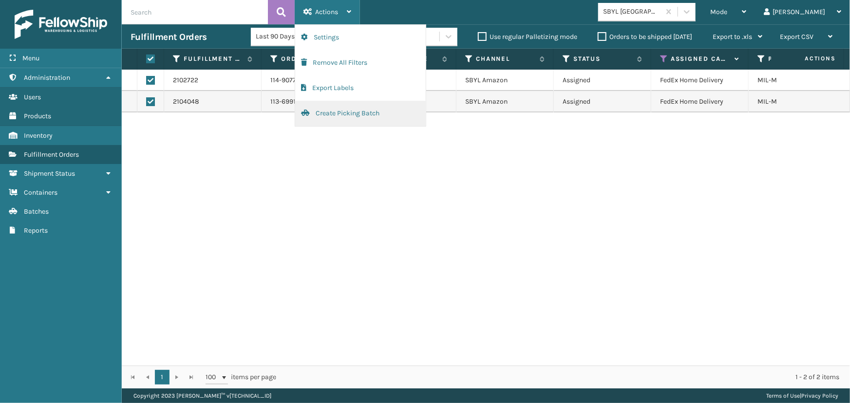
click at [364, 115] on button "Create Picking Batch" at bounding box center [360, 113] width 131 height 25
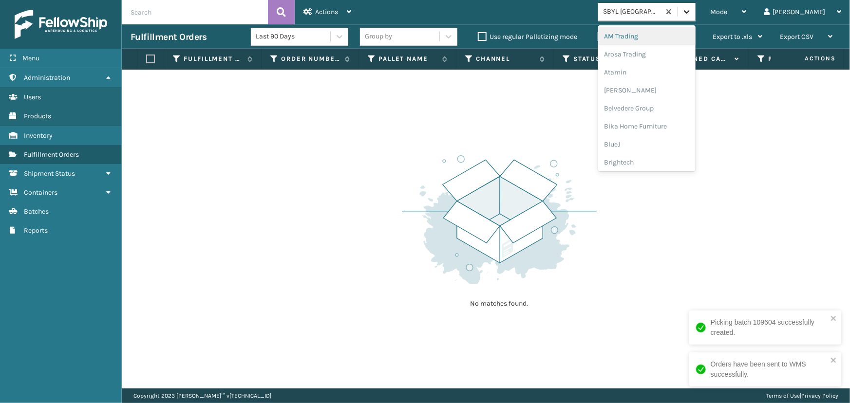
click at [696, 11] on div at bounding box center [687, 12] width 18 height 18
click at [668, 73] on div "Koolmore" at bounding box center [646, 71] width 97 height 18
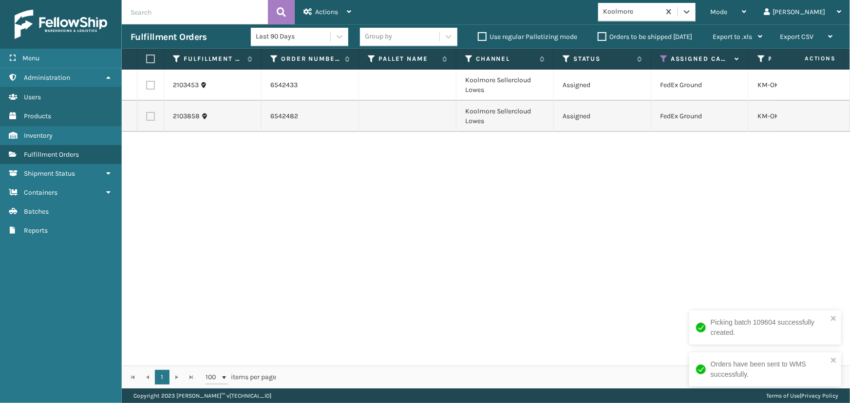
click at [151, 57] on label at bounding box center [149, 59] width 6 height 9
click at [147, 57] on input "checkbox" at bounding box center [146, 59] width 0 height 6
click at [317, 12] on span "Actions" at bounding box center [326, 12] width 23 height 8
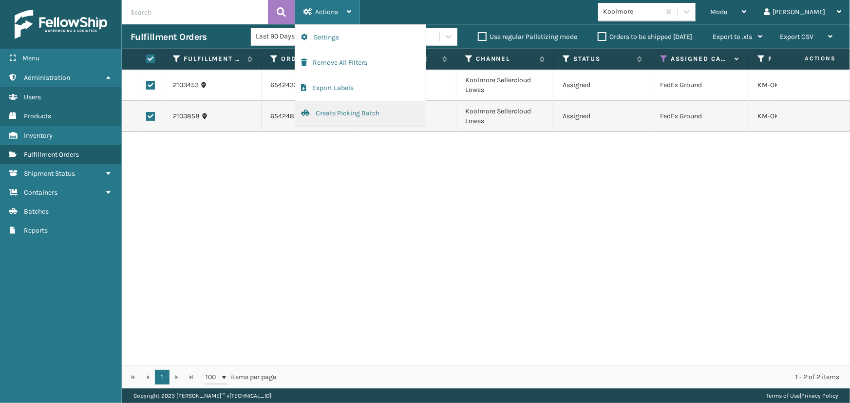
click at [357, 116] on button "Create Picking Batch" at bounding box center [360, 113] width 131 height 25
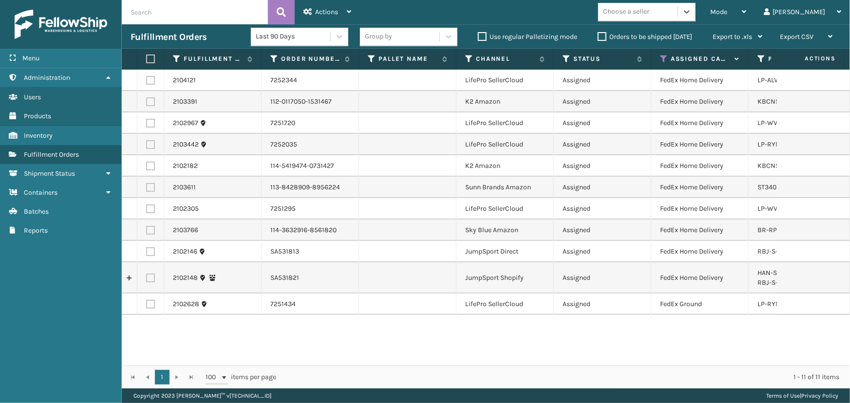
click at [151, 164] on label at bounding box center [150, 166] width 9 height 9
click at [147, 164] on input "checkbox" at bounding box center [146, 165] width 0 height 6
click at [149, 188] on label at bounding box center [150, 187] width 9 height 9
click at [147, 188] on input "checkbox" at bounding box center [146, 186] width 0 height 6
drag, startPoint x: 763, startPoint y: 169, endPoint x: 764, endPoint y: 193, distance: 24.4
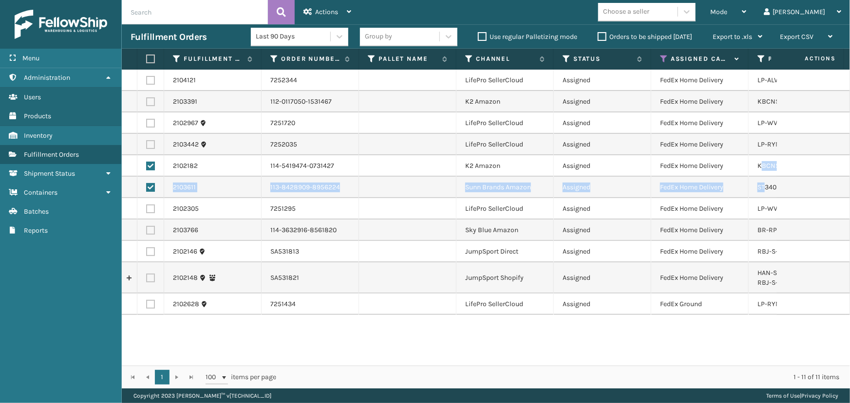
click at [764, 193] on tbody "2104121 7252344 LifePro SellerCloud Assigned FedEx Home Delivery LP-ALVRDP-BLK …" at bounding box center [861, 192] width 1479 height 245
click at [770, 197] on td "ST3402" at bounding box center [797, 187] width 97 height 21
click at [151, 100] on label at bounding box center [150, 101] width 9 height 9
click at [147, 100] on input "checkbox" at bounding box center [146, 100] width 0 height 6
click at [149, 229] on label at bounding box center [150, 230] width 9 height 9
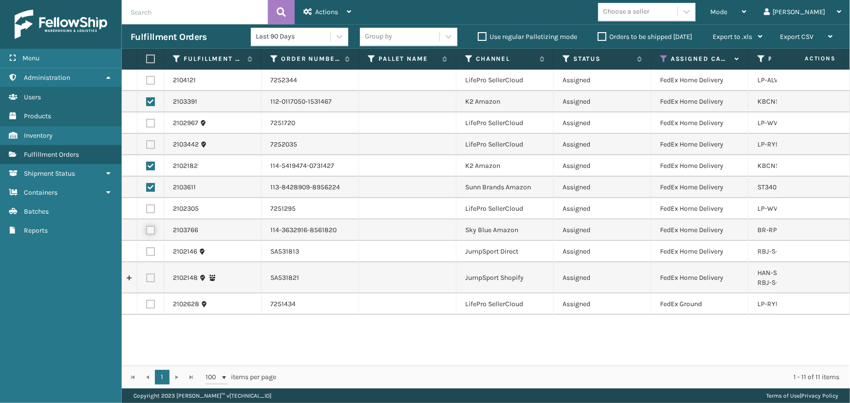
click at [147, 229] on input "checkbox" at bounding box center [146, 229] width 0 height 6
click at [314, 9] on div "Actions" at bounding box center [327, 12] width 48 height 24
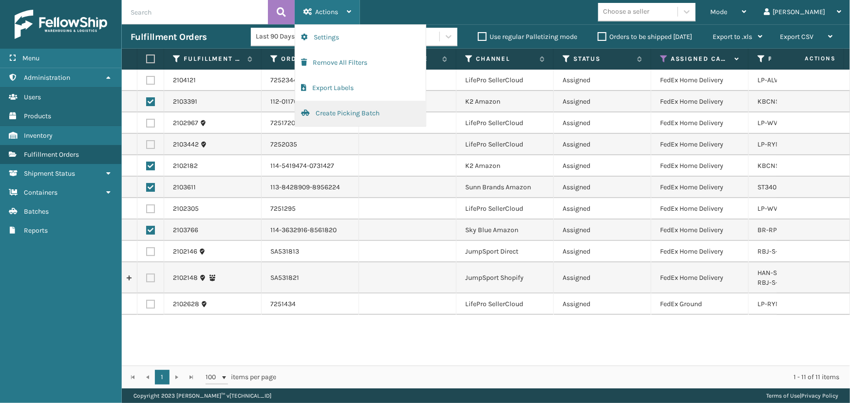
click at [348, 113] on button "Create Picking Batch" at bounding box center [360, 113] width 131 height 25
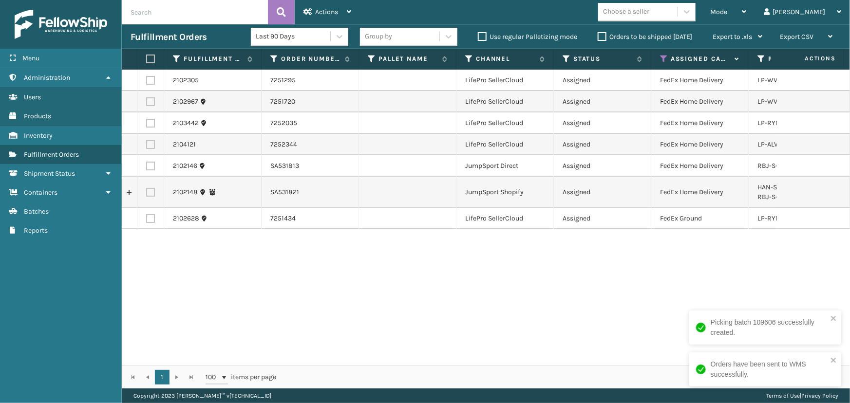
click at [152, 61] on label at bounding box center [149, 59] width 6 height 9
click at [147, 61] on input "checkbox" at bounding box center [146, 59] width 0 height 6
click at [321, 16] on div "Actions" at bounding box center [327, 12] width 48 height 24
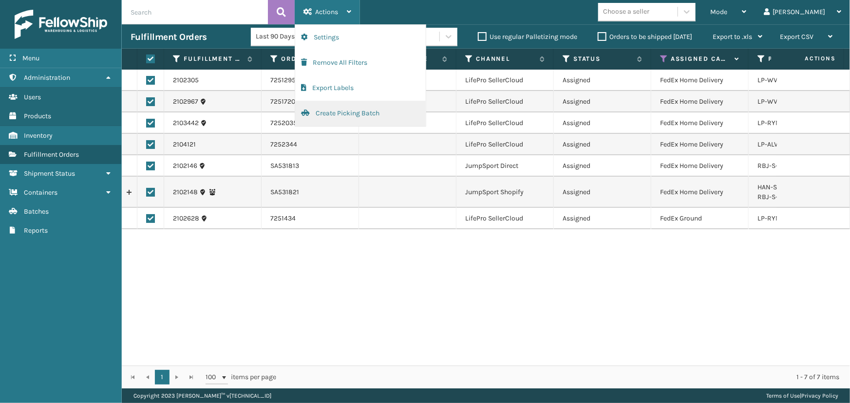
click at [337, 116] on button "Create Picking Batch" at bounding box center [360, 113] width 131 height 25
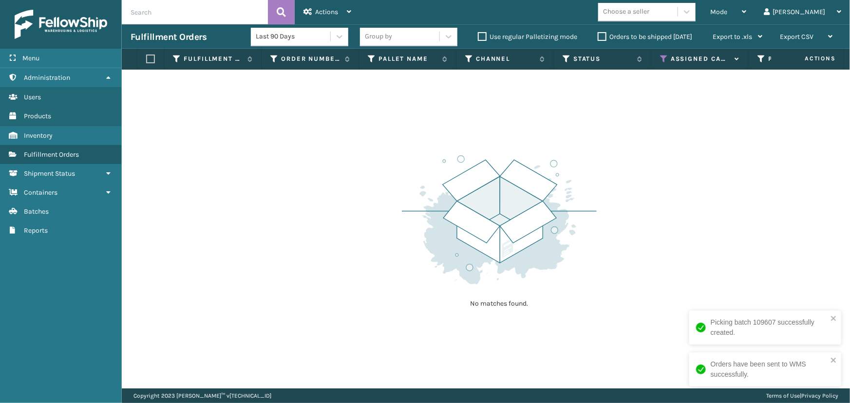
drag, startPoint x: 454, startPoint y: 293, endPoint x: 438, endPoint y: 289, distance: 17.1
click at [454, 292] on div "No matches found." at bounding box center [499, 231] width 195 height 180
click at [662, 57] on icon at bounding box center [664, 59] width 8 height 9
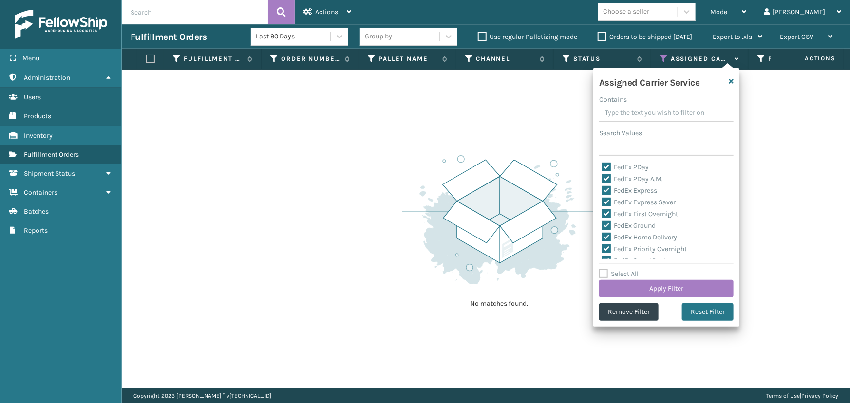
click at [634, 270] on label "Select All" at bounding box center [618, 274] width 39 height 8
click at [634, 269] on input "Select All" at bounding box center [672, 268] width 146 height 1
click at [614, 218] on label "LTL" at bounding box center [612, 219] width 21 height 8
click at [603, 218] on input "LTL" at bounding box center [602, 217] width 0 height 6
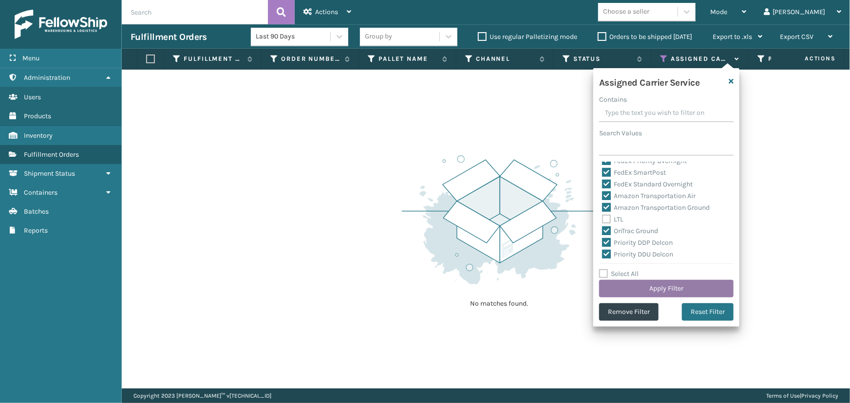
click at [657, 283] on button "Apply Filter" at bounding box center [666, 289] width 134 height 18
